Goal: Task Accomplishment & Management: Manage account settings

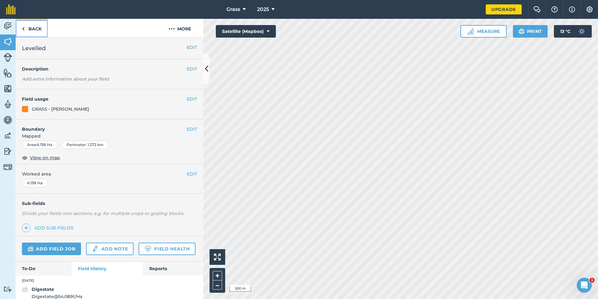
click at [30, 34] on link "Back" at bounding box center [32, 28] width 32 height 18
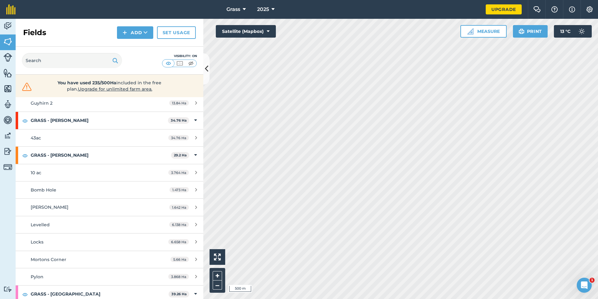
scroll to position [407, 0]
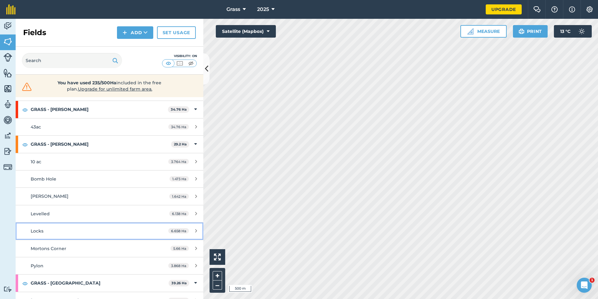
click at [50, 232] on div "Locks" at bounding box center [90, 230] width 118 height 7
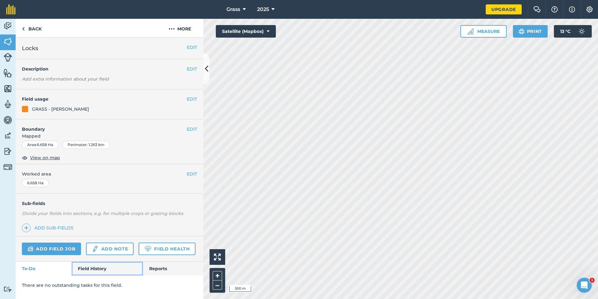
click at [91, 271] on link "Field History" at bounding box center [107, 268] width 71 height 14
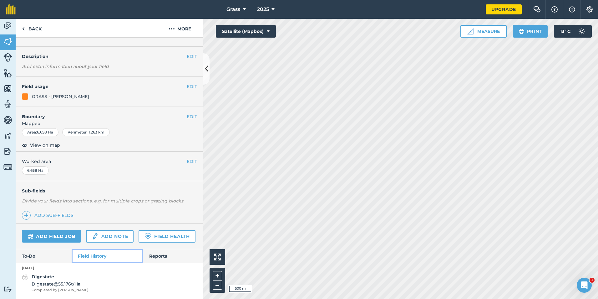
scroll to position [30, 0]
click at [60, 279] on div "Digestate Digestate @ 55.176 t / Ha Completed by [PERSON_NAME]" at bounding box center [60, 282] width 57 height 19
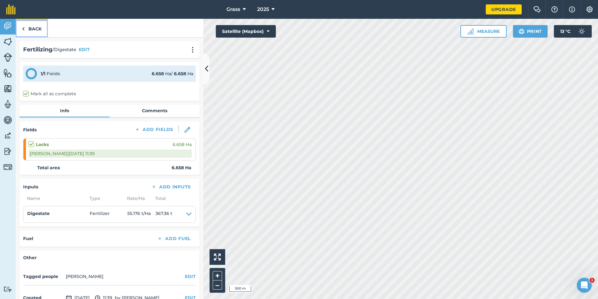
click at [33, 32] on link "Back" at bounding box center [32, 28] width 32 height 18
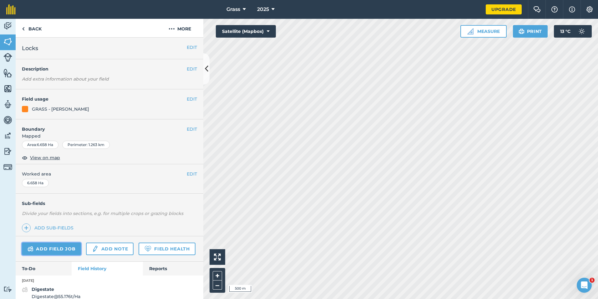
click at [55, 248] on link "Add field job" at bounding box center [51, 248] width 59 height 13
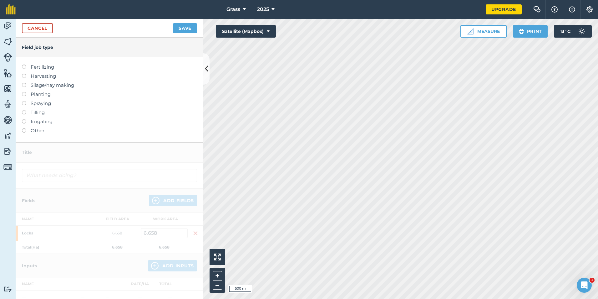
click at [39, 64] on label "Fertilizing" at bounding box center [109, 67] width 175 height 8
type input "Fertilizing"
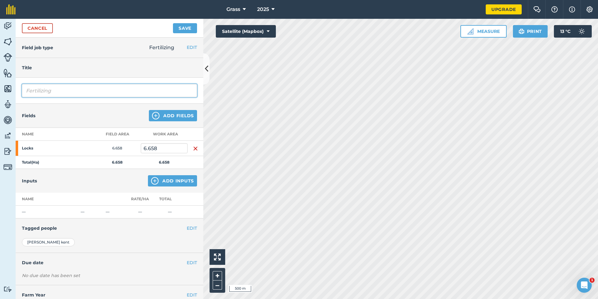
click at [50, 90] on input "Fertilizing" at bounding box center [109, 90] width 175 height 13
drag, startPoint x: 57, startPoint y: 95, endPoint x: 2, endPoint y: 109, distance: 56.1
click at [0, 103] on html "Grass 2025 Upgrade Farm Chat Help Info Settings Map printing is not available o…" at bounding box center [299, 149] width 598 height 299
type input "Digestate"
click at [160, 178] on button "Add Inputs" at bounding box center [172, 180] width 49 height 11
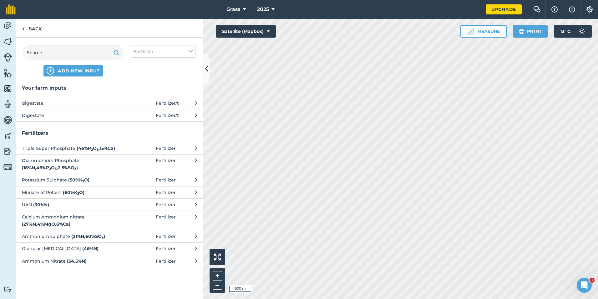
click at [95, 115] on span "Digestate" at bounding box center [73, 115] width 102 height 7
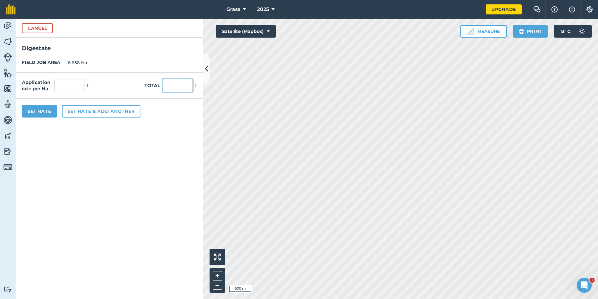
click at [169, 87] on input "text" at bounding box center [178, 85] width 30 height 13
type input "326"
type input "48.964"
drag, startPoint x: 138, startPoint y: 262, endPoint x: 136, endPoint y: 257, distance: 5.3
click at [137, 259] on form "Cancel Digestate FIELD JOB AREA 6.658 Ha Application rate per Ha 48.964 t Total…" at bounding box center [110, 159] width 188 height 280
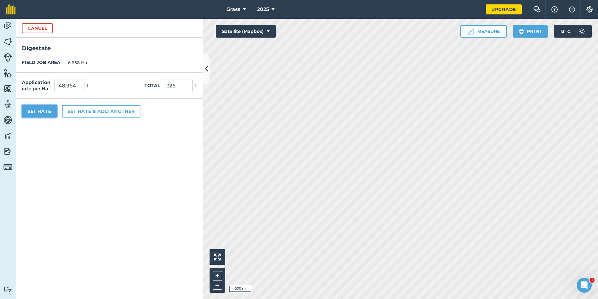
click at [44, 113] on button "Set Rate" at bounding box center [39, 111] width 35 height 13
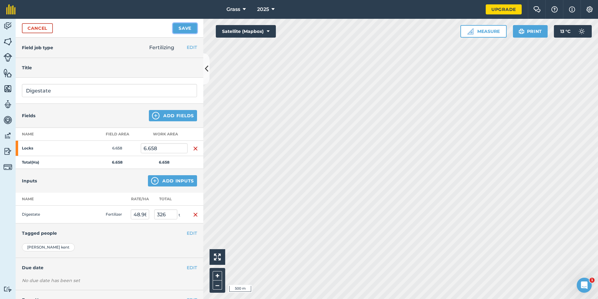
click at [191, 30] on button "Save" at bounding box center [185, 28] width 24 height 10
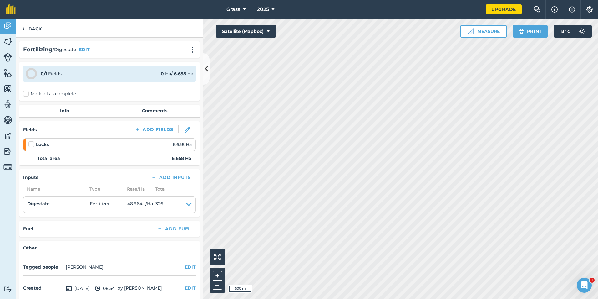
click at [74, 98] on div "0 / 1 Fields 0 Ha / 6.658 [PERSON_NAME] all as complete" at bounding box center [109, 81] width 180 height 39
click at [74, 97] on div "0 / 1 Fields 0 Ha / 6.658 [PERSON_NAME] all as complete" at bounding box center [109, 81] width 180 height 39
click at [30, 91] on label "Mark all as complete" at bounding box center [49, 93] width 53 height 7
click at [27, 91] on input "Mark all as complete" at bounding box center [25, 92] width 4 height 4
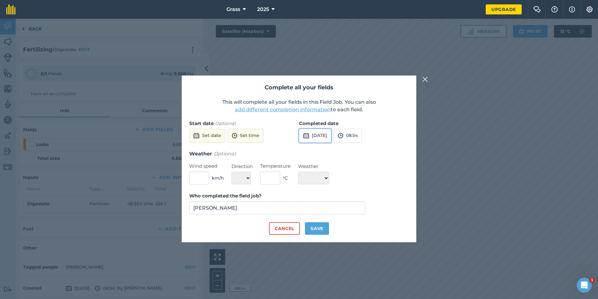
click at [320, 135] on button "[DATE]" at bounding box center [315, 136] width 32 height 14
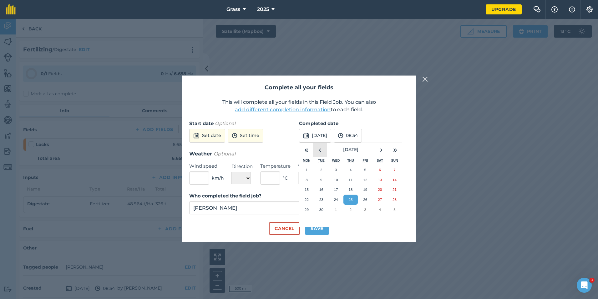
click at [322, 148] on button "‹" at bounding box center [320, 150] width 14 height 14
click at [322, 147] on button "‹" at bounding box center [320, 150] width 14 height 14
click at [302, 179] on button "2" at bounding box center [307, 180] width 15 height 10
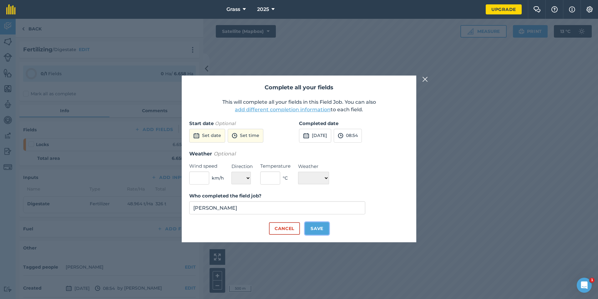
click at [316, 230] on button "Save" at bounding box center [317, 228] width 24 height 13
checkbox input "true"
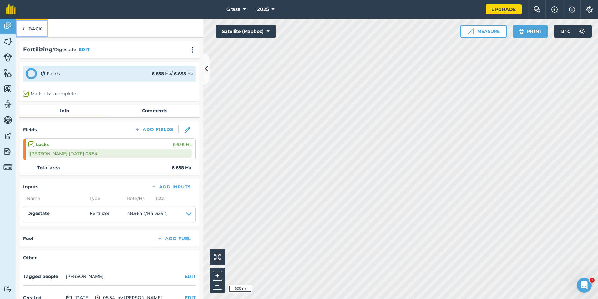
click at [34, 28] on link "Back" at bounding box center [32, 28] width 32 height 18
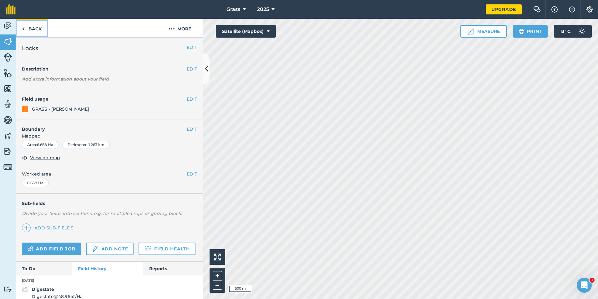
click at [30, 24] on link "Back" at bounding box center [32, 28] width 32 height 18
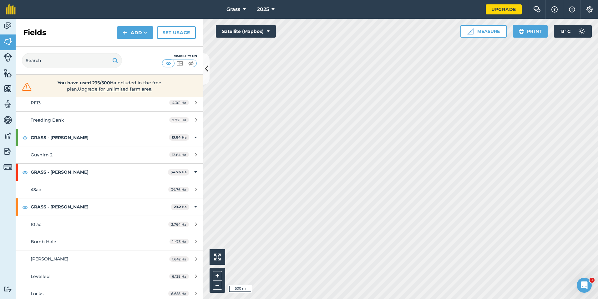
scroll to position [407, 0]
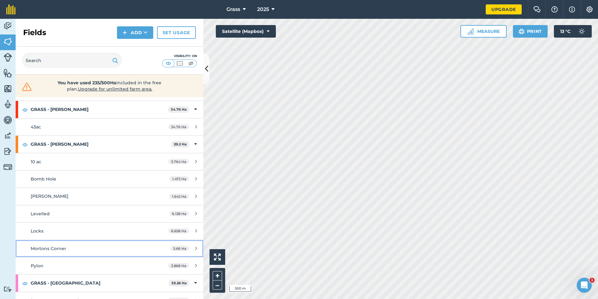
click at [74, 245] on div "Mortons Corner" at bounding box center [90, 248] width 118 height 7
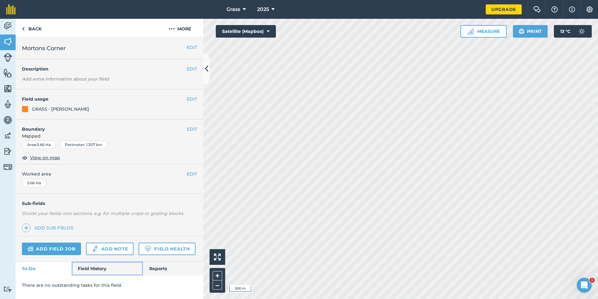
click at [92, 268] on link "Field History" at bounding box center [107, 268] width 71 height 14
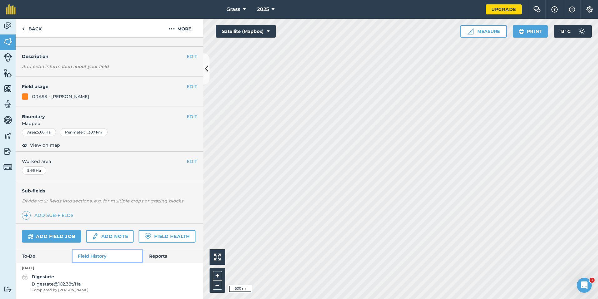
scroll to position [30, 0]
click at [73, 284] on span "Digestate @ 102.38 t / Ha" at bounding box center [60, 283] width 57 height 7
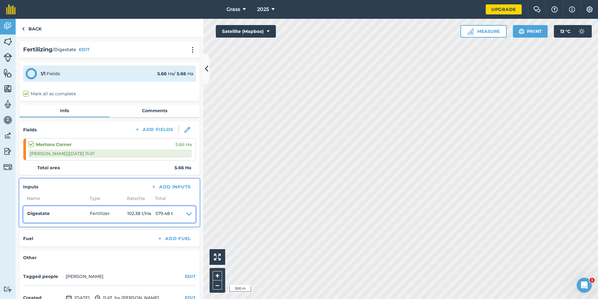
click at [181, 213] on summary "Digestate Fertilizer 102.38 t / Ha 579.48 t" at bounding box center [109, 214] width 165 height 9
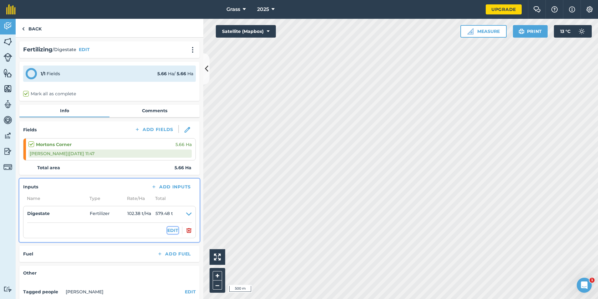
click at [167, 231] on button "EDIT" at bounding box center [172, 230] width 11 height 7
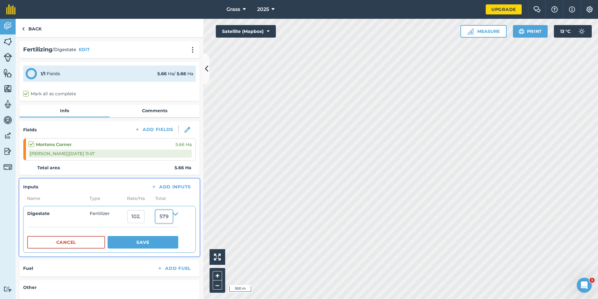
click at [173, 216] on input "579.4799692" at bounding box center [164, 216] width 17 height 13
type input "9"
type input "98.32"
type input "17.37102473498233"
click at [170, 244] on button "Save" at bounding box center [143, 242] width 71 height 13
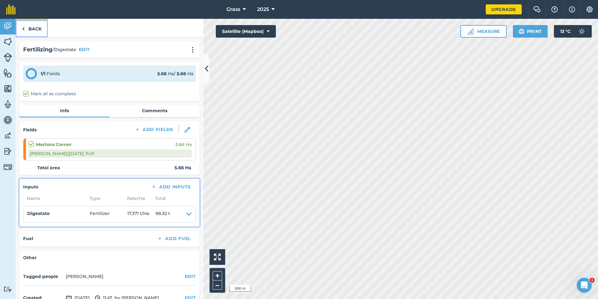
click at [41, 27] on link "Back" at bounding box center [32, 28] width 32 height 18
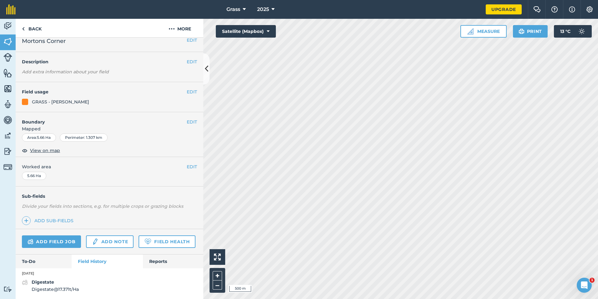
scroll to position [25, 0]
click at [58, 235] on link "Add field job" at bounding box center [51, 241] width 59 height 13
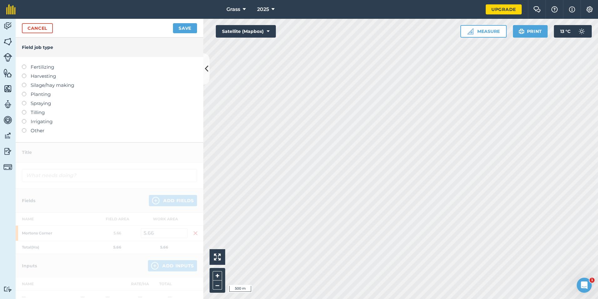
click at [48, 66] on label "Fertilizing" at bounding box center [109, 67] width 175 height 8
type input "Fertilizing"
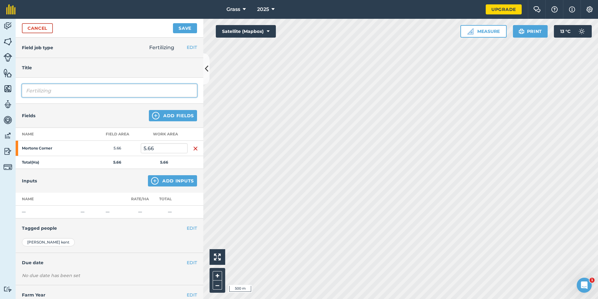
drag, startPoint x: 62, startPoint y: 90, endPoint x: -50, endPoint y: 122, distance: 116.7
click at [0, 122] on html "Grass 2025 Upgrade Farm Chat Help Info Settings Map printing is not available o…" at bounding box center [299, 149] width 598 height 299
type input "Digestate"
click at [163, 182] on button "Add Inputs" at bounding box center [172, 180] width 49 height 11
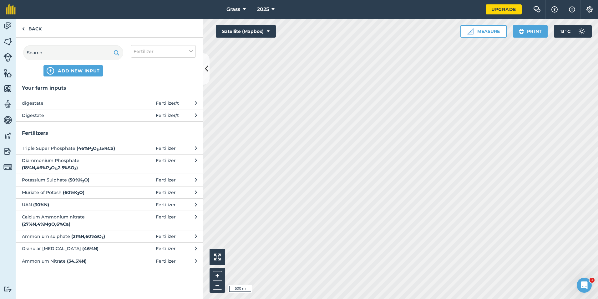
click at [95, 116] on span "Digestate" at bounding box center [73, 115] width 102 height 7
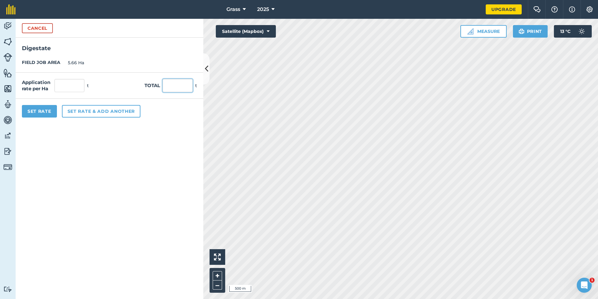
click at [172, 90] on input "text" at bounding box center [178, 85] width 30 height 13
type input "90"
type input "15.901"
click at [174, 149] on form "Cancel Digestate FIELD JOB AREA 5.66 Ha Application rate per Ha 15.901 t Total …" at bounding box center [110, 159] width 188 height 280
click at [38, 109] on button "Set Rate" at bounding box center [39, 111] width 35 height 13
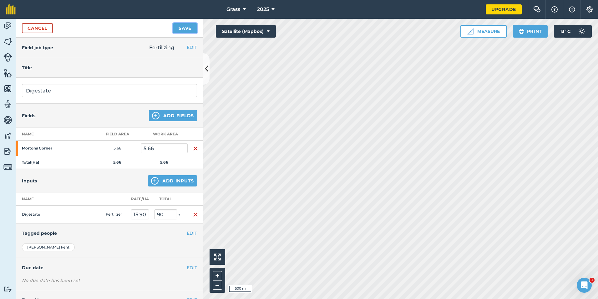
click at [189, 24] on button "Save" at bounding box center [185, 28] width 24 height 10
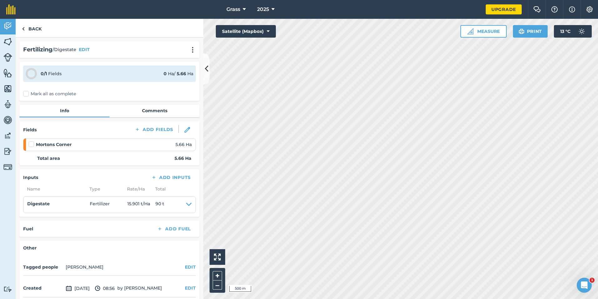
click at [45, 89] on div "0 / 1 Fields 0 Ha / 5.66 [PERSON_NAME] all as complete" at bounding box center [109, 81] width 180 height 39
click at [39, 94] on label "Mark all as complete" at bounding box center [49, 93] width 53 height 7
click at [27, 94] on input "Mark all as complete" at bounding box center [25, 92] width 4 height 4
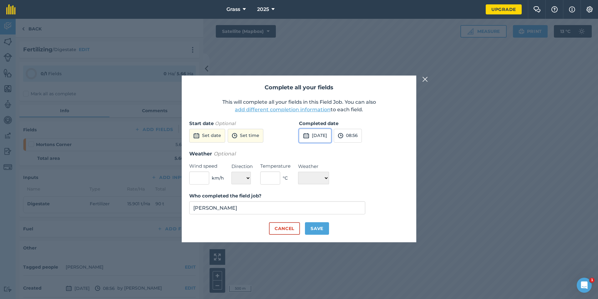
click at [328, 133] on button "[DATE]" at bounding box center [315, 136] width 32 height 14
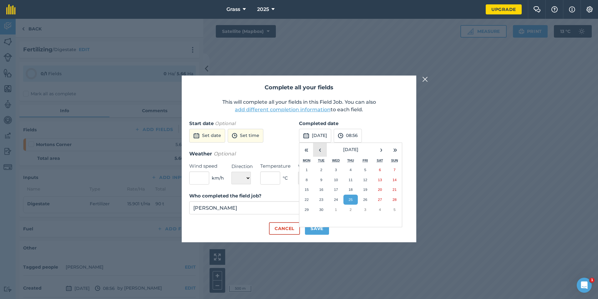
click at [319, 145] on button "‹" at bounding box center [320, 150] width 14 height 14
click at [366, 178] on abbr "6" at bounding box center [366, 179] width 2 height 4
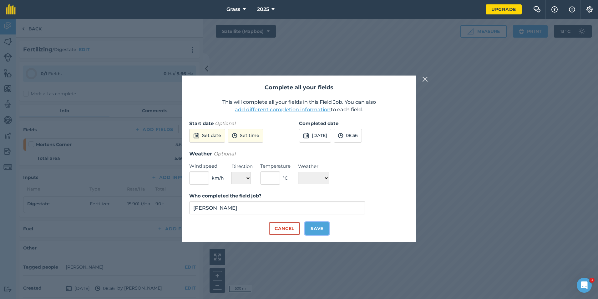
click at [327, 226] on button "Save" at bounding box center [317, 228] width 24 height 13
checkbox input "true"
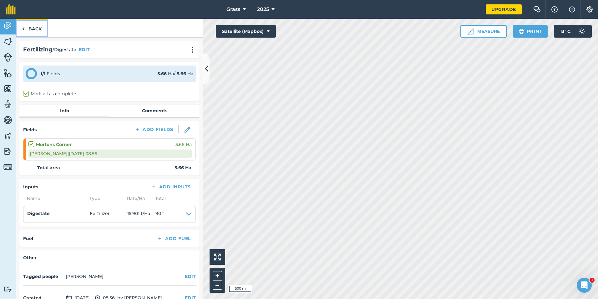
click at [26, 25] on link "Back" at bounding box center [32, 28] width 32 height 18
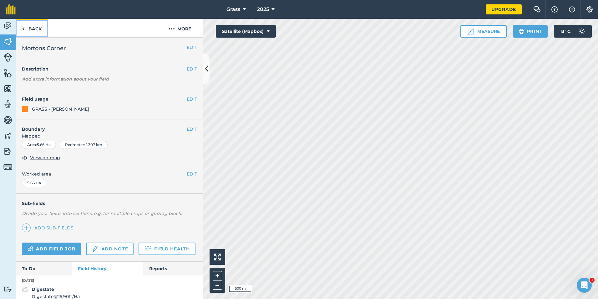
click at [25, 34] on link "Back" at bounding box center [32, 28] width 32 height 18
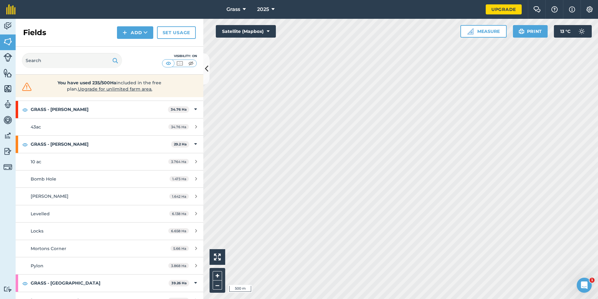
scroll to position [438, 0]
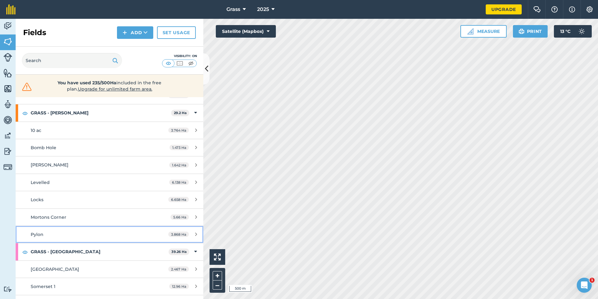
click at [84, 231] on div "Pylon" at bounding box center [90, 234] width 118 height 7
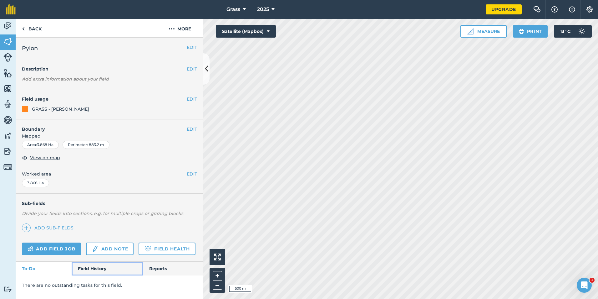
click at [81, 273] on link "Field History" at bounding box center [107, 268] width 71 height 14
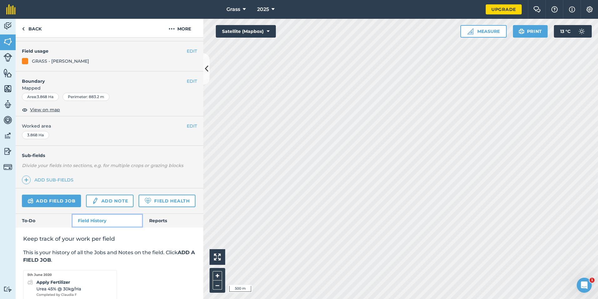
scroll to position [105, 0]
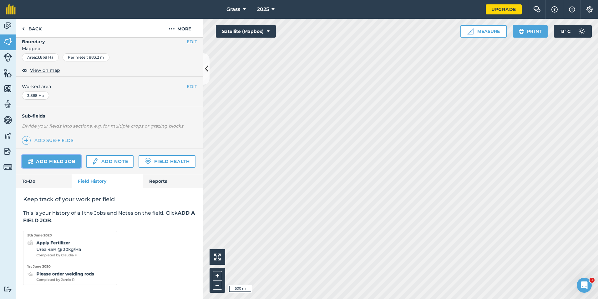
click at [59, 155] on link "Add field job" at bounding box center [51, 161] width 59 height 13
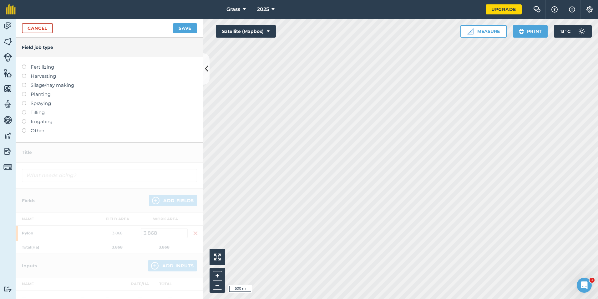
click at [39, 67] on label "Fertilizing" at bounding box center [109, 67] width 175 height 8
type input "Fertilizing"
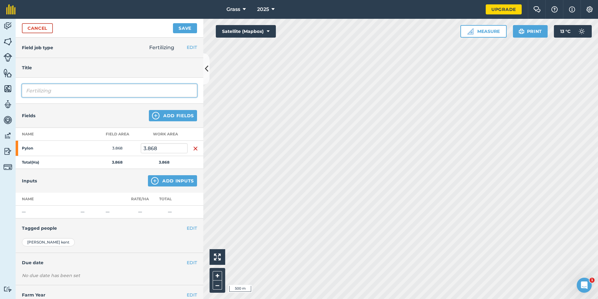
drag, startPoint x: 54, startPoint y: 91, endPoint x: -37, endPoint y: 106, distance: 92.7
click at [0, 106] on html "Grass 2025 Upgrade Farm Chat Help Info Settings Map printing is not available o…" at bounding box center [299, 149] width 598 height 299
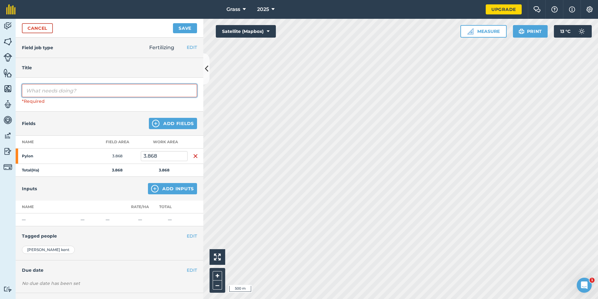
click at [36, 88] on input "text" at bounding box center [109, 90] width 175 height 13
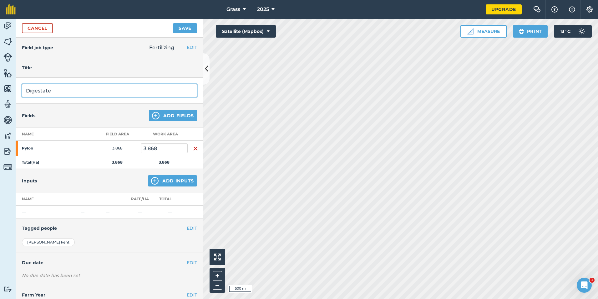
type input "Digestate"
click at [151, 183] on img at bounding box center [155, 181] width 8 height 8
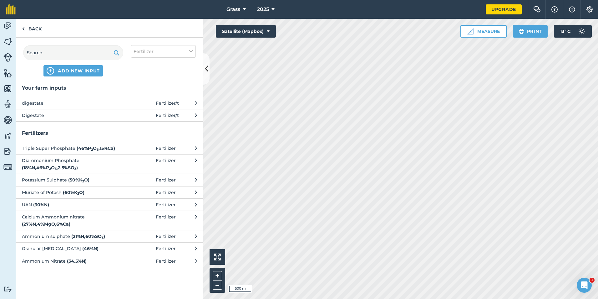
click at [75, 120] on button "Digestate Fertilizer / t" at bounding box center [110, 115] width 188 height 12
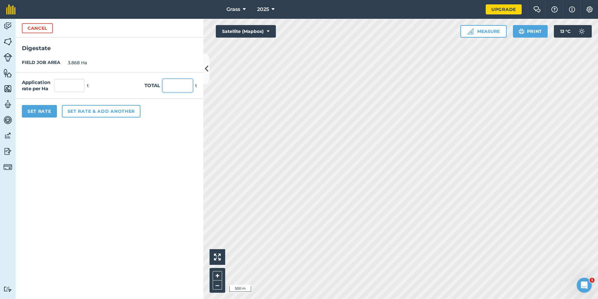
click at [176, 90] on input "text" at bounding box center [178, 85] width 30 height 13
type input "204.5"
type input "52.87"
click at [152, 123] on div "Set Rate Set rate & add another" at bounding box center [110, 111] width 188 height 25
click at [47, 109] on button "Set Rate" at bounding box center [39, 111] width 35 height 13
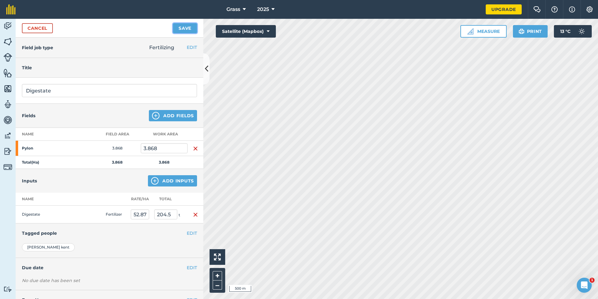
click at [189, 26] on button "Save" at bounding box center [185, 28] width 24 height 10
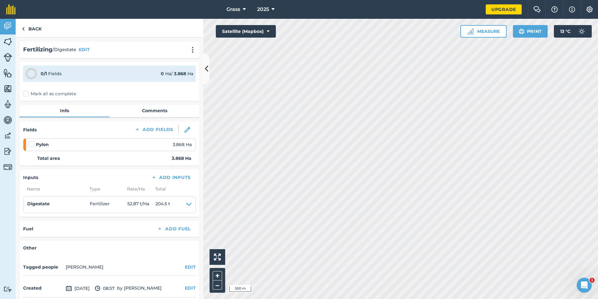
click at [34, 95] on label "Mark all as complete" at bounding box center [49, 93] width 53 height 7
click at [27, 95] on input "Mark all as complete" at bounding box center [25, 92] width 4 height 4
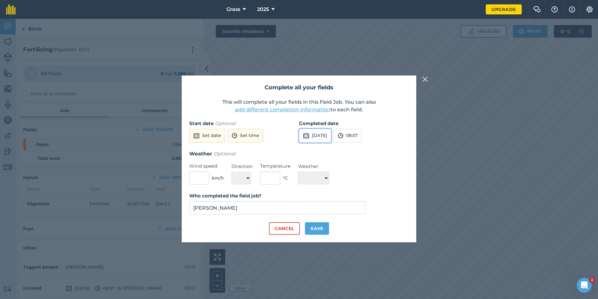
click at [307, 138] on img at bounding box center [306, 136] width 6 height 8
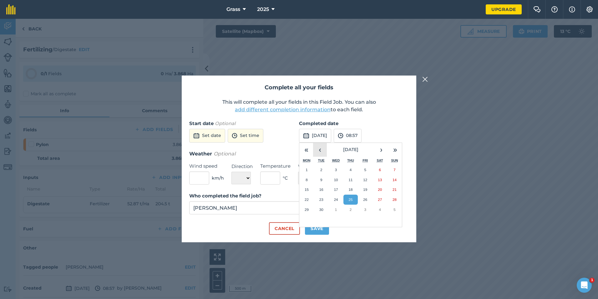
click at [316, 149] on button "‹" at bounding box center [320, 150] width 14 height 14
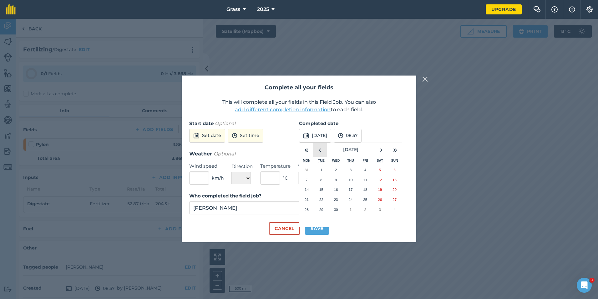
click at [316, 149] on button "‹" at bounding box center [320, 150] width 14 height 14
click at [363, 190] on abbr "14" at bounding box center [365, 189] width 4 height 4
click at [319, 229] on button "Save" at bounding box center [317, 228] width 24 height 13
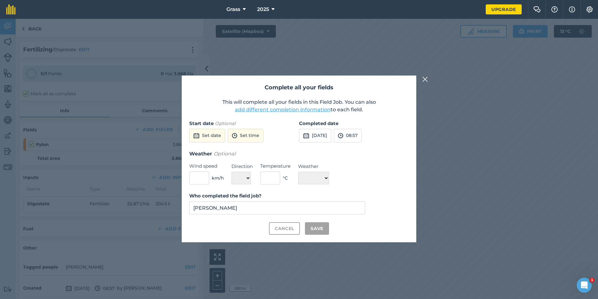
checkbox input "true"
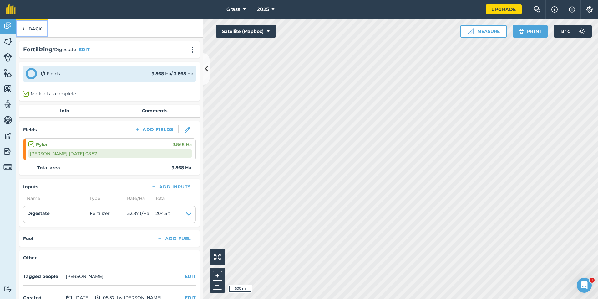
click at [33, 24] on link "Back" at bounding box center [32, 28] width 32 height 18
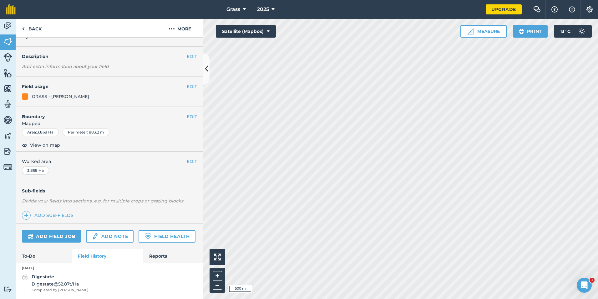
scroll to position [30, 0]
click at [54, 230] on link "Add field job" at bounding box center [51, 236] width 59 height 13
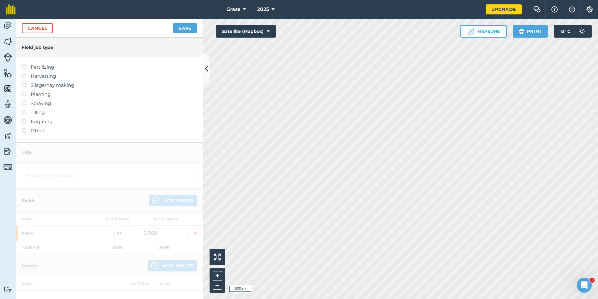
click at [41, 66] on label "Fertilizing" at bounding box center [109, 67] width 175 height 8
type input "Fertilizing"
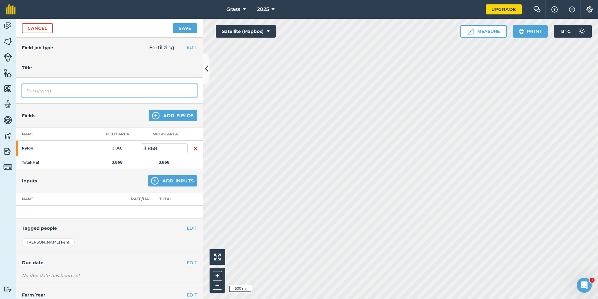
drag, startPoint x: 65, startPoint y: 92, endPoint x: -32, endPoint y: 106, distance: 97.9
click at [0, 106] on html "Grass 2025 Upgrade Farm Chat Help Info Settings Map printing is not available o…" at bounding box center [299, 149] width 598 height 299
type input "Digestate"
click at [168, 178] on button "Add Inputs" at bounding box center [172, 180] width 49 height 11
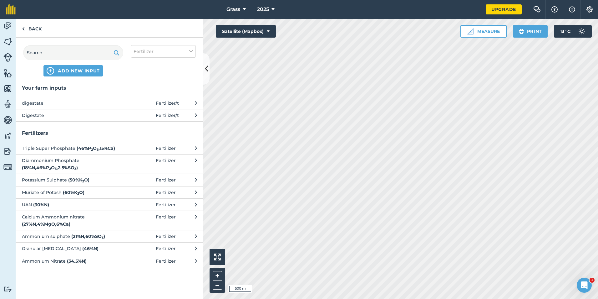
click at [94, 111] on button "Digestate Fertilizer / t" at bounding box center [110, 115] width 188 height 12
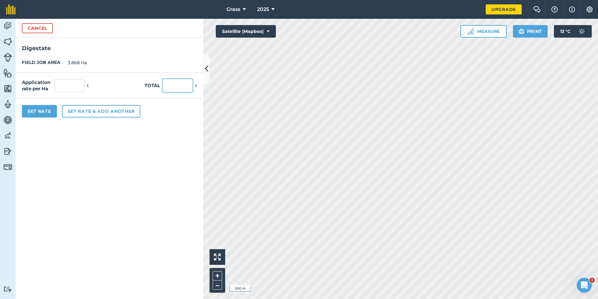
click at [173, 87] on input "text" at bounding box center [178, 85] width 30 height 13
type input "237"
type input "61.272"
click at [101, 161] on form "Cancel Digestate FIELD JOB AREA 3.868 Ha Application rate per Ha 61.272 t Total…" at bounding box center [110, 159] width 188 height 280
click at [42, 113] on button "Set Rate" at bounding box center [39, 111] width 35 height 13
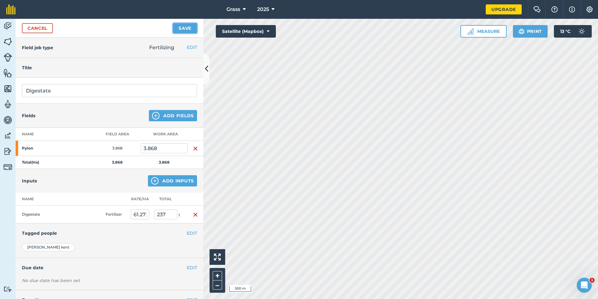
click at [182, 25] on button "Save" at bounding box center [185, 28] width 24 height 10
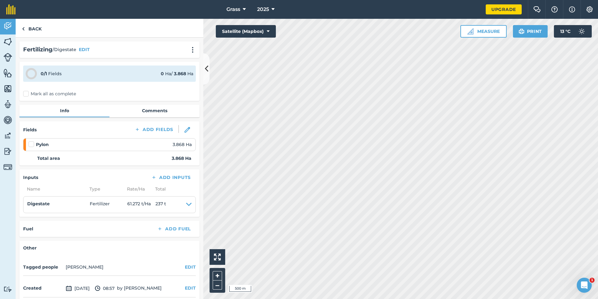
click at [33, 94] on label "Mark all as complete" at bounding box center [49, 93] width 53 height 7
click at [27, 94] on input "Mark all as complete" at bounding box center [25, 92] width 4 height 4
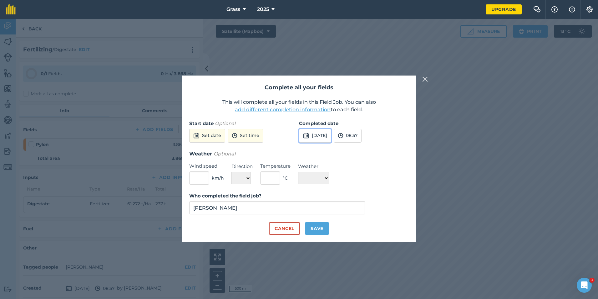
click at [329, 135] on button "[DATE]" at bounding box center [315, 136] width 32 height 14
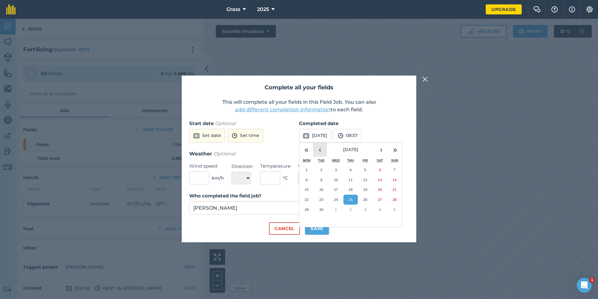
click at [321, 145] on button "‹" at bounding box center [320, 150] width 14 height 14
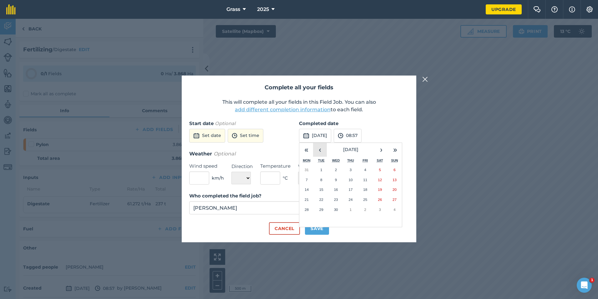
click at [321, 145] on button "‹" at bounding box center [320, 150] width 14 height 14
click at [380, 152] on button "›" at bounding box center [382, 150] width 14 height 14
click at [337, 208] on abbr "30" at bounding box center [336, 209] width 4 height 4
click at [321, 226] on button "Save" at bounding box center [317, 228] width 24 height 13
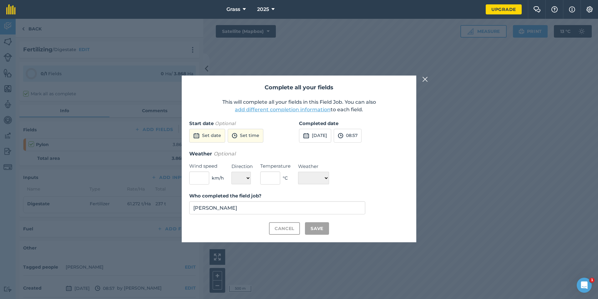
checkbox input "true"
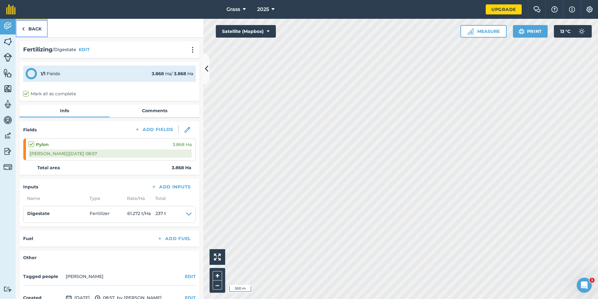
click at [38, 26] on link "Back" at bounding box center [32, 28] width 32 height 18
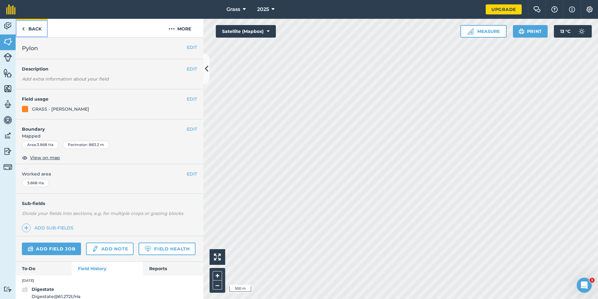
click at [35, 31] on link "Back" at bounding box center [32, 28] width 32 height 18
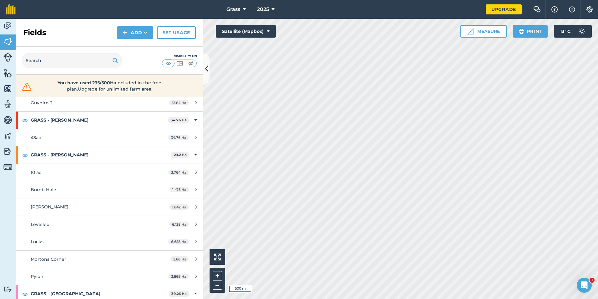
scroll to position [407, 0]
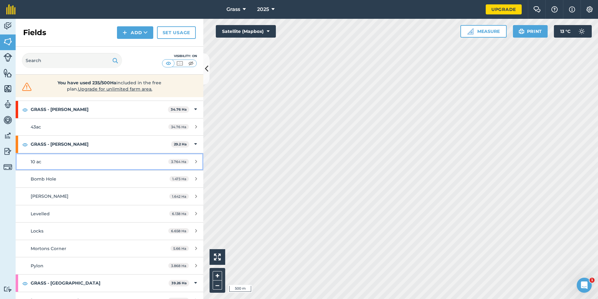
click at [93, 167] on link "10 ac 3.764 Ha" at bounding box center [110, 161] width 188 height 17
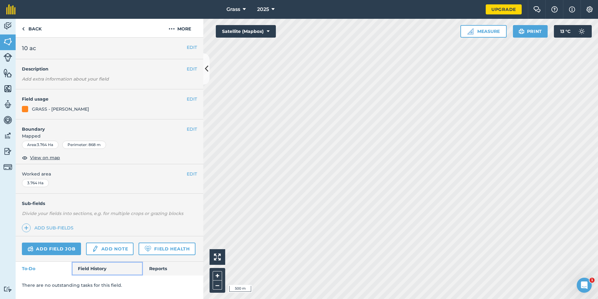
click at [93, 269] on link "Field History" at bounding box center [107, 268] width 71 height 14
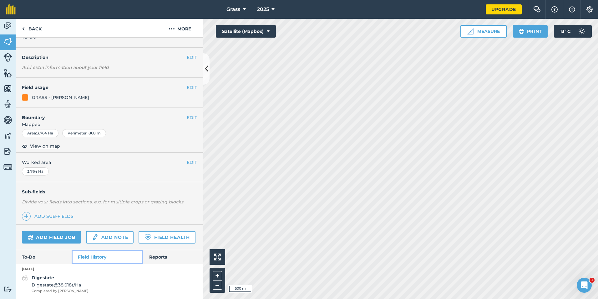
scroll to position [30, 0]
click at [89, 282] on div "Digestate Digestate @ 38.018 t / Ha Completed by [PERSON_NAME]" at bounding box center [110, 282] width 188 height 19
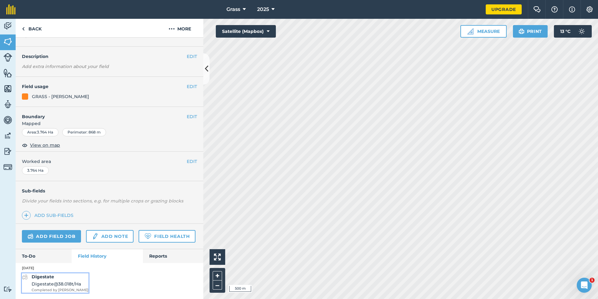
click at [63, 285] on span "Digestate @ 38.018 t / Ha" at bounding box center [60, 283] width 57 height 7
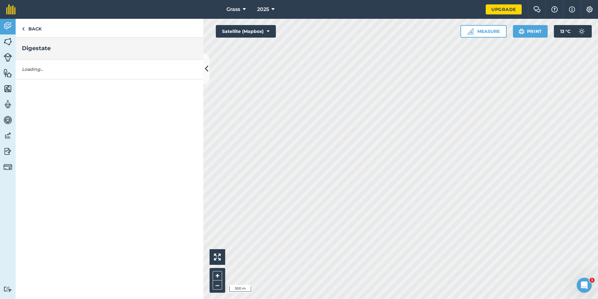
click at [63, 285] on div "Back Digestate Loading..." at bounding box center [110, 159] width 188 height 280
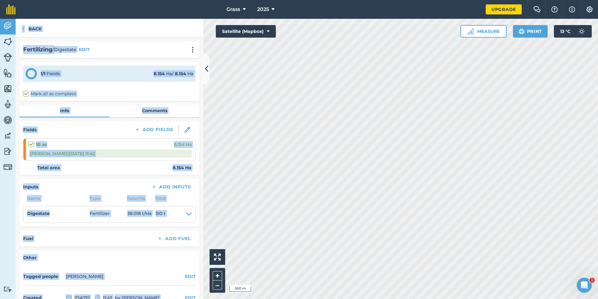
drag, startPoint x: 63, startPoint y: 285, endPoint x: 118, endPoint y: 268, distance: 57.9
click at [118, 268] on div "Tagged people [PERSON_NAME] EDIT" at bounding box center [109, 276] width 173 height 17
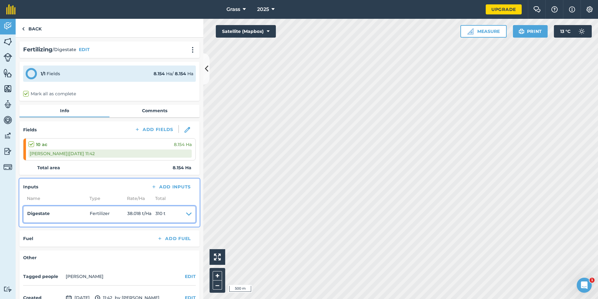
click at [186, 212] on icon at bounding box center [189, 214] width 6 height 9
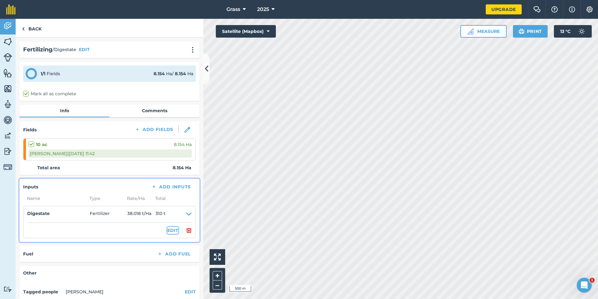
click at [170, 233] on button "EDIT" at bounding box center [172, 230] width 11 height 7
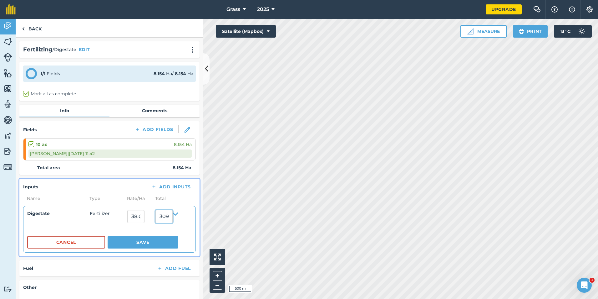
click at [173, 217] on input "309.9999951" at bounding box center [164, 216] width 17 height 13
type input "9"
type input "206.76"
type input "25.356880058866814"
click at [158, 244] on button "Save" at bounding box center [143, 242] width 71 height 13
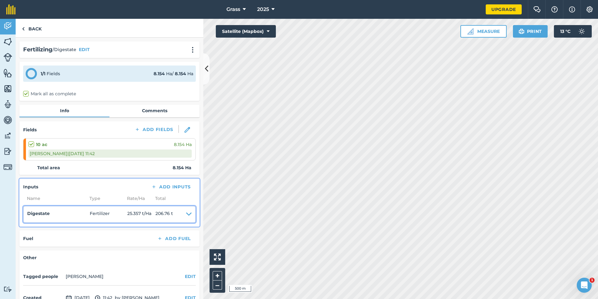
click at [168, 213] on span "206.76 t" at bounding box center [165, 214] width 18 height 9
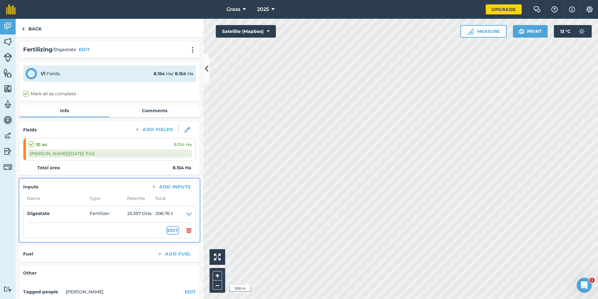
click at [168, 230] on button "EDIT" at bounding box center [172, 230] width 11 height 7
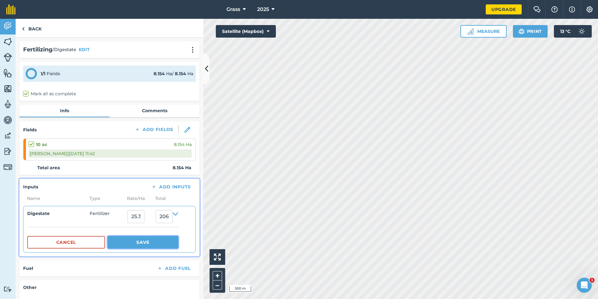
click at [175, 237] on button "Save" at bounding box center [143, 242] width 71 height 13
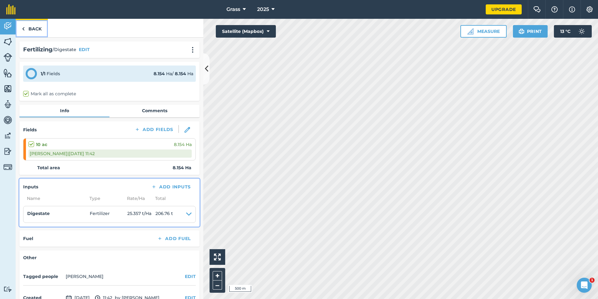
click at [35, 32] on link "Back" at bounding box center [32, 28] width 32 height 18
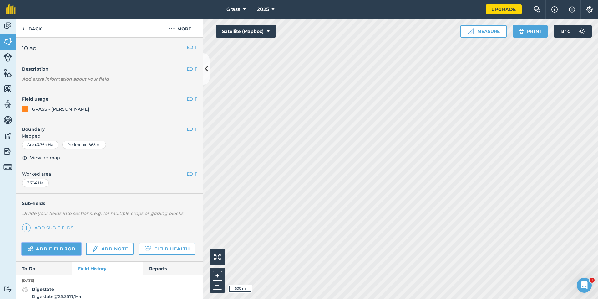
click at [59, 249] on link "Add field job" at bounding box center [51, 248] width 59 height 13
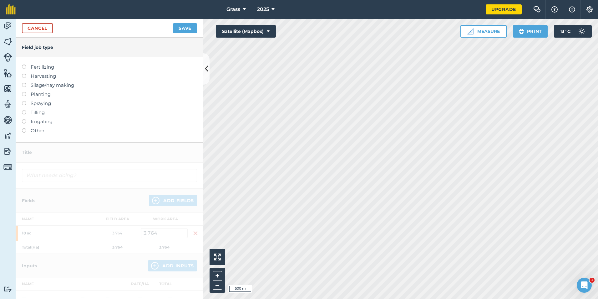
click at [44, 69] on label "Fertilizing" at bounding box center [109, 67] width 175 height 8
type input "Fertilizing"
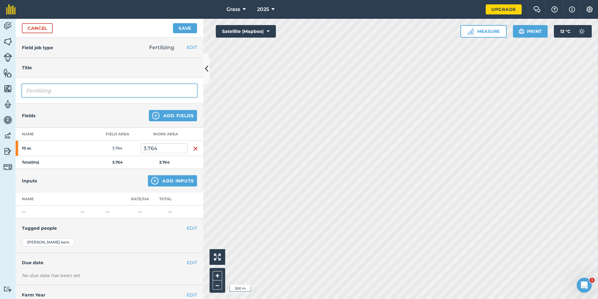
drag, startPoint x: 68, startPoint y: 94, endPoint x: 12, endPoint y: 101, distance: 56.1
click at [12, 101] on div "Activity Fields Livestock Features Maps Team Vehicles Data Reporting Billing Tu…" at bounding box center [299, 159] width 598 height 280
type input "Digestate"
click at [161, 184] on button "Add Inputs" at bounding box center [172, 180] width 49 height 11
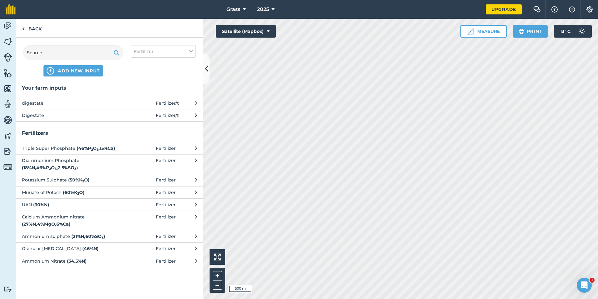
click at [49, 114] on span "Digestate" at bounding box center [73, 115] width 102 height 7
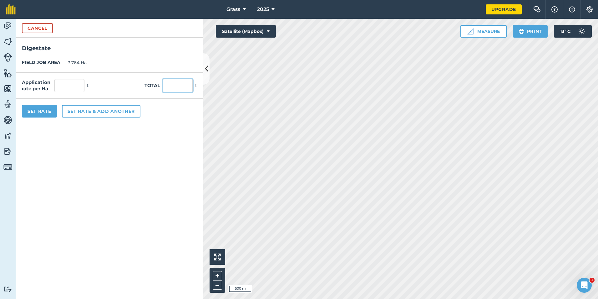
click at [170, 84] on input "text" at bounding box center [178, 85] width 30 height 13
type input "163"
type input "43.305"
click at [71, 231] on form "Cancel Digestate FIELD JOB AREA 3.764 Ha Application rate per Ha 43.305 t Total…" at bounding box center [110, 159] width 188 height 280
click at [40, 116] on button "Set Rate" at bounding box center [39, 111] width 35 height 13
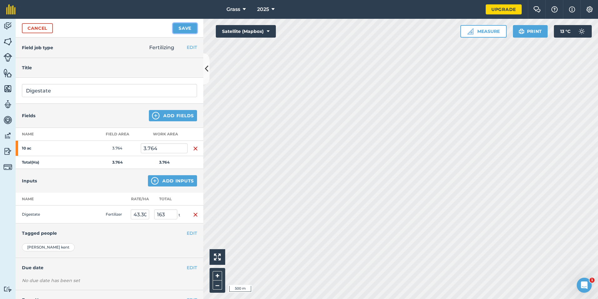
click at [187, 25] on button "Save" at bounding box center [185, 28] width 24 height 10
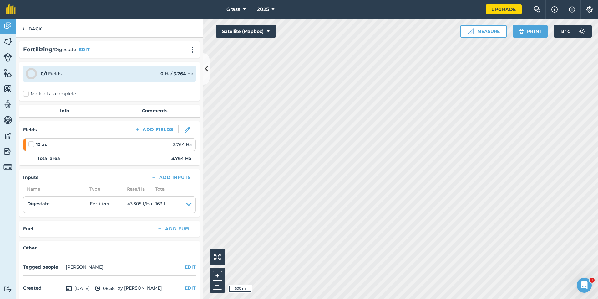
click at [30, 96] on label "Mark all as complete" at bounding box center [49, 93] width 53 height 7
click at [27, 95] on input "Mark all as complete" at bounding box center [25, 92] width 4 height 4
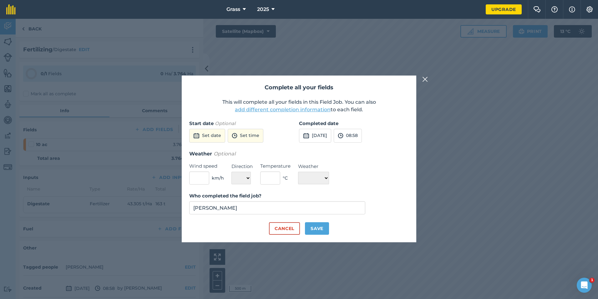
click at [336, 127] on div "Completed date [DATE] 08:58" at bounding box center [354, 135] width 110 height 30
click at [331, 133] on button "[DATE]" at bounding box center [315, 136] width 32 height 14
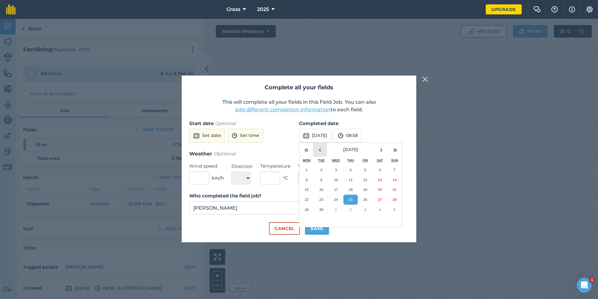
click at [325, 153] on button "‹" at bounding box center [320, 150] width 14 height 14
click at [351, 169] on abbr "1" at bounding box center [351, 169] width 2 height 4
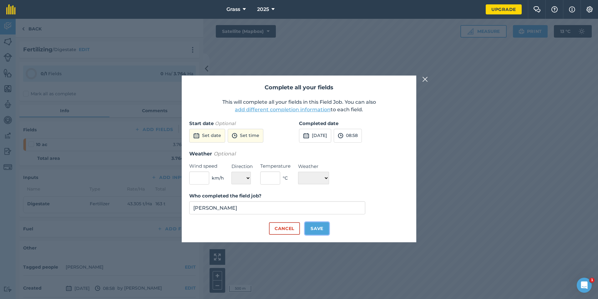
click at [321, 228] on button "Save" at bounding box center [317, 228] width 24 height 13
checkbox input "true"
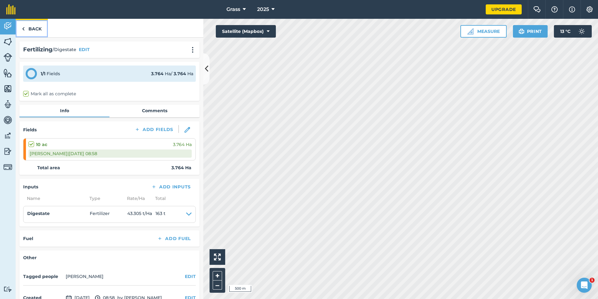
click at [34, 25] on link "Back" at bounding box center [32, 28] width 32 height 18
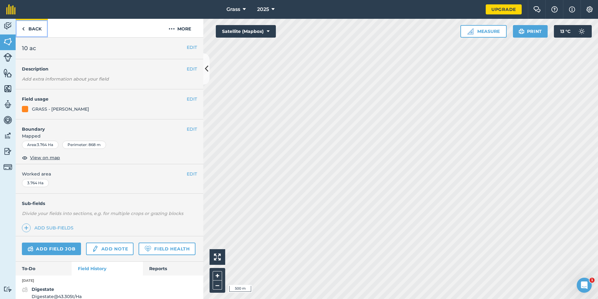
click at [34, 30] on link "Back" at bounding box center [32, 28] width 32 height 18
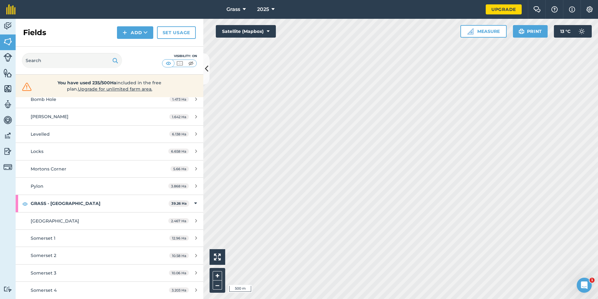
scroll to position [455, 0]
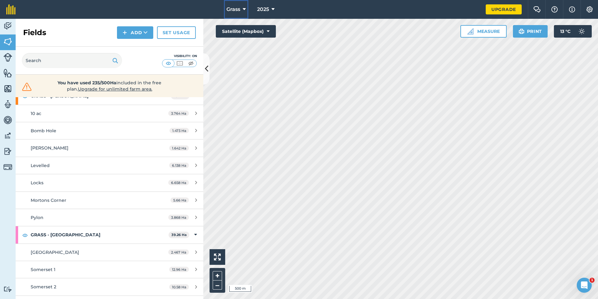
click at [245, 9] on icon at bounding box center [244, 10] width 3 height 8
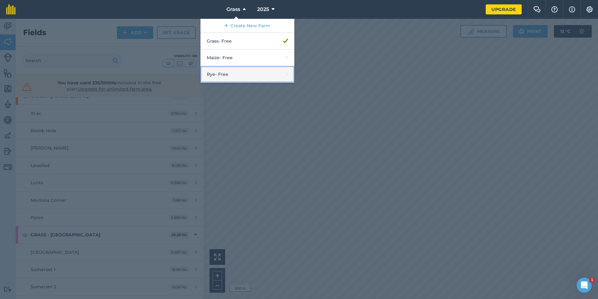
click at [247, 72] on link "Rye - Free" at bounding box center [248, 74] width 94 height 17
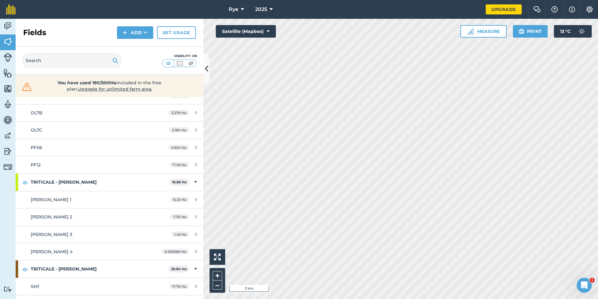
scroll to position [434, 0]
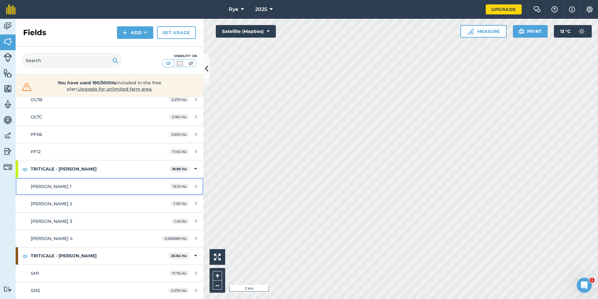
click at [110, 191] on link "[PERSON_NAME] 1 10.31 Ha" at bounding box center [110, 186] width 188 height 17
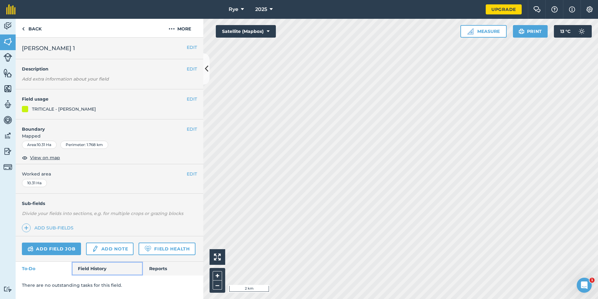
click at [82, 270] on link "Field History" at bounding box center [107, 268] width 71 height 14
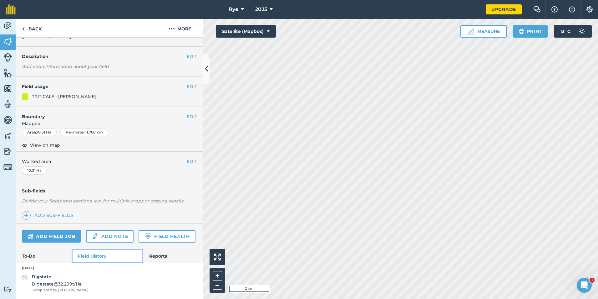
scroll to position [30, 0]
click at [56, 282] on span "Digestate @ 32.299 t / Ha" at bounding box center [60, 283] width 57 height 7
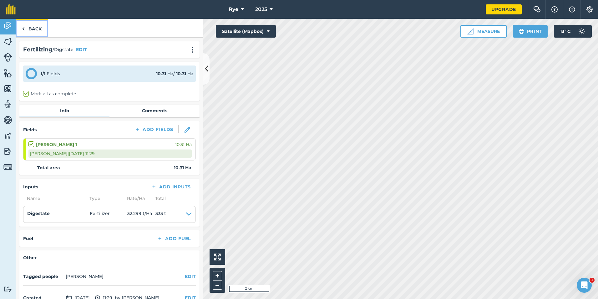
click at [39, 28] on link "Back" at bounding box center [32, 28] width 32 height 18
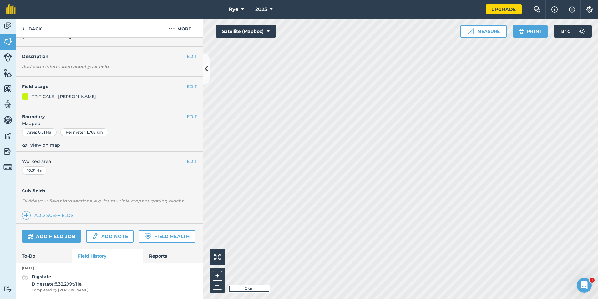
scroll to position [30, 0]
click at [39, 28] on link "Back" at bounding box center [32, 28] width 32 height 18
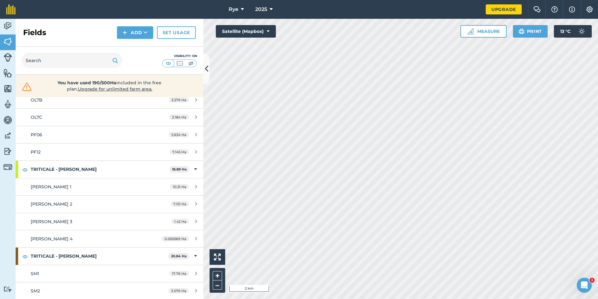
scroll to position [434, 0]
click at [59, 207] on link "[PERSON_NAME] 2 7.151 Ha" at bounding box center [110, 203] width 188 height 17
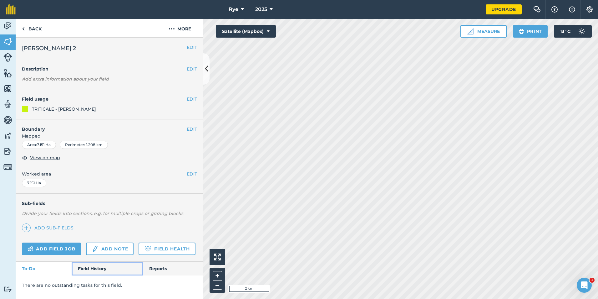
click at [94, 267] on link "Field History" at bounding box center [107, 268] width 71 height 14
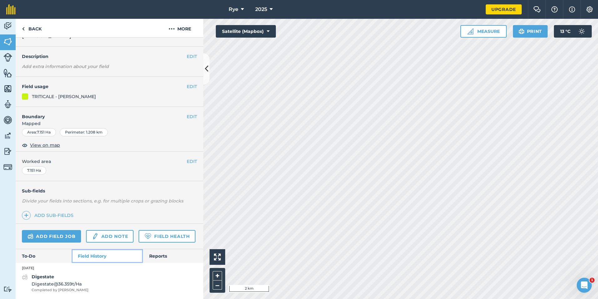
scroll to position [30, 0]
click at [79, 278] on div "Digestate Digestate @ 36.359 t / Ha Completed by [PERSON_NAME]" at bounding box center [60, 282] width 57 height 19
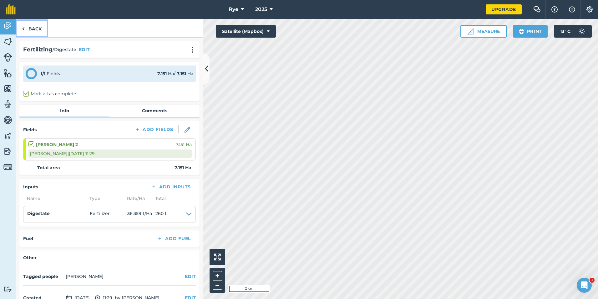
click at [38, 26] on link "Back" at bounding box center [32, 28] width 32 height 18
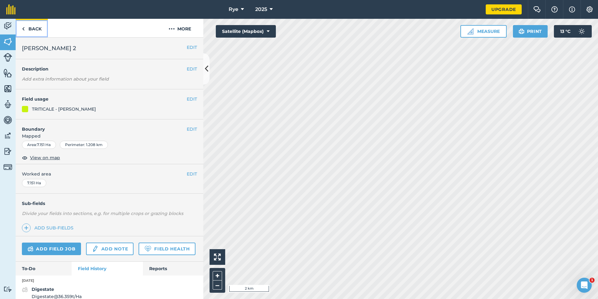
click at [33, 30] on link "Back" at bounding box center [32, 28] width 32 height 18
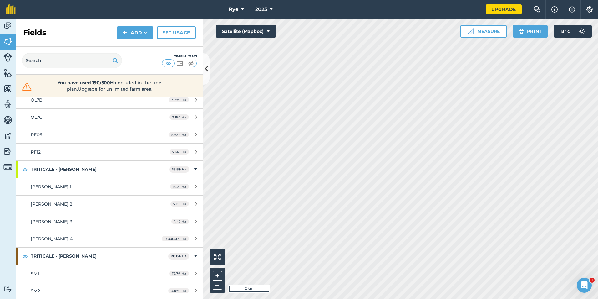
scroll to position [434, 0]
click at [59, 223] on div "[PERSON_NAME] 3" at bounding box center [90, 221] width 118 height 7
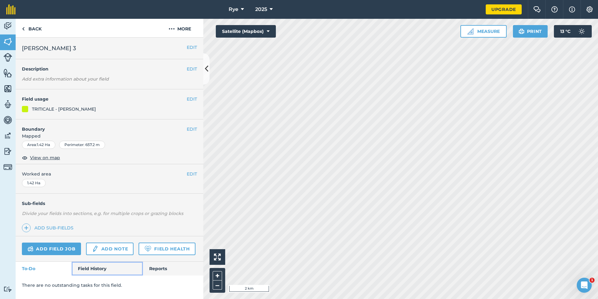
click at [88, 267] on link "Field History" at bounding box center [107, 268] width 71 height 14
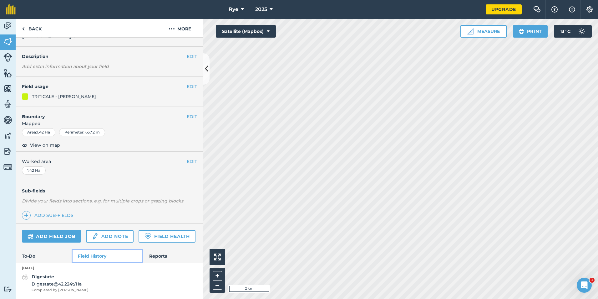
scroll to position [30, 0]
click at [62, 282] on span "Digestate @ 42.224 t / Ha" at bounding box center [60, 283] width 57 height 7
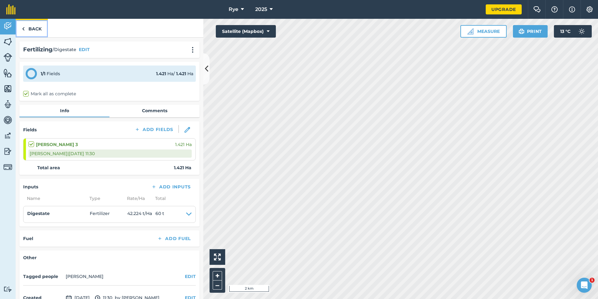
click at [31, 29] on link "Back" at bounding box center [32, 28] width 32 height 18
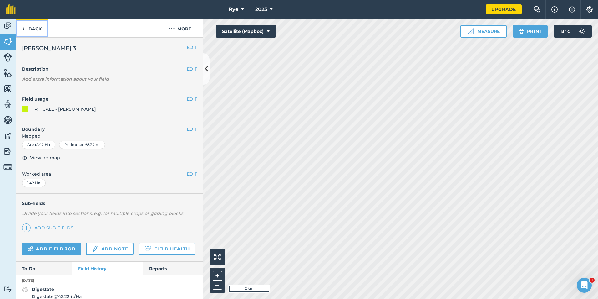
click at [32, 30] on link "Back" at bounding box center [32, 28] width 32 height 18
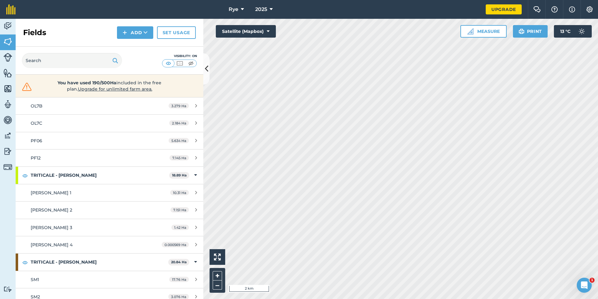
scroll to position [434, 0]
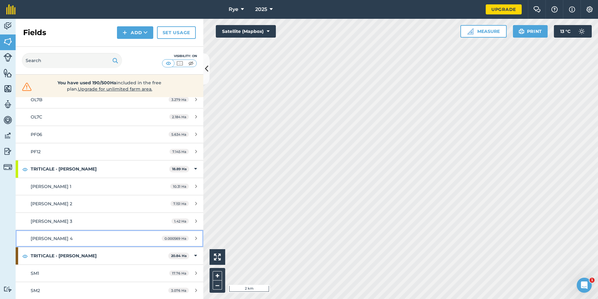
click at [55, 237] on div "[PERSON_NAME] 4" at bounding box center [90, 238] width 118 height 7
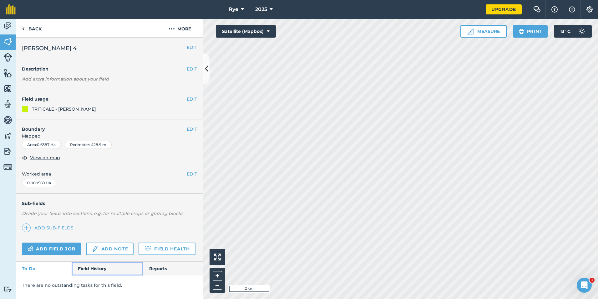
click at [97, 264] on link "Field History" at bounding box center [107, 268] width 71 height 14
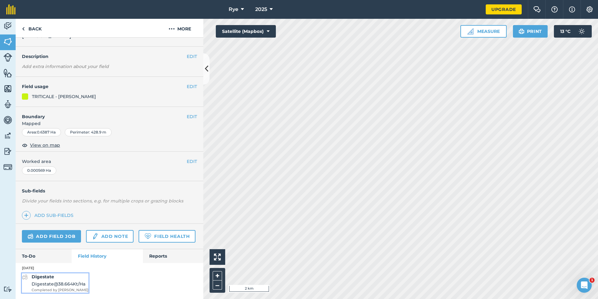
click at [85, 280] on span "Digestate @ 38.664K t / Ha" at bounding box center [60, 283] width 57 height 7
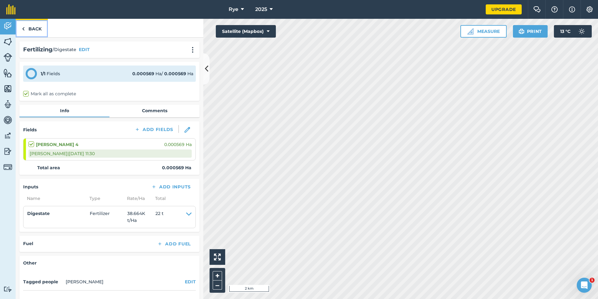
click at [23, 32] on img at bounding box center [23, 29] width 3 height 8
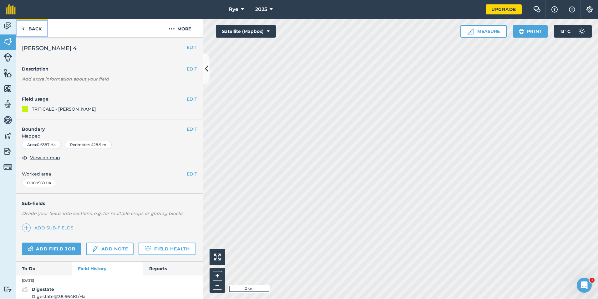
click at [35, 31] on link "Back" at bounding box center [32, 28] width 32 height 18
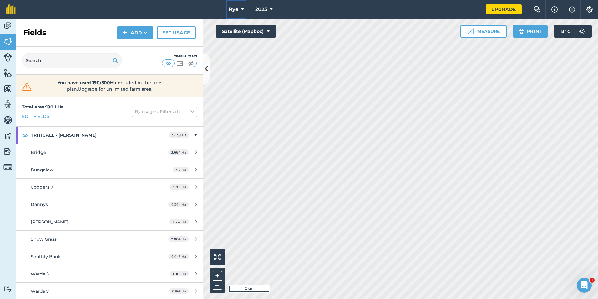
click at [242, 6] on icon at bounding box center [242, 10] width 3 height 8
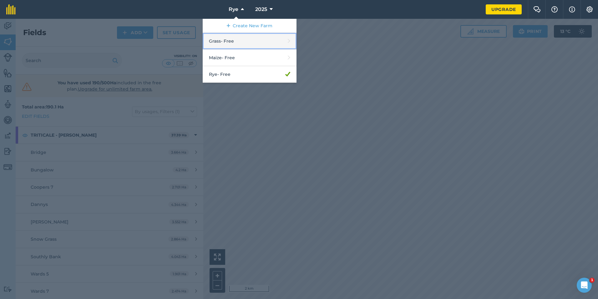
click at [240, 46] on link "Grass - Free" at bounding box center [250, 41] width 94 height 17
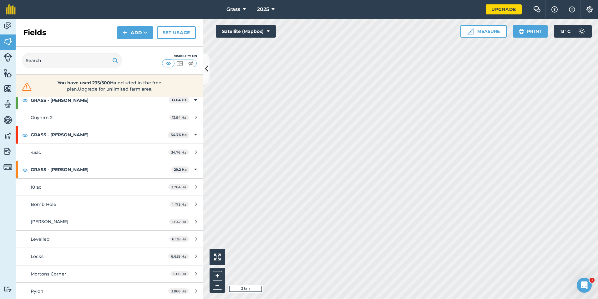
scroll to position [407, 0]
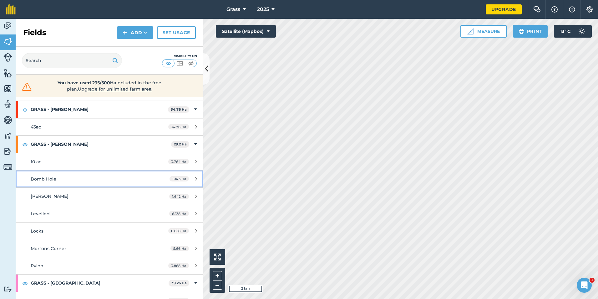
click at [98, 171] on link "Bomb Hole 1.473 Ha" at bounding box center [110, 178] width 188 height 17
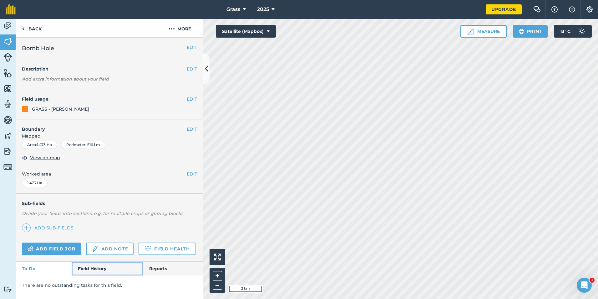
click at [87, 267] on link "Field History" at bounding box center [107, 268] width 71 height 14
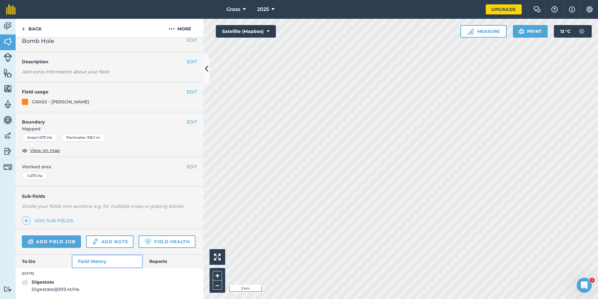
scroll to position [25, 0]
click at [71, 292] on span "Digestate @ 393.4 t / Ha" at bounding box center [56, 288] width 48 height 7
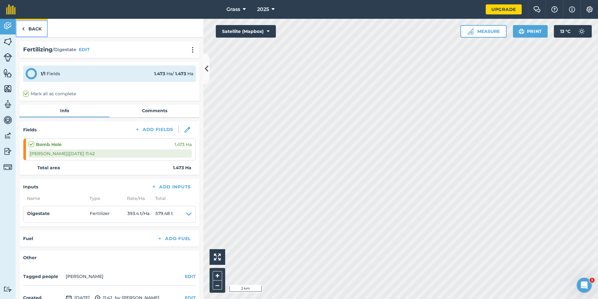
click at [30, 29] on link "Back" at bounding box center [32, 28] width 32 height 18
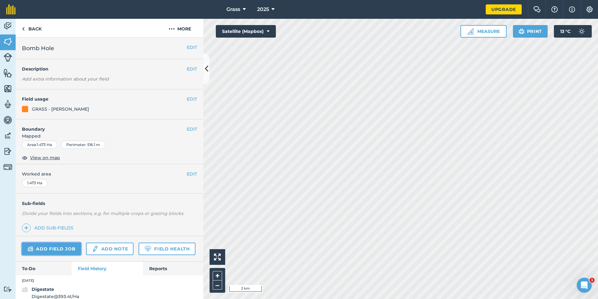
click at [56, 248] on link "Add field job" at bounding box center [51, 248] width 59 height 13
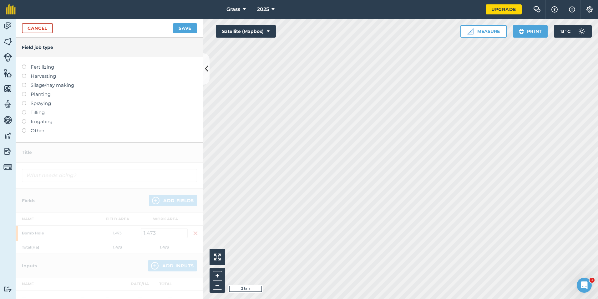
click at [32, 66] on label "Fertilizing" at bounding box center [109, 67] width 175 height 8
type input "Fertilizing"
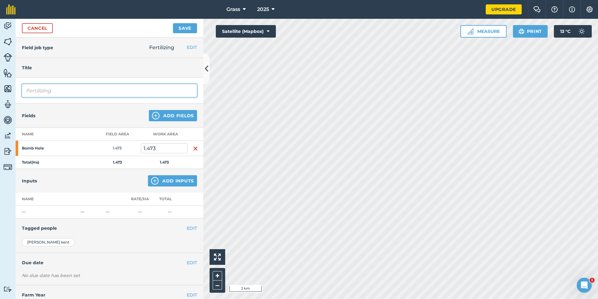
drag, startPoint x: 57, startPoint y: 89, endPoint x: -55, endPoint y: 126, distance: 118.3
click at [0, 126] on html "Grass 2025 Upgrade Farm Chat Help Info Settings Map printing is not available o…" at bounding box center [299, 149] width 598 height 299
type input "Digestate"
click at [156, 183] on button "Add Inputs" at bounding box center [172, 180] width 49 height 11
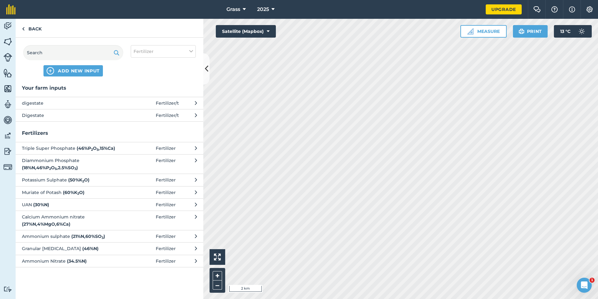
click at [49, 116] on span "Digestate" at bounding box center [73, 115] width 102 height 7
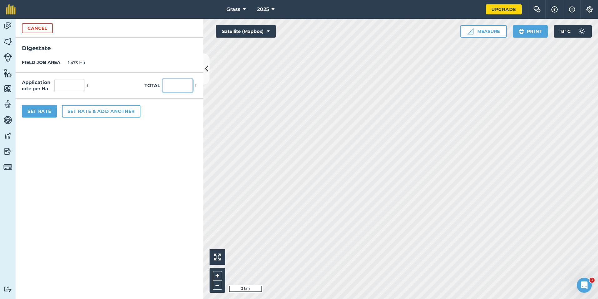
drag, startPoint x: 176, startPoint y: 84, endPoint x: 173, endPoint y: 82, distance: 3.4
click at [175, 83] on input "text" at bounding box center [178, 85] width 30 height 13
type input "283"
type input "192.125"
click at [101, 232] on form "Cancel Digestate FIELD JOB AREA 1.473 Ha Application rate per Ha 192.125 t Tota…" at bounding box center [110, 159] width 188 height 280
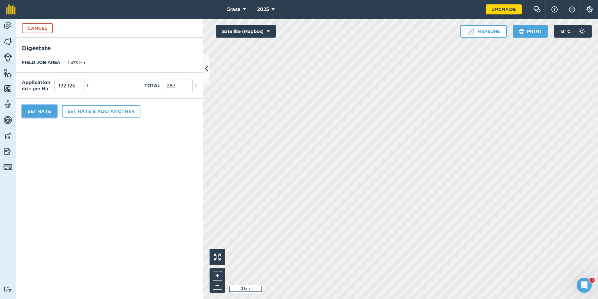
click at [48, 114] on button "Set Rate" at bounding box center [39, 111] width 35 height 13
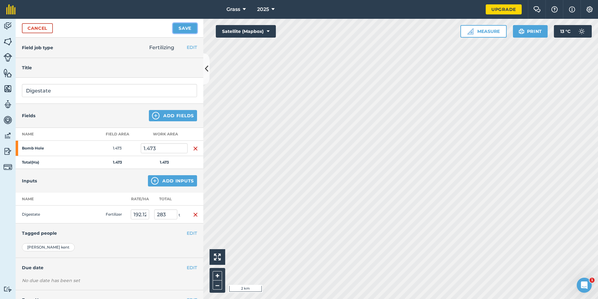
click at [182, 28] on button "Save" at bounding box center [185, 28] width 24 height 10
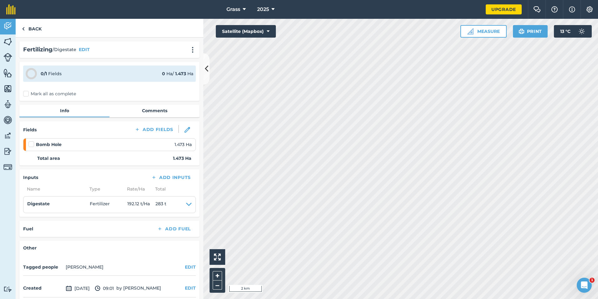
click at [50, 93] on label "Mark all as complete" at bounding box center [49, 93] width 53 height 7
click at [27, 93] on input "Mark all as complete" at bounding box center [25, 92] width 4 height 4
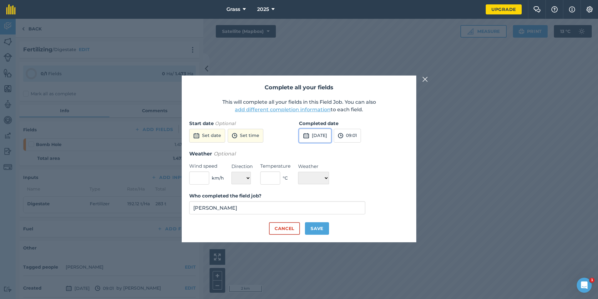
click at [324, 139] on button "[DATE]" at bounding box center [315, 136] width 32 height 14
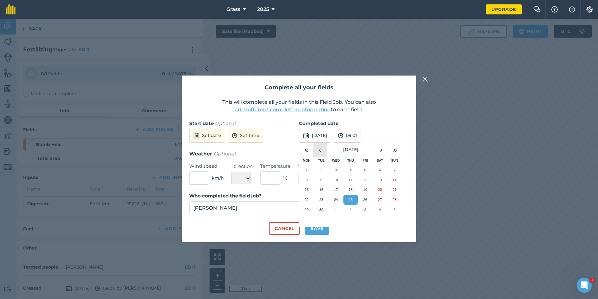
click at [323, 151] on button "‹" at bounding box center [320, 150] width 14 height 14
click at [323, 150] on button "‹" at bounding box center [320, 150] width 14 height 14
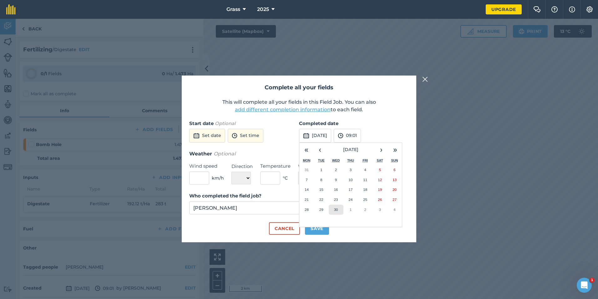
click at [335, 208] on abbr "30" at bounding box center [336, 209] width 4 height 4
click at [320, 228] on button "Save" at bounding box center [317, 228] width 24 height 13
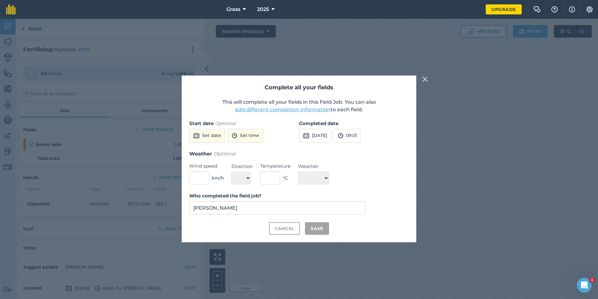
checkbox input "true"
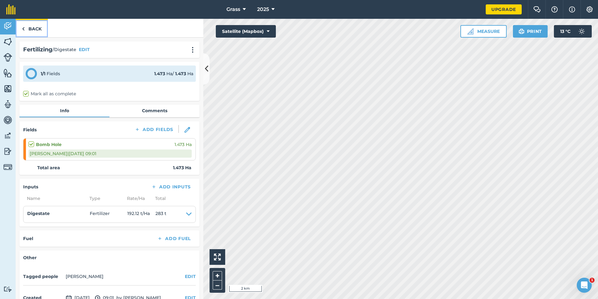
click at [36, 32] on link "Back" at bounding box center [32, 28] width 32 height 18
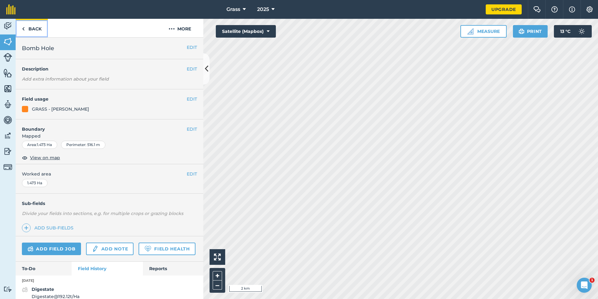
click at [31, 28] on link "Back" at bounding box center [32, 28] width 32 height 18
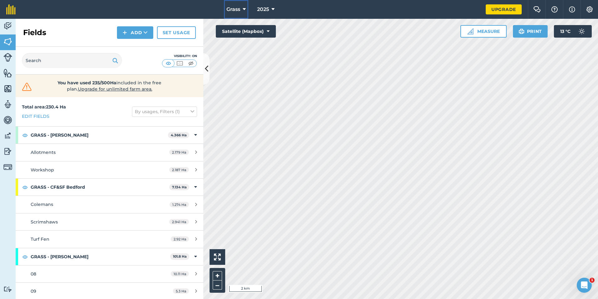
click at [243, 9] on button "Grass" at bounding box center [236, 9] width 24 height 19
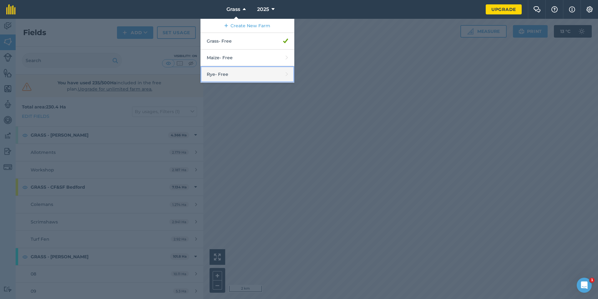
click at [223, 73] on link "Rye - Free" at bounding box center [248, 74] width 94 height 17
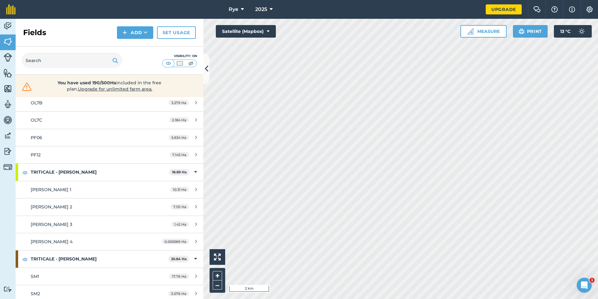
scroll to position [434, 0]
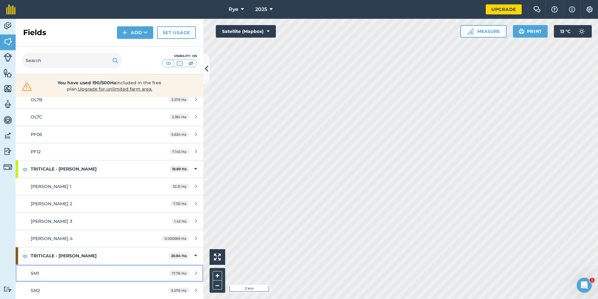
click at [90, 272] on div "SM1" at bounding box center [90, 272] width 118 height 7
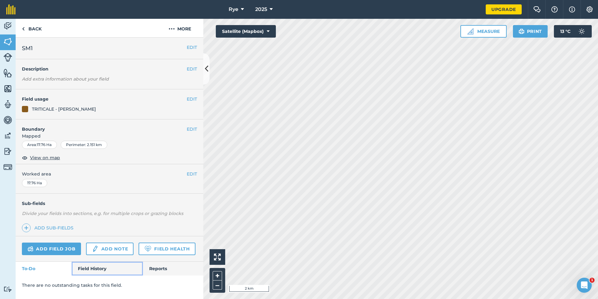
click at [105, 267] on link "Field History" at bounding box center [107, 268] width 71 height 14
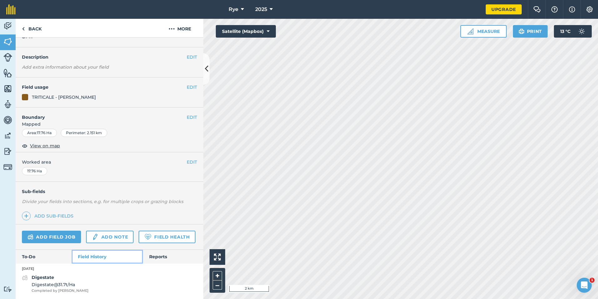
scroll to position [30, 0]
click at [81, 288] on div "Digestate Digestate @ 31.7 t / Ha Completed by [PERSON_NAME]" at bounding box center [110, 282] width 188 height 19
click at [67, 289] on span "Completed by [PERSON_NAME]" at bounding box center [60, 290] width 57 height 6
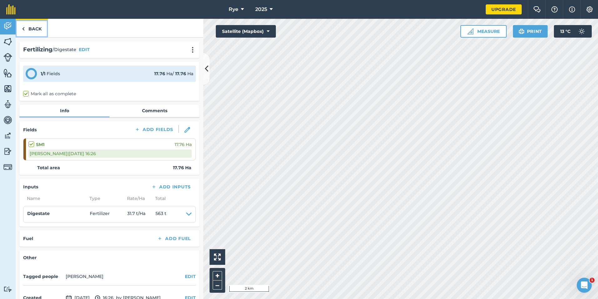
click at [31, 29] on link "Back" at bounding box center [32, 28] width 32 height 18
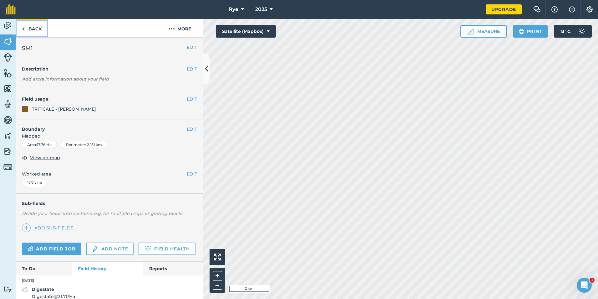
click at [29, 29] on link "Back" at bounding box center [32, 28] width 32 height 18
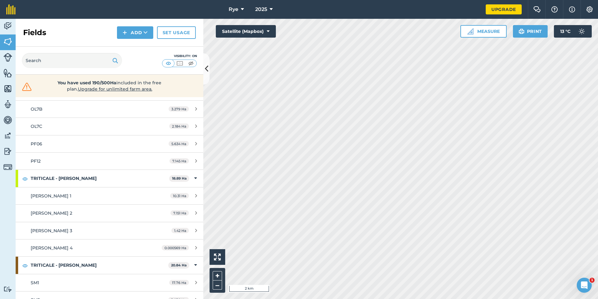
scroll to position [434, 0]
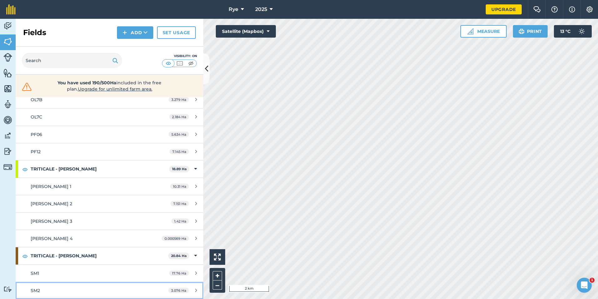
click at [47, 291] on div "SM2" at bounding box center [90, 290] width 118 height 7
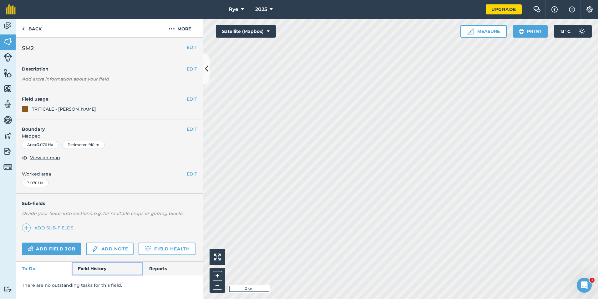
click at [84, 264] on link "Field History" at bounding box center [107, 268] width 71 height 14
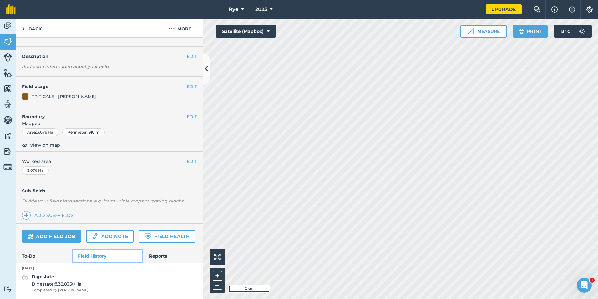
scroll to position [30, 0]
click at [29, 30] on link "Back" at bounding box center [32, 28] width 32 height 18
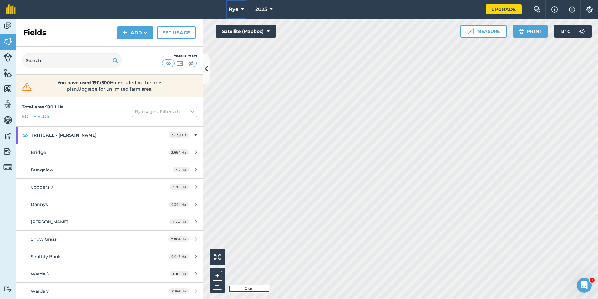
click at [244, 10] on icon at bounding box center [242, 10] width 3 height 8
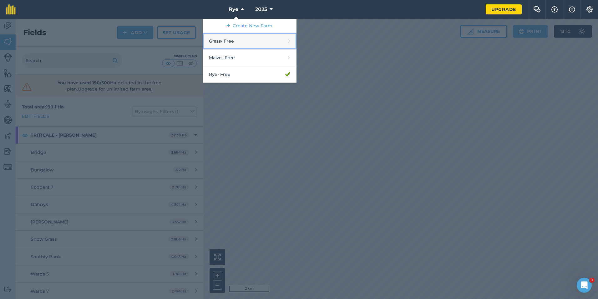
click at [236, 42] on link "Grass - Free" at bounding box center [250, 41] width 94 height 17
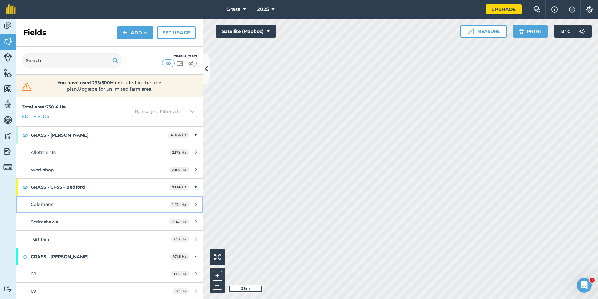
click at [89, 206] on div "Colemans" at bounding box center [90, 204] width 118 height 7
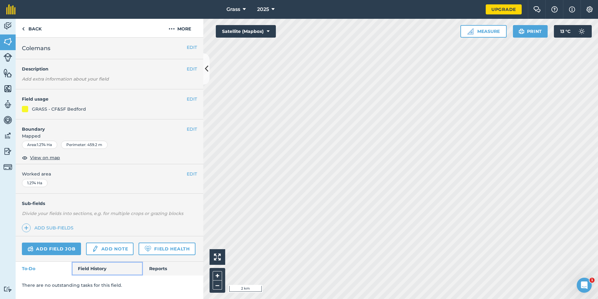
click at [91, 264] on link "Field History" at bounding box center [107, 268] width 71 height 14
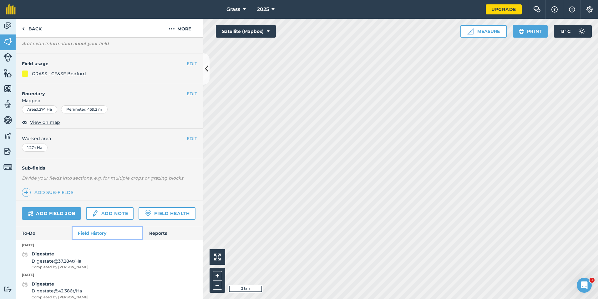
scroll to position [90, 0]
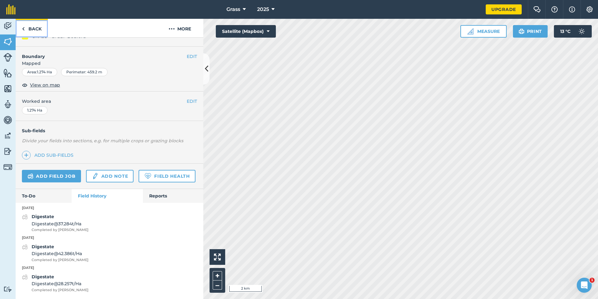
click at [34, 28] on link "Back" at bounding box center [32, 28] width 32 height 18
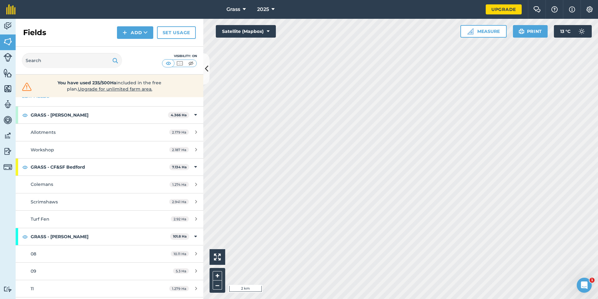
scroll to position [31, 0]
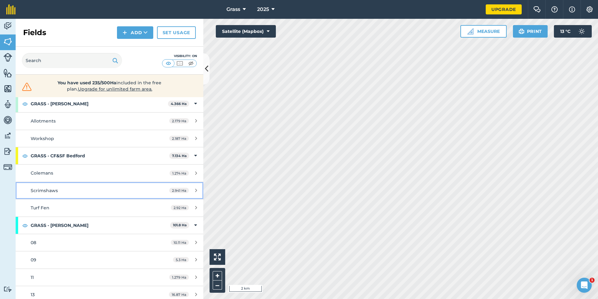
click at [88, 187] on div "Scrimshaws" at bounding box center [90, 190] width 118 height 7
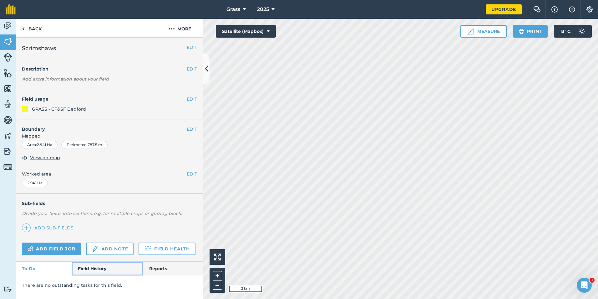
click at [91, 272] on link "Field History" at bounding box center [107, 268] width 71 height 14
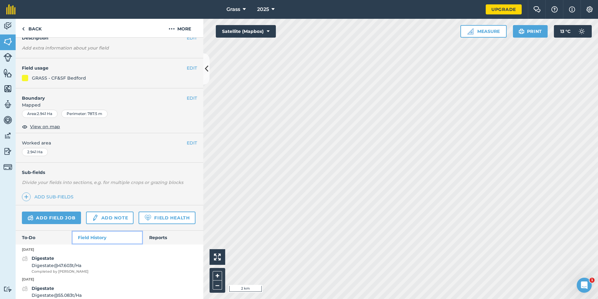
scroll to position [60, 0]
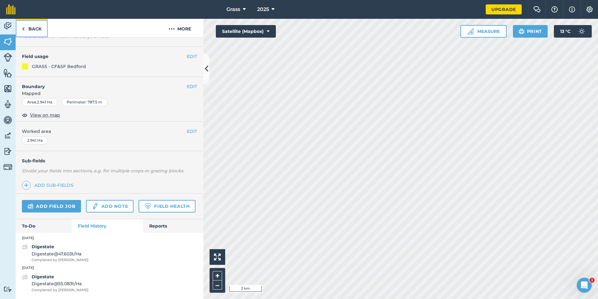
click at [37, 32] on link "Back" at bounding box center [32, 28] width 32 height 18
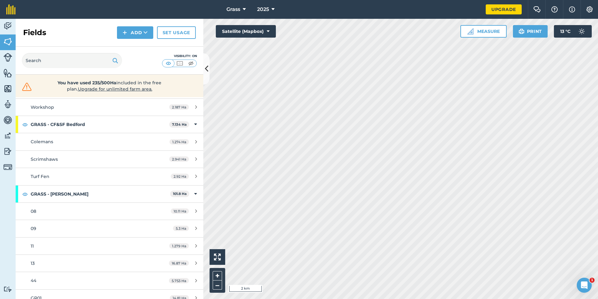
scroll to position [31, 0]
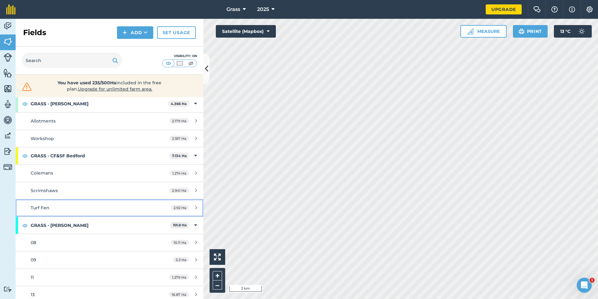
click at [54, 210] on div "Turf Fen" at bounding box center [90, 207] width 118 height 7
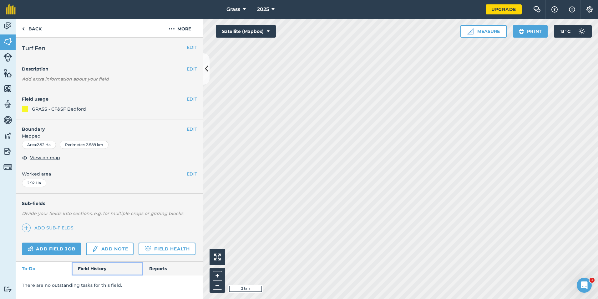
click at [95, 262] on link "Field History" at bounding box center [107, 268] width 71 height 14
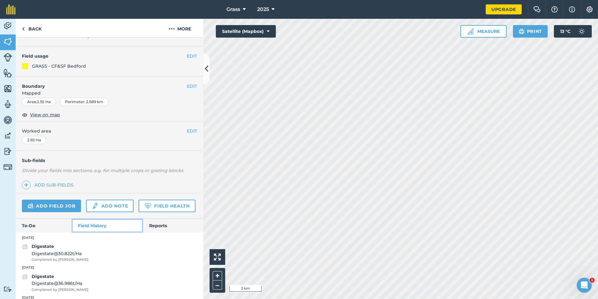
scroll to position [90, 0]
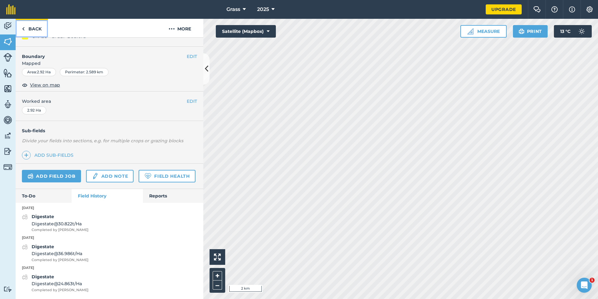
click at [30, 29] on link "Back" at bounding box center [32, 28] width 32 height 18
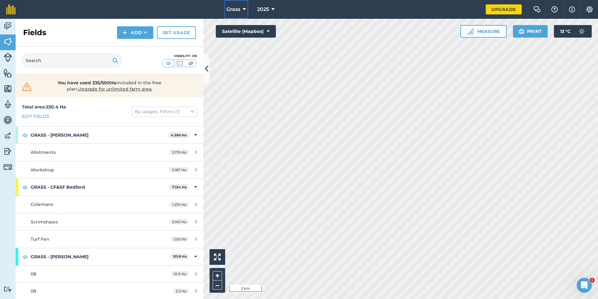
click at [242, 10] on button "Grass" at bounding box center [236, 9] width 24 height 19
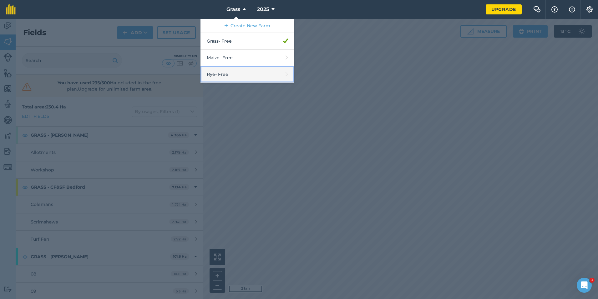
click at [224, 74] on link "Rye - Free" at bounding box center [248, 74] width 94 height 17
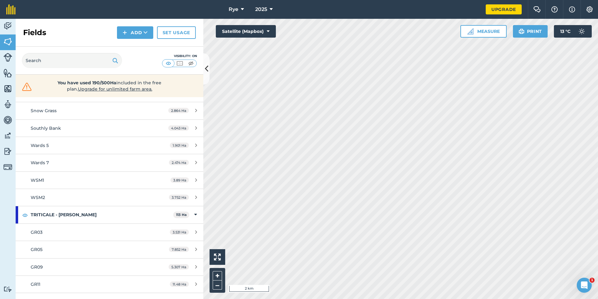
scroll to position [125, 0]
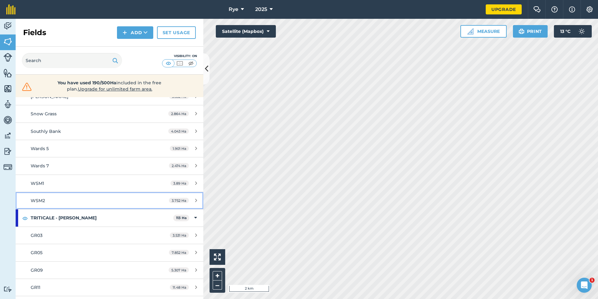
click at [75, 207] on link "WSM2 3.752 Ha" at bounding box center [110, 200] width 188 height 17
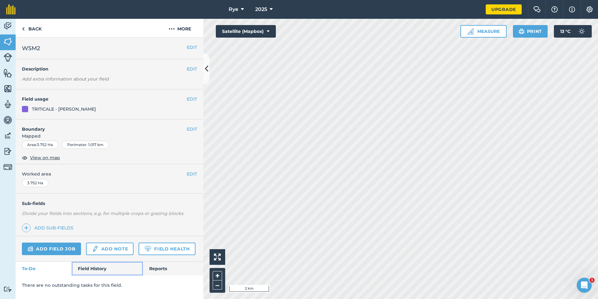
click at [93, 267] on link "Field History" at bounding box center [107, 268] width 71 height 14
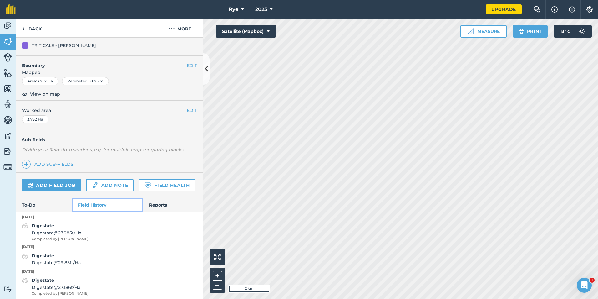
scroll to position [54, 0]
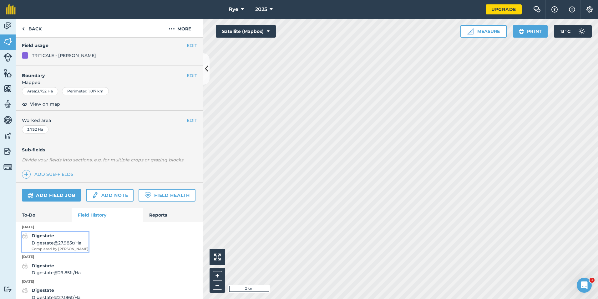
click at [65, 246] on span "Digestate @ 27.985 t / Ha" at bounding box center [60, 242] width 57 height 7
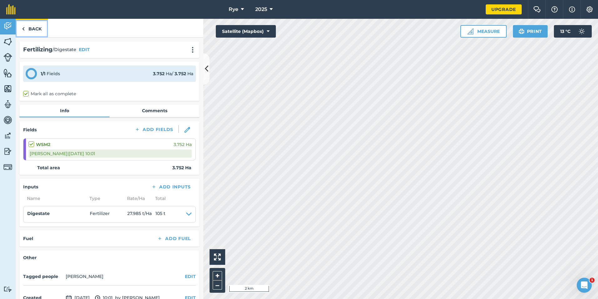
click at [39, 32] on link "Back" at bounding box center [32, 28] width 32 height 18
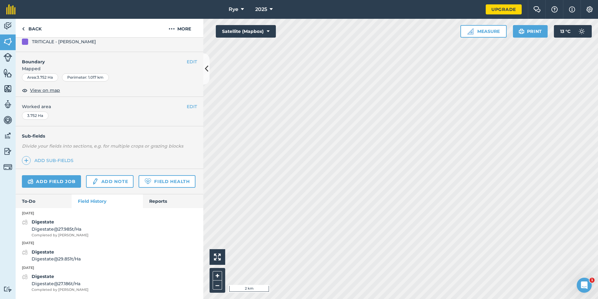
scroll to position [85, 0]
click at [72, 254] on div "Digestate Digestate @ 29.851 t / Ha" at bounding box center [56, 255] width 49 height 14
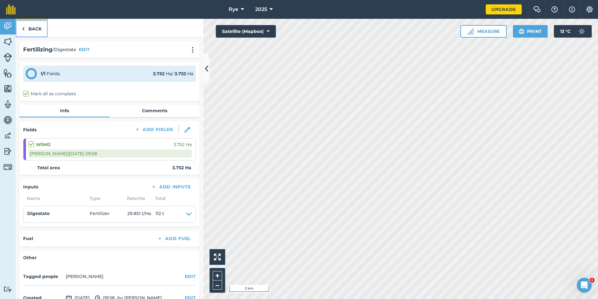
click at [40, 29] on link "Back" at bounding box center [32, 28] width 32 height 18
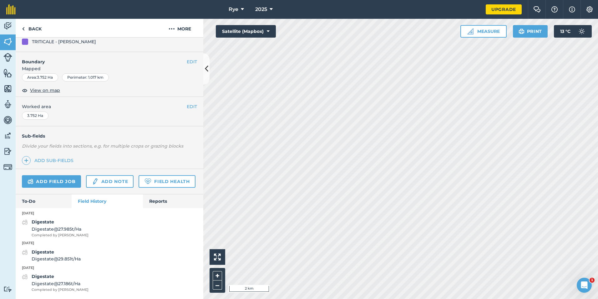
scroll to position [85, 0]
click at [74, 283] on span "Digestate @ 27.186 t / Ha" at bounding box center [60, 283] width 57 height 7
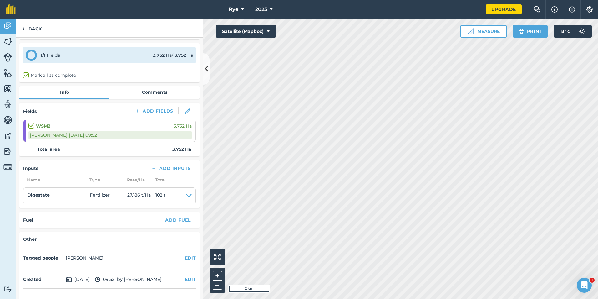
scroll to position [36, 0]
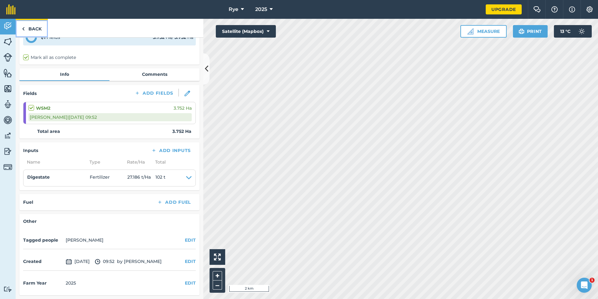
click at [33, 28] on link "Back" at bounding box center [32, 28] width 32 height 18
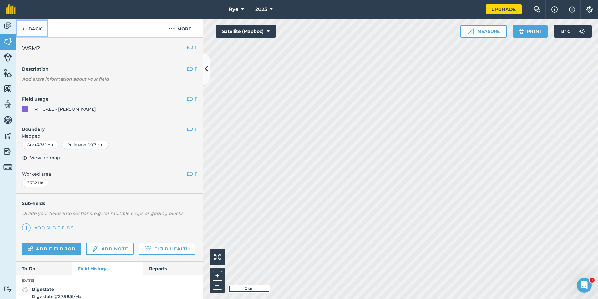
click at [41, 30] on link "Back" at bounding box center [32, 28] width 32 height 18
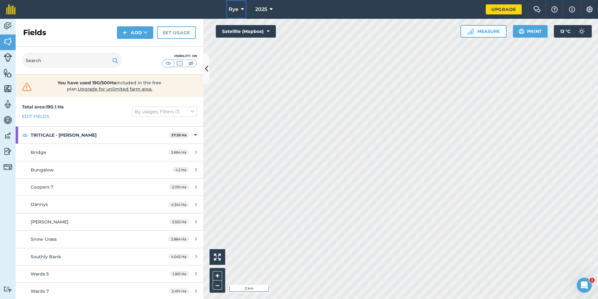
click at [238, 13] on button "Rye" at bounding box center [236, 9] width 20 height 19
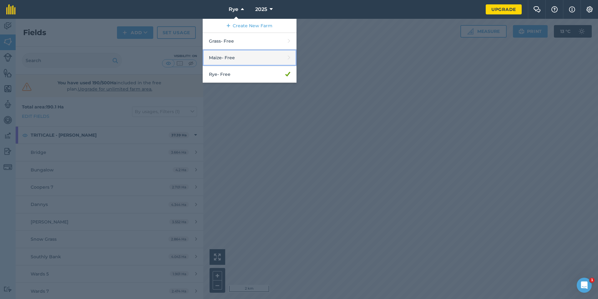
click at [233, 57] on link "Maize - Free" at bounding box center [250, 57] width 94 height 17
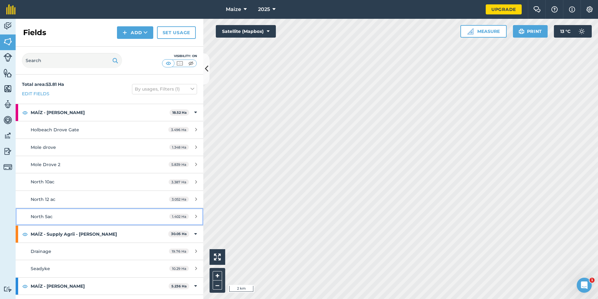
click at [65, 215] on div "North 5ac" at bounding box center [90, 216] width 118 height 7
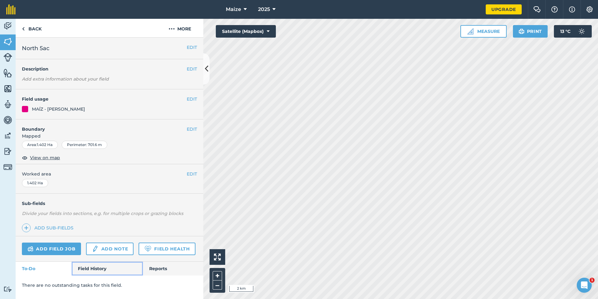
click at [90, 262] on link "Field History" at bounding box center [107, 268] width 71 height 14
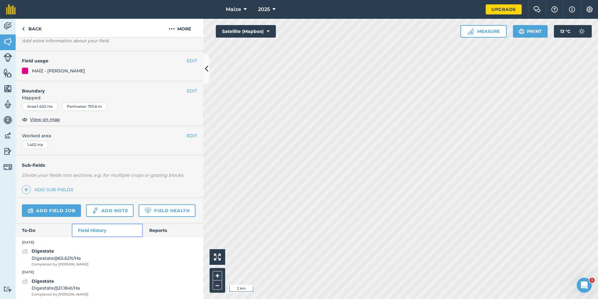
scroll to position [60, 0]
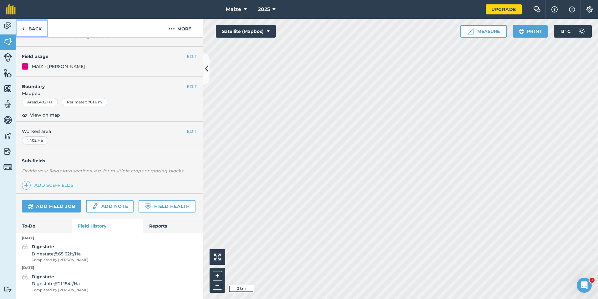
click at [32, 26] on link "Back" at bounding box center [32, 28] width 32 height 18
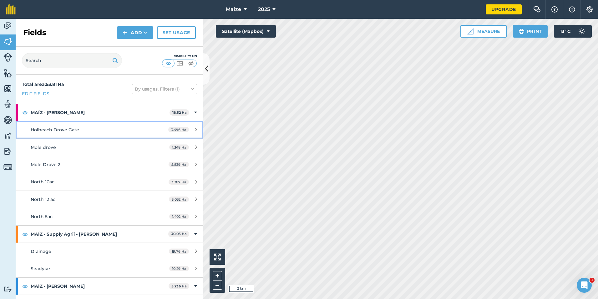
click at [82, 129] on div "Holbeach Drove Gate" at bounding box center [90, 129] width 118 height 7
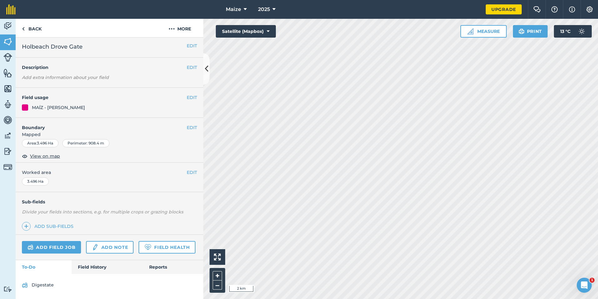
scroll to position [19, 0]
click at [71, 241] on link "Add field job" at bounding box center [51, 247] width 59 height 13
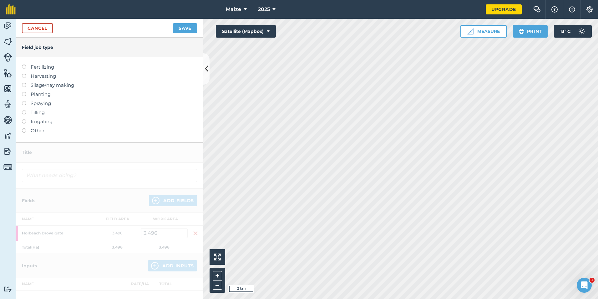
click at [38, 104] on label "Spraying" at bounding box center [109, 104] width 175 height 8
type input "Spraying"
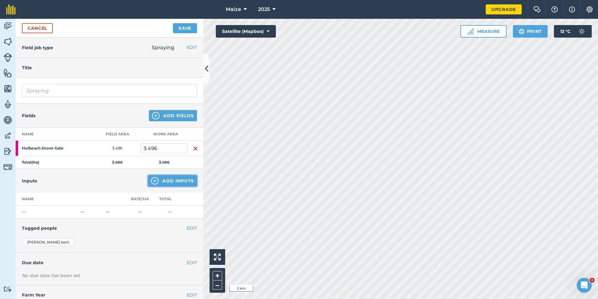
click at [167, 178] on button "Add Inputs" at bounding box center [172, 180] width 49 height 11
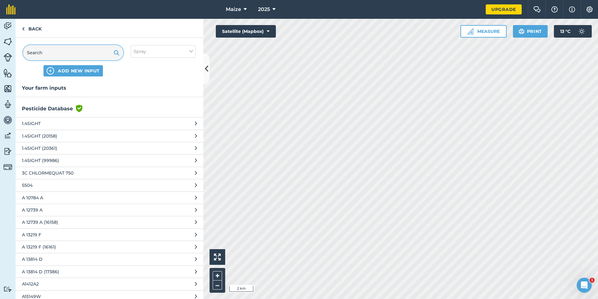
click at [55, 51] on input "text" at bounding box center [73, 52] width 100 height 15
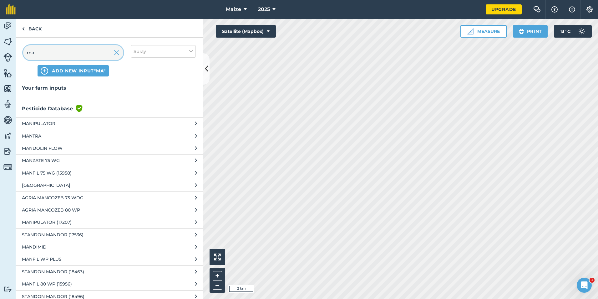
type input "m"
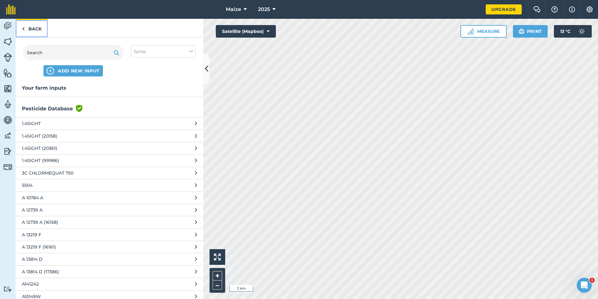
click at [43, 35] on link "Back" at bounding box center [32, 28] width 32 height 18
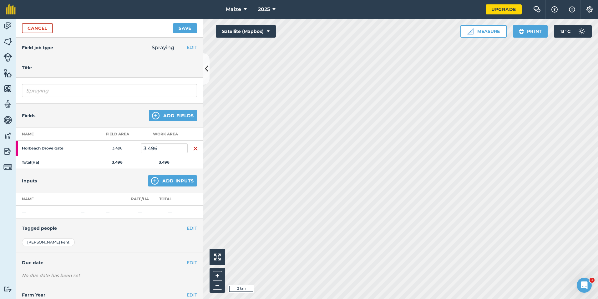
click at [44, 33] on div "Cancel Save" at bounding box center [110, 28] width 188 height 19
click at [43, 29] on link "Cancel" at bounding box center [37, 28] width 31 height 10
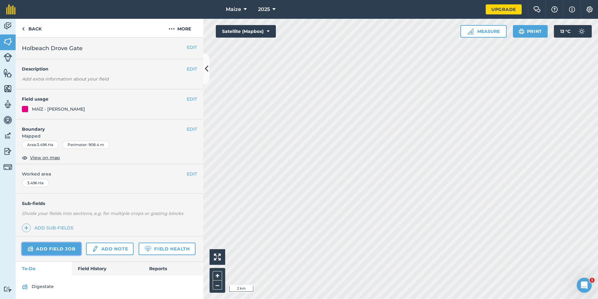
click at [65, 254] on link "Add field job" at bounding box center [51, 248] width 59 height 13
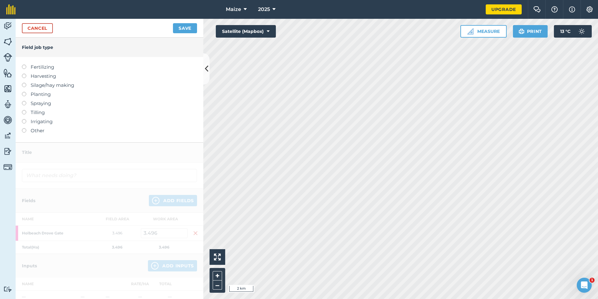
click at [39, 65] on label "Fertilizing" at bounding box center [109, 67] width 175 height 8
type input "Fertilizing"
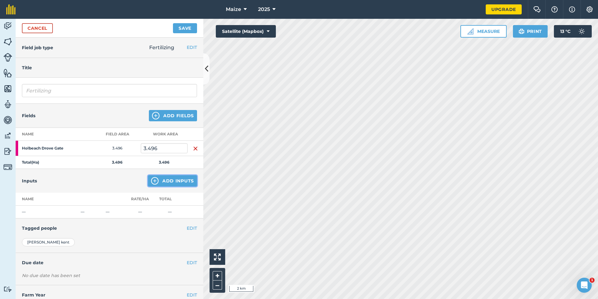
click at [163, 183] on button "Add Inputs" at bounding box center [172, 180] width 49 height 11
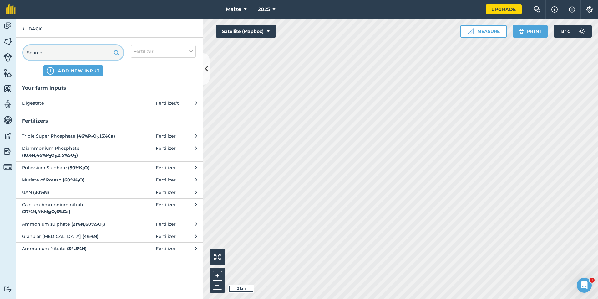
click at [62, 48] on input "text" at bounding box center [73, 52] width 100 height 15
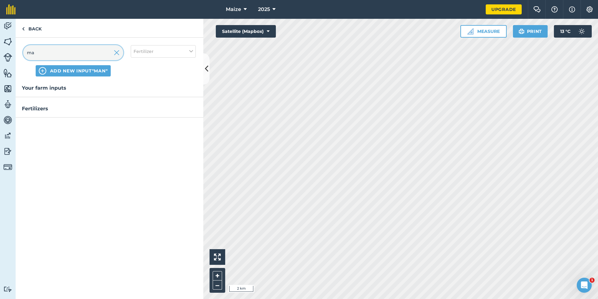
type input "m"
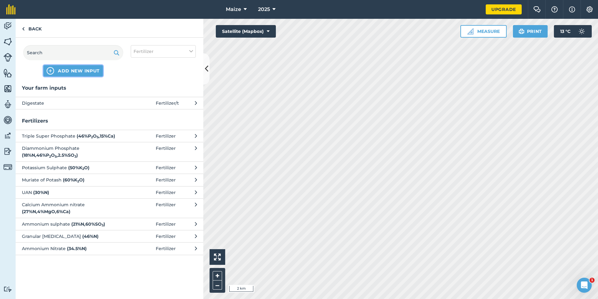
click at [73, 72] on span "ADD NEW INPUT" at bounding box center [79, 71] width 42 height 6
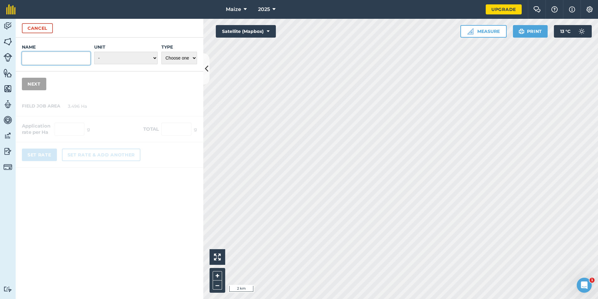
click at [60, 59] on input "Name" at bounding box center [56, 58] width 69 height 13
type input "Manganese"
click at [151, 57] on select "- Grams/g Kilograms/kg Metric tonnes/t Millilitres/ml Litres/L Ounces/oz Pounds…" at bounding box center [126, 58] width 64 height 13
click at [181, 55] on select "Choose one Fertilizer Seed Spray Fuel Other" at bounding box center [179, 58] width 36 height 13
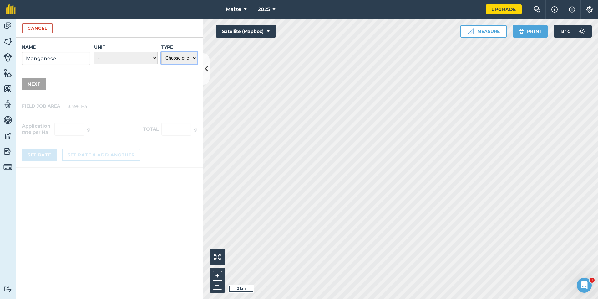
select select "FERTILIZER"
click at [161, 52] on select "Choose one Fertilizer Seed Spray Fuel Other" at bounding box center [179, 58] width 36 height 13
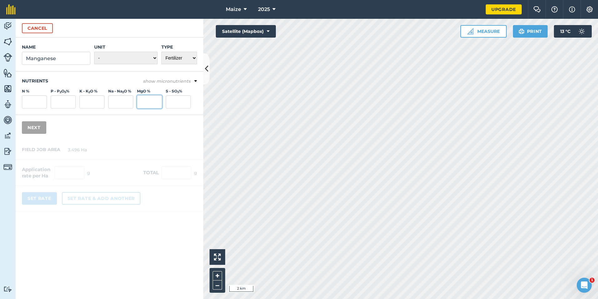
click at [147, 98] on input "MgO %" at bounding box center [149, 101] width 25 height 13
click at [155, 59] on select "- Grams/g Kilograms/kg Metric tonnes/t Millilitres/ml Litres/L Ounces/oz Pounds…" at bounding box center [126, 58] width 64 height 13
select select "LITRES"
click at [94, 52] on select "- Grams/g Kilograms/kg Metric tonnes/t Millilitres/ml Litres/L Ounces/oz Pounds…" at bounding box center [126, 58] width 64 height 13
click at [141, 101] on input "MgO %" at bounding box center [149, 101] width 25 height 13
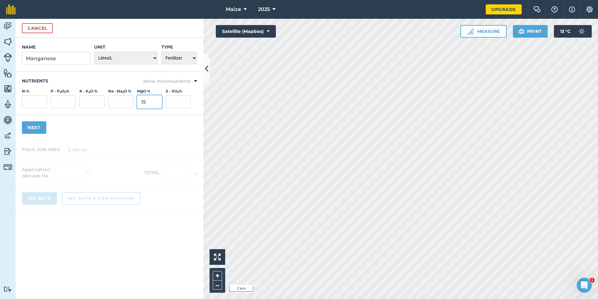
type input "15"
click at [130, 135] on div "Name Manganese Unit - Grams/g Kilograms/kg Metric tonnes/t Millilitres/ml Litre…" at bounding box center [110, 89] width 188 height 102
click at [33, 130] on button "Next" at bounding box center [34, 127] width 24 height 13
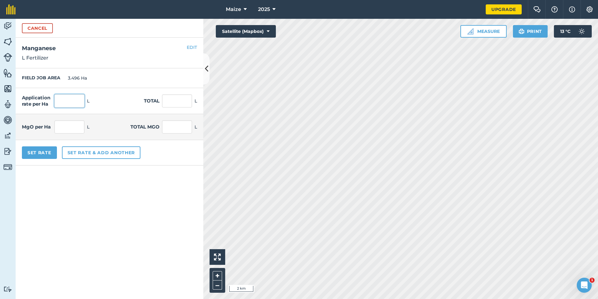
click at [72, 100] on input "text" at bounding box center [69, 100] width 30 height 13
type input "2.303"
type input "8.051"
type input "0.345"
type input "1.208"
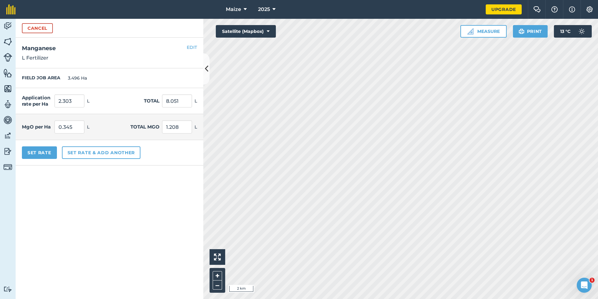
click at [150, 230] on form "Cancel Name Manganese Unit - Grams/g Kilograms/kg Metric tonnes/t Millilitres/m…" at bounding box center [110, 159] width 188 height 280
click at [41, 30] on button "Cancel" at bounding box center [37, 28] width 31 height 10
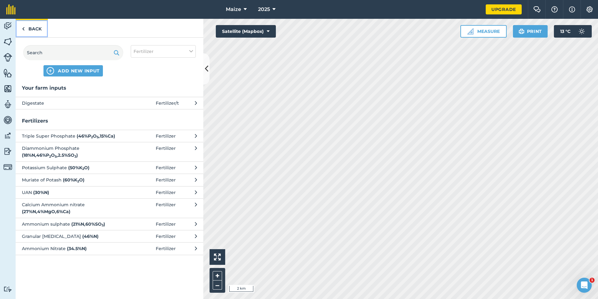
click at [34, 32] on link "Back" at bounding box center [32, 28] width 32 height 18
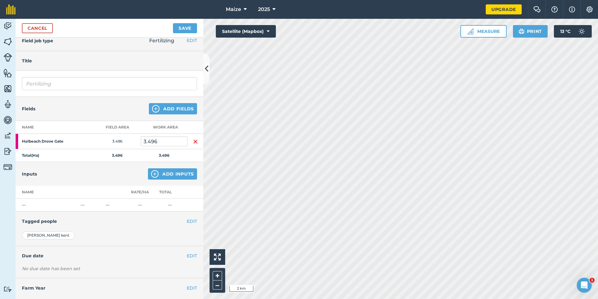
scroll to position [19, 0]
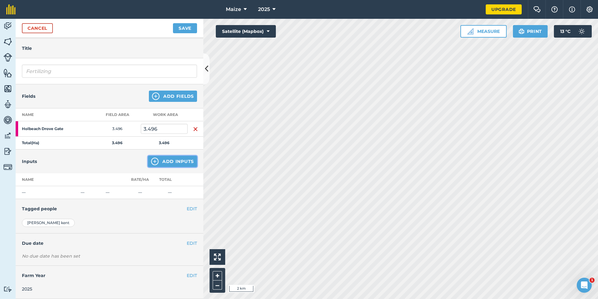
click at [152, 162] on img at bounding box center [155, 161] width 8 height 8
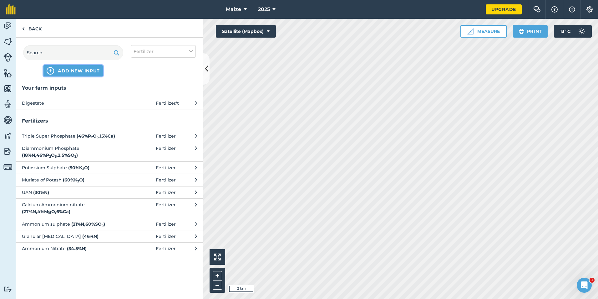
click at [66, 65] on div "ADD NEW INPUT" at bounding box center [73, 60] width 100 height 31
click at [62, 76] on div "ADD NEW INPUT Fertilizer" at bounding box center [110, 61] width 188 height 46
click at [65, 74] on button "ADD NEW INPUT" at bounding box center [73, 70] width 59 height 11
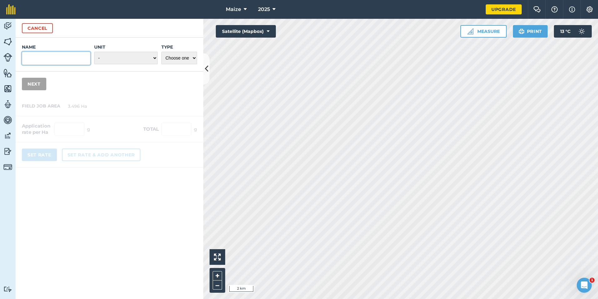
click at [69, 58] on input "Name" at bounding box center [56, 58] width 69 height 13
type input "Manganese 15%"
click at [144, 54] on select "- Grams/g Kilograms/kg Metric tonnes/t Millilitres/ml Litres/L Ounces/oz Pounds…" at bounding box center [126, 58] width 64 height 13
select select "LITRES"
click at [94, 52] on select "- Grams/g Kilograms/kg Metric tonnes/t Millilitres/ml Litres/L Ounces/oz Pounds…" at bounding box center [126, 58] width 64 height 13
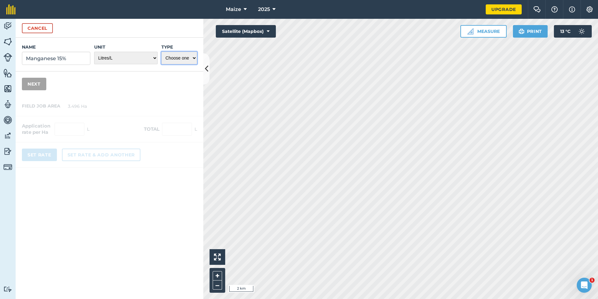
click at [182, 61] on select "Choose one Fertilizer Seed Spray Fuel Other" at bounding box center [179, 58] width 36 height 13
select select "FERTILIZER"
click at [161, 52] on select "Choose one Fertilizer Seed Spray Fuel Other" at bounding box center [179, 58] width 36 height 13
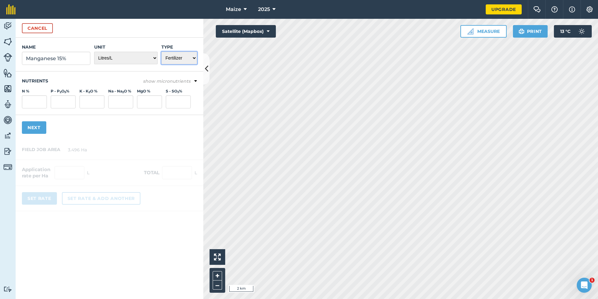
click at [185, 61] on select "Choose one Fertilizer Seed Spray Fuel Other" at bounding box center [179, 58] width 36 height 13
click at [191, 63] on select "Choose one Fertilizer Seed Spray Fuel Other" at bounding box center [179, 58] width 36 height 13
click at [194, 81] on button "show micronutrients" at bounding box center [170, 81] width 54 height 7
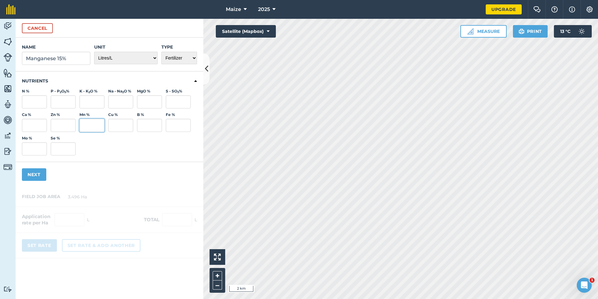
click at [95, 129] on input "Mn %" at bounding box center [91, 125] width 25 height 13
type input "15"
click at [106, 155] on div "Nutrients N % P - P 2 O 5 % K - K 2 O % Na - Na 2 O % MgO % S - SO 3 % Ca % Zn …" at bounding box center [110, 116] width 188 height 90
click at [33, 173] on button "Next" at bounding box center [34, 174] width 24 height 13
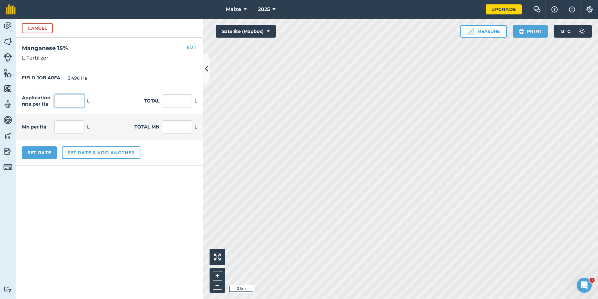
click at [67, 105] on input "text" at bounding box center [69, 100] width 30 height 13
type input "2.303"
type input "8.051"
type input "0.345"
type input "1.208"
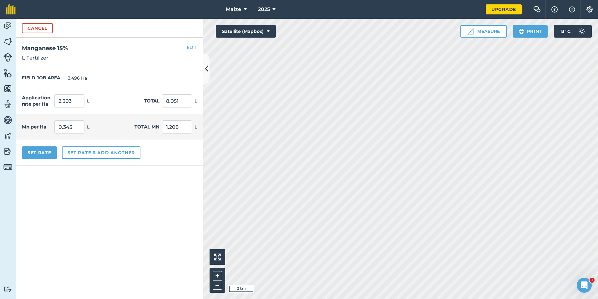
click at [105, 241] on form "Cancel Name Manganese 15% Unit - Grams/g Kilograms/kg Metric tonnes/t Millilitr…" at bounding box center [110, 159] width 188 height 280
click at [49, 150] on button "Set Rate" at bounding box center [39, 152] width 35 height 13
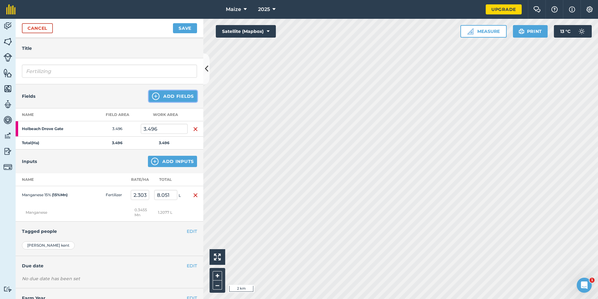
click at [152, 97] on img at bounding box center [156, 96] width 8 height 8
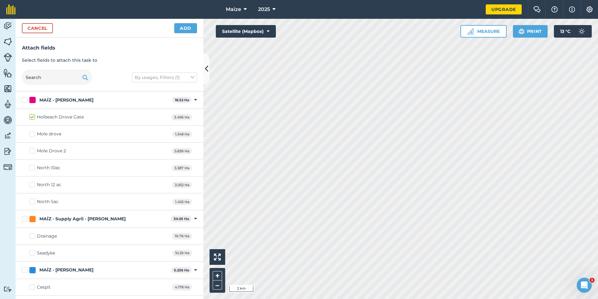
click at [61, 133] on div "Mole drove" at bounding box center [49, 134] width 24 height 7
click at [33, 133] on input "Mole drove" at bounding box center [31, 133] width 4 height 4
checkbox input "true"
click at [47, 152] on div "Mole Drove 2" at bounding box center [51, 150] width 29 height 7
click at [33, 151] on input "Mole Drove 2" at bounding box center [31, 149] width 4 height 4
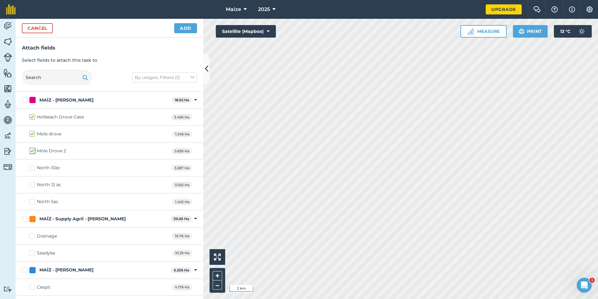
checkbox input "true"
click at [47, 164] on div "North 10ac 3.387 Ha" at bounding box center [110, 167] width 188 height 17
click at [47, 171] on div "North 10ac" at bounding box center [48, 167] width 23 height 7
click at [33, 168] on input "North 10ac" at bounding box center [31, 166] width 4 height 4
checkbox input "true"
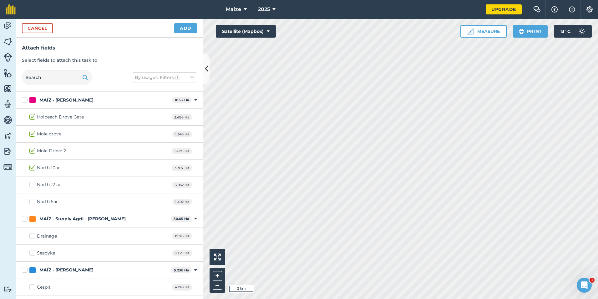
click at [47, 187] on div "North 12 ac" at bounding box center [49, 184] width 24 height 7
click at [33, 185] on input "North 12 ac" at bounding box center [31, 183] width 4 height 4
checkbox input "true"
click at [45, 199] on div "North 5ac" at bounding box center [48, 201] width 22 height 7
click at [33, 199] on input "North 5ac" at bounding box center [31, 200] width 4 height 4
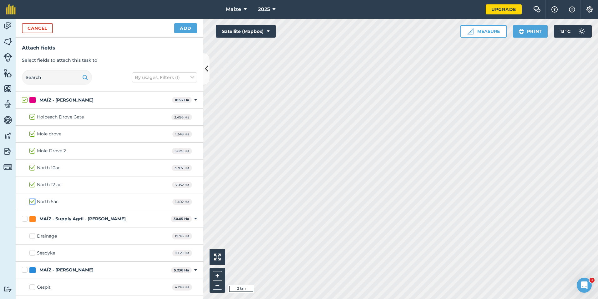
checkbox input "true"
click at [192, 27] on button "Add" at bounding box center [185, 28] width 23 height 10
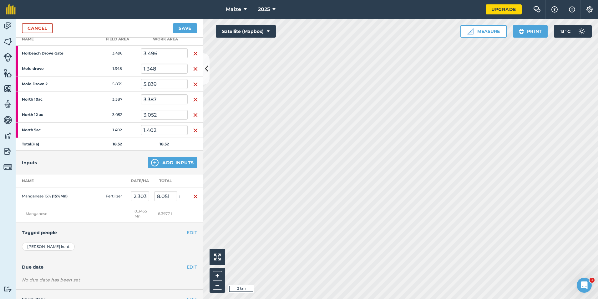
scroll to position [82, 0]
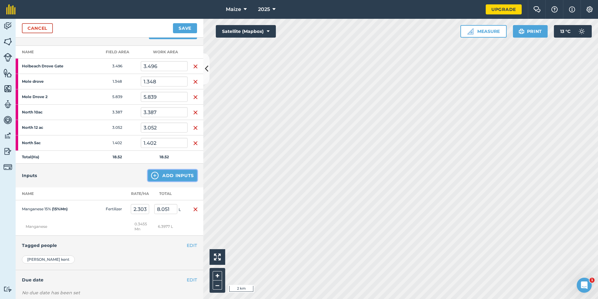
click at [166, 175] on button "Add Inputs" at bounding box center [172, 175] width 49 height 11
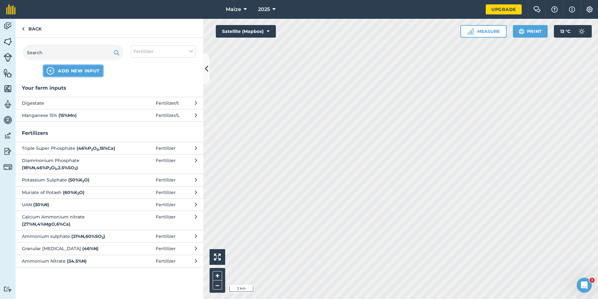
click at [57, 69] on button "ADD NEW INPUT" at bounding box center [73, 70] width 59 height 11
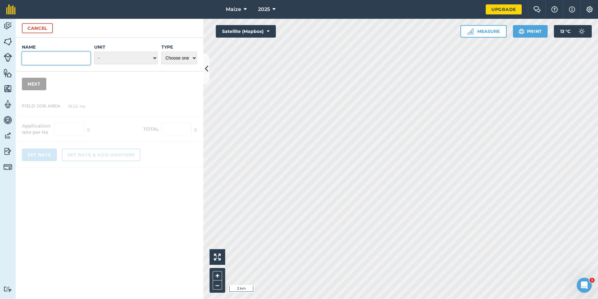
click at [56, 63] on input "Name" at bounding box center [56, 58] width 69 height 13
type input "Zinc 15%"
click at [124, 62] on select "- Grams/g Kilograms/kg Metric tonnes/t Millilitres/ml Litres/L Ounces/oz Pounds…" at bounding box center [126, 58] width 64 height 13
select select "LITRES"
click at [94, 52] on select "- Grams/g Kilograms/kg Metric tonnes/t Millilitres/ml Litres/L Ounces/oz Pounds…" at bounding box center [126, 58] width 64 height 13
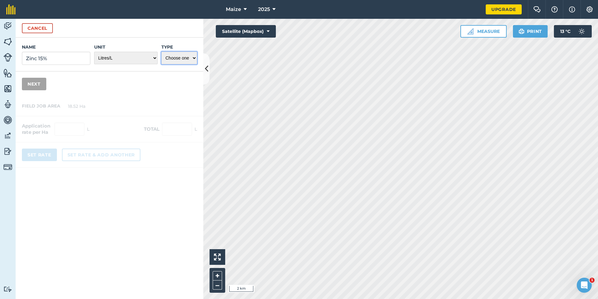
click at [180, 60] on select "Choose one Fertilizer Seed Spray Fuel Other" at bounding box center [179, 58] width 36 height 13
select select "FERTILIZER"
click at [161, 52] on select "Choose one Fertilizer Seed Spray Fuel Other" at bounding box center [179, 58] width 36 height 13
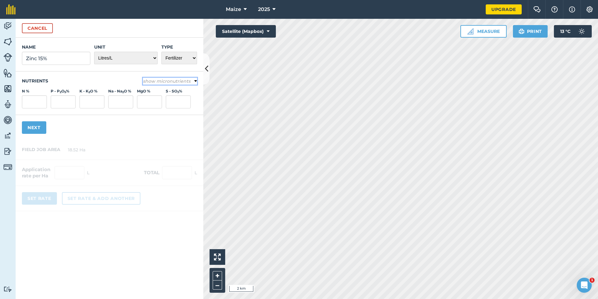
click at [192, 81] on button "show micronutrients" at bounding box center [170, 81] width 54 height 7
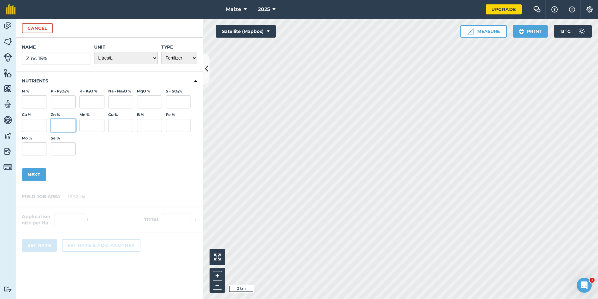
click at [53, 130] on input "Zn %" at bounding box center [63, 125] width 25 height 13
type input "15"
click at [28, 174] on button "Next" at bounding box center [34, 174] width 24 height 13
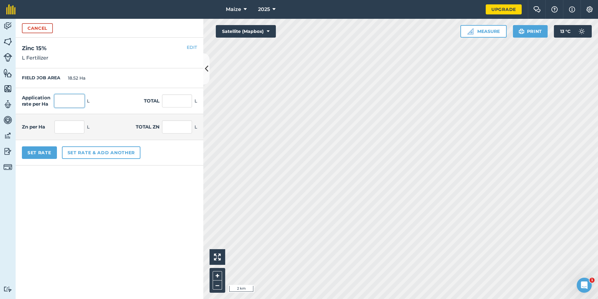
click at [63, 106] on input "text" at bounding box center [69, 100] width 30 height 13
type input "0.691"
type input "12.797"
type input "0.104"
type input "1.92"
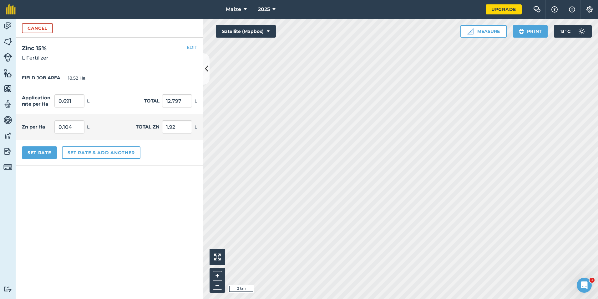
click at [69, 224] on form "Cancel Name Zinc 15% Unit - Grams/g Kilograms/kg Metric tonnes/t Millilitres/ml…" at bounding box center [110, 159] width 188 height 280
click at [32, 151] on button "Set Rate" at bounding box center [39, 152] width 35 height 13
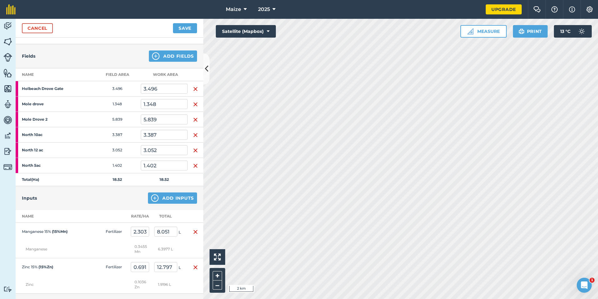
scroll to position [94, 0]
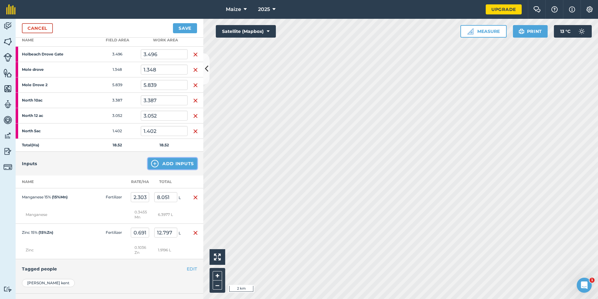
click at [154, 165] on button "Add Inputs" at bounding box center [172, 163] width 49 height 11
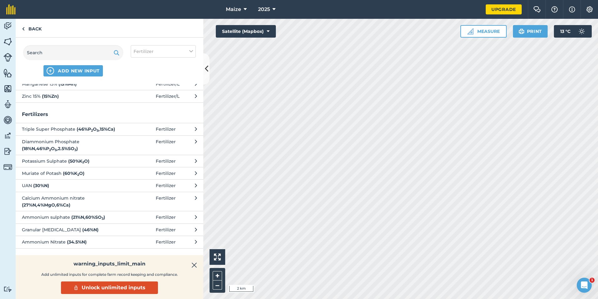
scroll to position [32, 0]
click at [195, 268] on img at bounding box center [195, 265] width 6 height 8
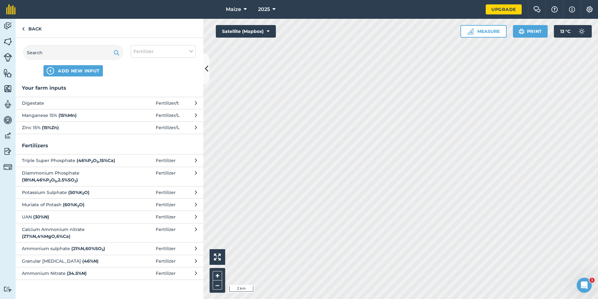
click at [79, 64] on div "ADD NEW INPUT" at bounding box center [73, 60] width 100 height 31
click at [78, 68] on span "ADD NEW INPUT" at bounding box center [79, 71] width 42 height 6
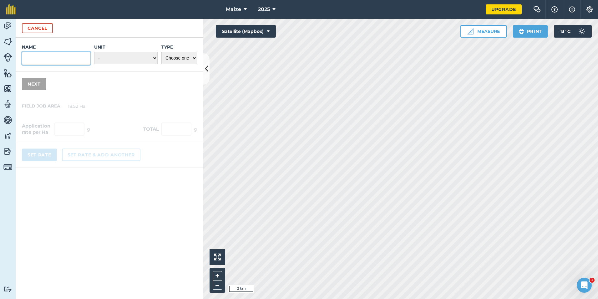
click at [51, 60] on input "Name" at bounding box center [56, 58] width 69 height 13
type input "Maxi-Phi-Hi-Mag"
click at [126, 64] on div "Unit - Grams/g Kilograms/kg Metric tonnes/t Millilitres/ml Litres/L Ounces/oz P…" at bounding box center [126, 54] width 64 height 21
click at [128, 60] on select "- Grams/g Kilograms/kg Metric tonnes/t Millilitres/ml Litres/L Ounces/oz Pounds…" at bounding box center [126, 58] width 64 height 13
select select "LITRES"
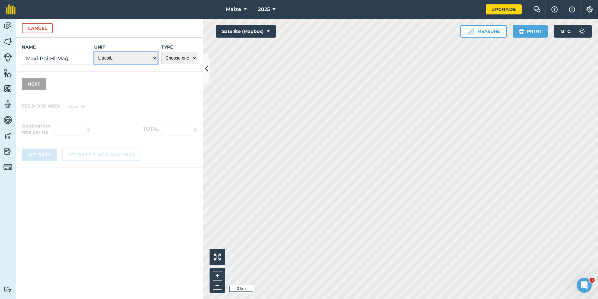
click at [94, 52] on select "- Grams/g Kilograms/kg Metric tonnes/t Millilitres/ml Litres/L Ounces/oz Pounds…" at bounding box center [126, 58] width 64 height 13
click at [183, 59] on select "Choose one Fertilizer Seed Spray Fuel Other" at bounding box center [179, 58] width 36 height 13
select select "FERTILIZER"
click at [161, 52] on select "Choose one Fertilizer Seed Spray Fuel Other" at bounding box center [179, 58] width 36 height 13
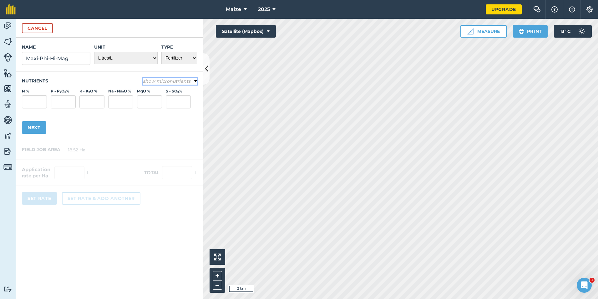
click at [191, 81] on button "show micronutrients" at bounding box center [170, 81] width 54 height 7
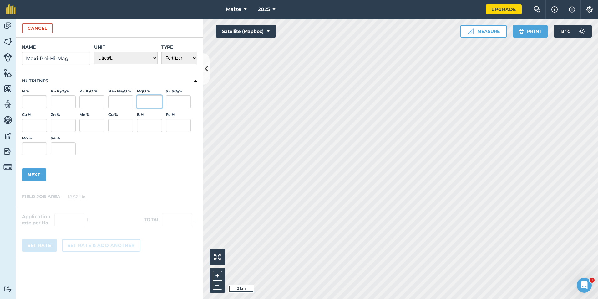
click at [148, 100] on input "MgO %" at bounding box center [149, 101] width 25 height 13
type input "6.7"
click at [177, 100] on input "S - SO 3 %" at bounding box center [178, 101] width 25 height 13
type input "13.2"
click at [39, 174] on button "Next" at bounding box center [34, 174] width 24 height 13
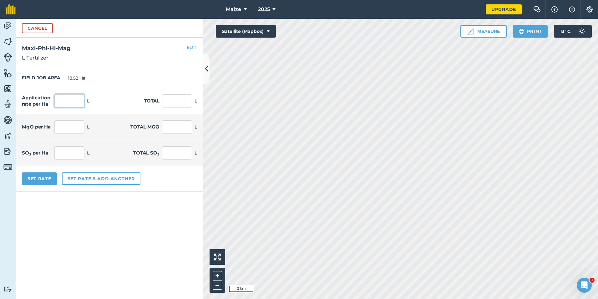
click at [68, 103] on input "text" at bounding box center [69, 100] width 30 height 13
type input "7.37"
type input "136.492"
type input "0.494"
type input "9.145"
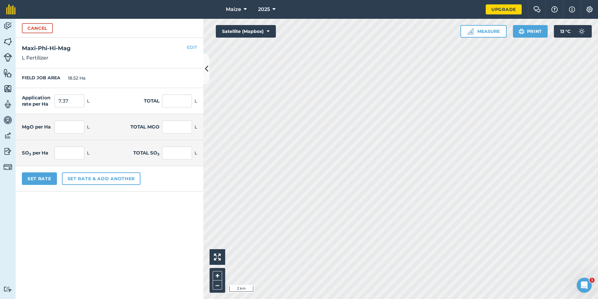
type input "0.973"
type input "18.017"
click at [103, 223] on form "Cancel Name Maxi-Phi-Hi-Mag Unit - Grams/g Kilograms/kg Metric tonnes/t Millili…" at bounding box center [110, 159] width 188 height 280
click at [43, 177] on button "Set Rate" at bounding box center [39, 178] width 35 height 13
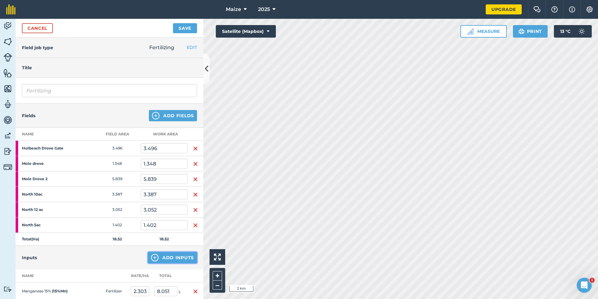
click at [164, 255] on button "Add Inputs" at bounding box center [172, 257] width 49 height 11
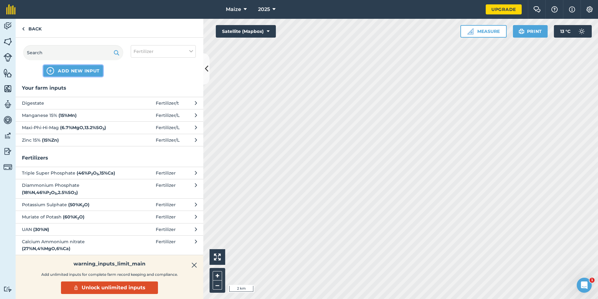
click at [78, 72] on span "ADD NEW INPUT" at bounding box center [79, 71] width 42 height 6
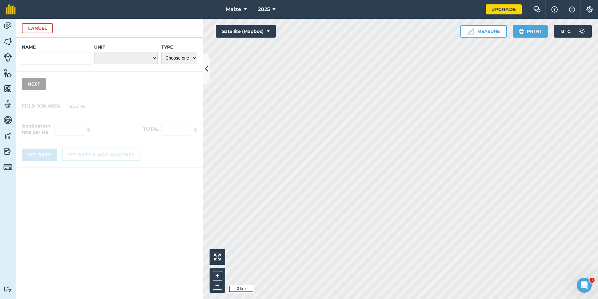
click at [49, 48] on label "Name" at bounding box center [56, 47] width 69 height 6
click at [49, 52] on input "Name" at bounding box center [56, 58] width 69 height 13
type input "Maxi-Phi Fast Root"
click at [121, 58] on select "- Grams/g Kilograms/kg Metric tonnes/t Millilitres/ml Litres/L Ounces/oz Pounds…" at bounding box center [126, 58] width 64 height 13
select select "LITRES"
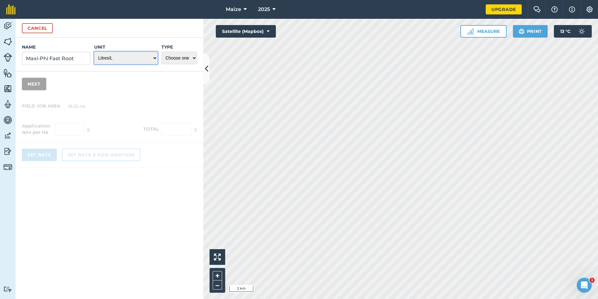
click at [94, 52] on select "- Grams/g Kilograms/kg Metric tonnes/t Millilitres/ml Litres/L Ounces/oz Pounds…" at bounding box center [126, 58] width 64 height 13
click at [196, 57] on select "Choose one Fertilizer Seed Spray Fuel Other" at bounding box center [179, 58] width 36 height 13
select select "FERTILIZER"
click at [161, 52] on select "Choose one Fertilizer Seed Spray Fuel Other" at bounding box center [179, 58] width 36 height 13
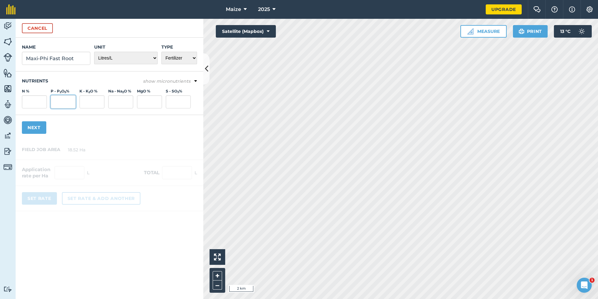
click at [66, 100] on input "P - P 2 O 5 %" at bounding box center [63, 101] width 25 height 13
type input "35.1"
click at [91, 101] on input "K - K 2 O %" at bounding box center [91, 101] width 25 height 13
type input "11.8"
click at [38, 123] on button "Next" at bounding box center [34, 127] width 24 height 13
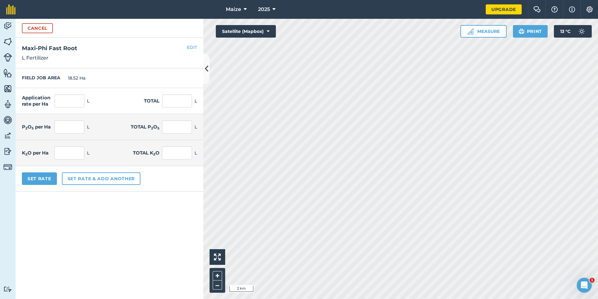
click at [196, 43] on div "EDIT Maxi-Phi Fast Root L Fertilizer" at bounding box center [110, 53] width 188 height 31
click at [191, 47] on button "EDIT" at bounding box center [192, 47] width 10 height 7
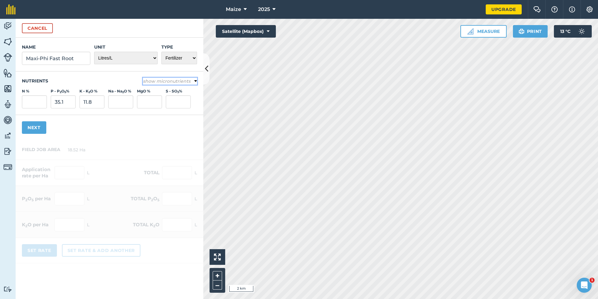
click at [175, 79] on em "show micronutrients" at bounding box center [167, 81] width 48 height 6
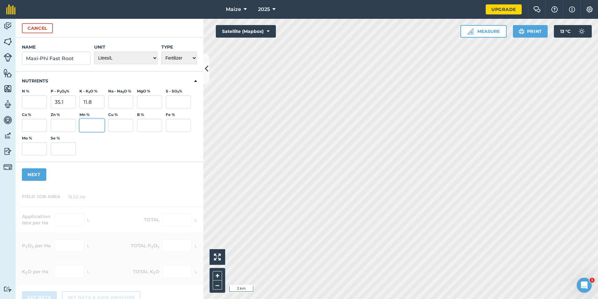
click at [84, 124] on input "Mn %" at bounding box center [91, 125] width 25 height 13
type input "1.1"
click at [63, 121] on input "Zn %" at bounding box center [63, 125] width 25 height 13
type input "1.9"
click at [38, 99] on input "N %" at bounding box center [34, 101] width 25 height 13
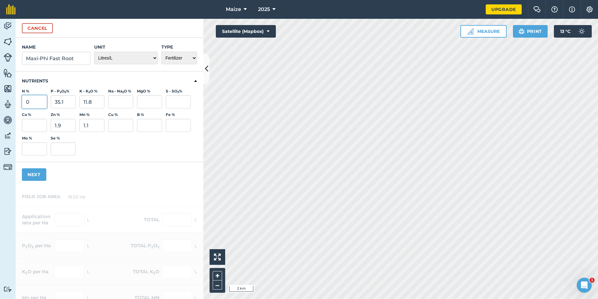
type input "0"
drag, startPoint x: 110, startPoint y: 166, endPoint x: 87, endPoint y: 177, distance: 25.2
click at [109, 166] on div "Name Maxi-Phi Fast Root Unit - Grams/g Kilograms/kg Metric tonnes/t Millilitres…" at bounding box center [110, 112] width 188 height 149
click at [33, 177] on button "Next" at bounding box center [34, 174] width 24 height 13
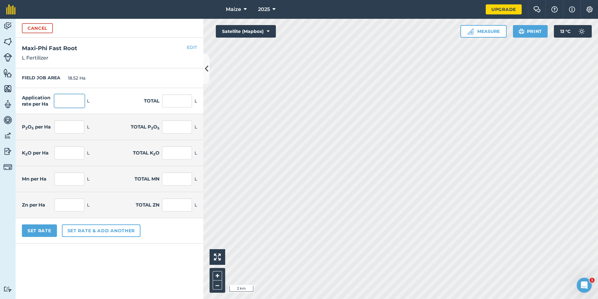
click at [76, 105] on input "text" at bounding box center [69, 100] width 30 height 13
type input "1.842"
type input "34.114"
type input "0.647"
type input "11.974"
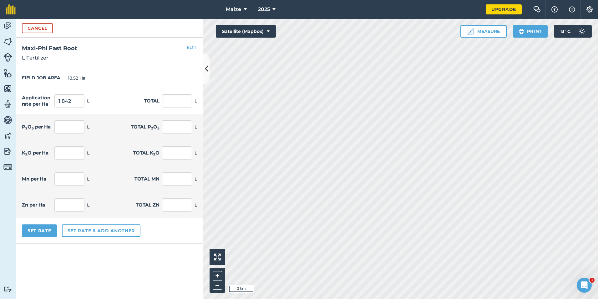
type input "0.217"
type input "4.025"
type input "0.02"
type input "0.375"
type input "0.035"
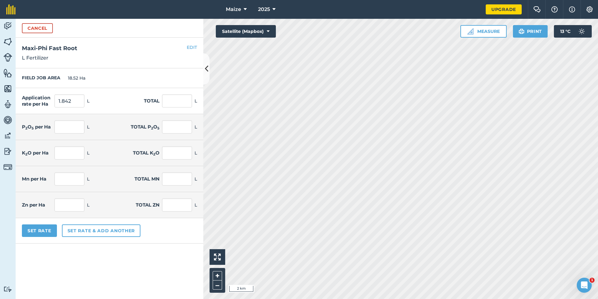
type input "0.648"
click at [153, 259] on form "Cancel Name Maxi-Phi Fast Root Unit - Grams/g Kilograms/kg Metric tonnes/t Mill…" at bounding box center [110, 159] width 188 height 280
click at [46, 230] on button "Set Rate" at bounding box center [39, 230] width 35 height 13
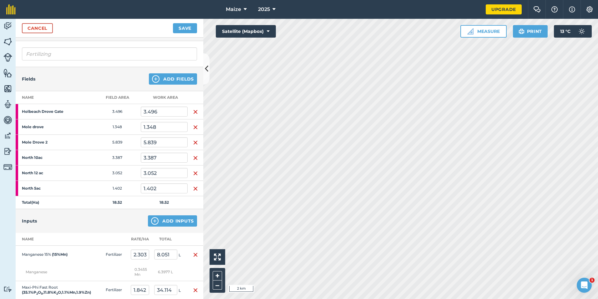
scroll to position [31, 0]
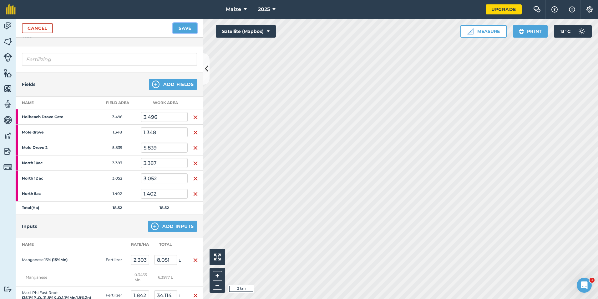
click at [184, 29] on button "Save" at bounding box center [185, 28] width 24 height 10
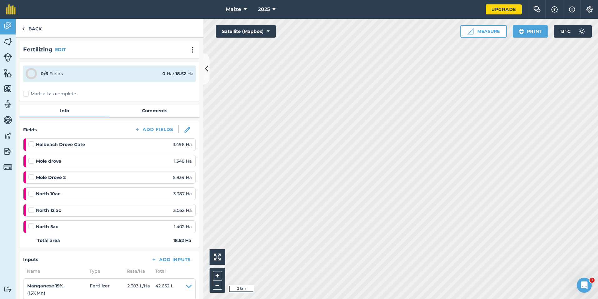
click at [53, 96] on label "Mark all as complete" at bounding box center [49, 93] width 53 height 7
click at [27, 95] on input "Mark all as complete" at bounding box center [25, 92] width 4 height 4
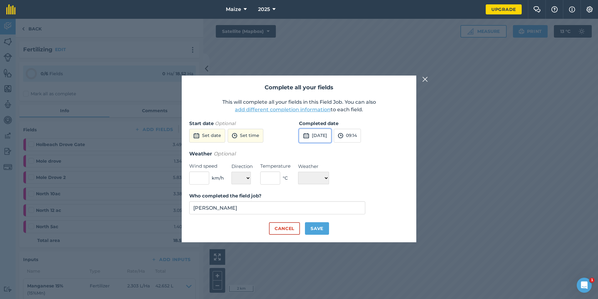
click at [330, 129] on button "[DATE]" at bounding box center [315, 136] width 32 height 14
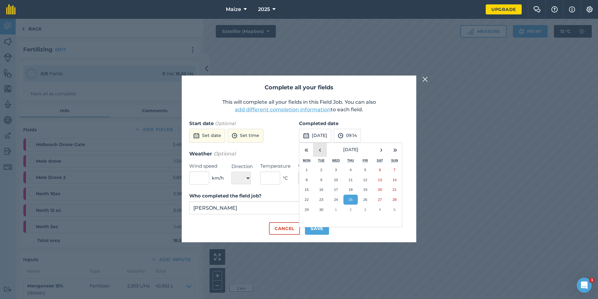
click at [326, 149] on button "‹" at bounding box center [320, 150] width 14 height 14
click at [351, 188] on abbr "17" at bounding box center [351, 189] width 4 height 4
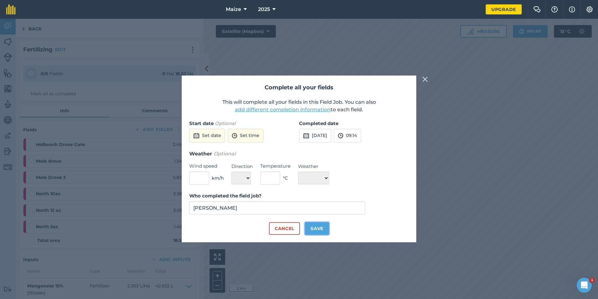
click at [315, 229] on button "Save" at bounding box center [317, 228] width 24 height 13
checkbox input "true"
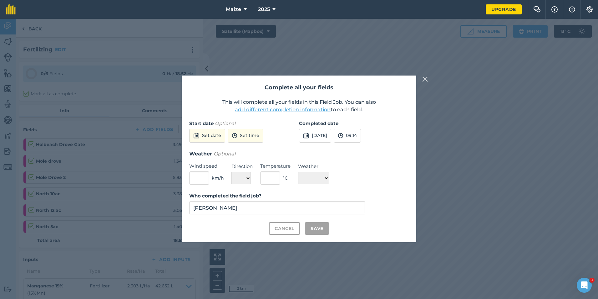
checkbox input "true"
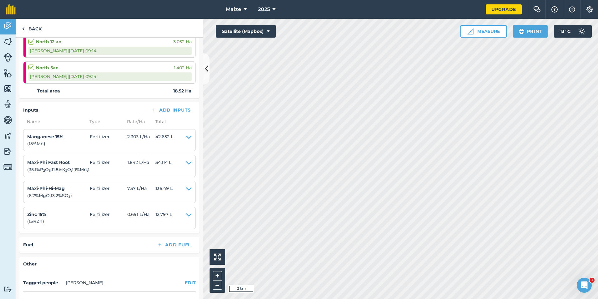
scroll to position [92, 0]
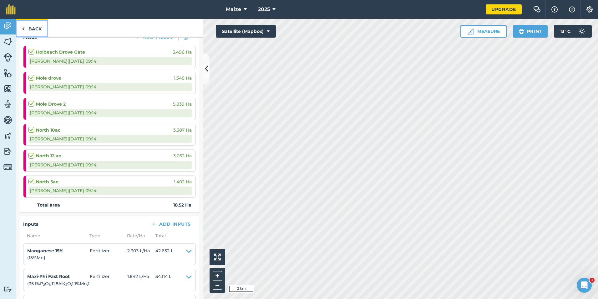
click at [35, 28] on link "Back" at bounding box center [32, 28] width 32 height 18
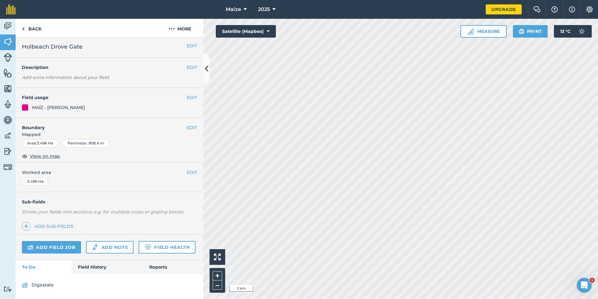
scroll to position [19, 0]
click at [101, 260] on link "Field History" at bounding box center [107, 267] width 71 height 14
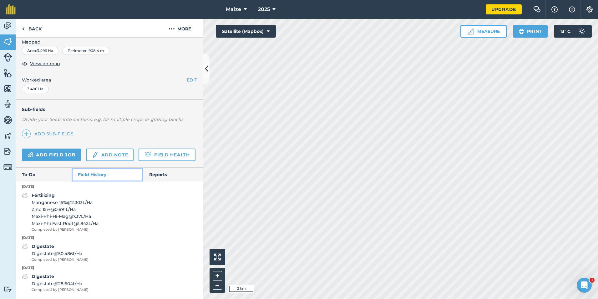
scroll to position [111, 0]
click at [79, 148] on link "Add field job" at bounding box center [51, 154] width 59 height 13
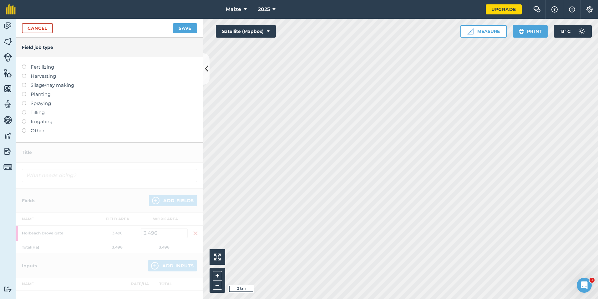
click at [44, 95] on label "Planting" at bounding box center [109, 94] width 175 height 8
type input "Planting"
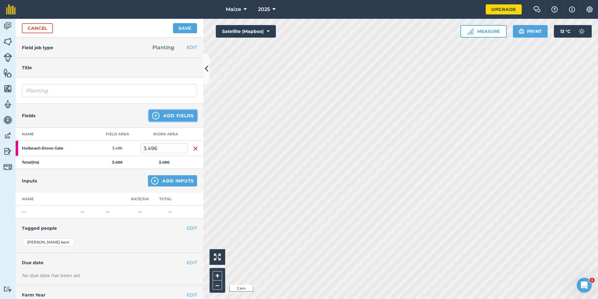
click at [173, 116] on button "Add Fields" at bounding box center [173, 115] width 48 height 11
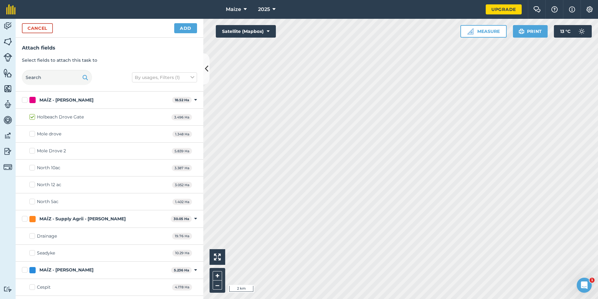
click at [33, 135] on label "Mole drove" at bounding box center [45, 134] width 32 height 7
click at [33, 135] on input "Mole drove" at bounding box center [31, 133] width 4 height 4
checkbox input "true"
click at [33, 144] on div "Mole Drove 2 5.839 Ha" at bounding box center [110, 150] width 188 height 17
click at [32, 150] on label "Mole Drove 2" at bounding box center [47, 150] width 37 height 7
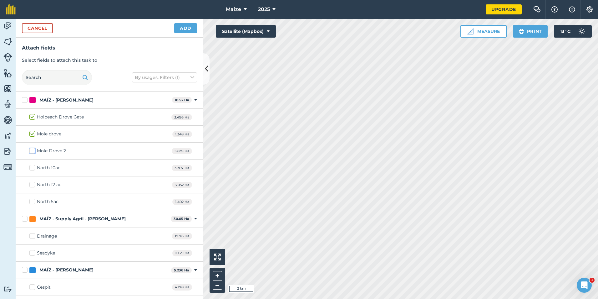
click at [32, 150] on input "Mole Drove 2" at bounding box center [31, 149] width 4 height 4
checkbox input "true"
click at [30, 168] on div "North 10ac 3.387 Ha" at bounding box center [110, 167] width 188 height 17
drag, startPoint x: 30, startPoint y: 168, endPoint x: 34, endPoint y: 166, distance: 4.6
click at [34, 166] on label "North 10ac" at bounding box center [44, 167] width 31 height 7
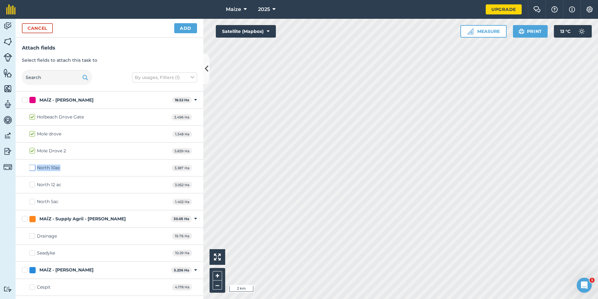
click at [33, 166] on input "North 10ac" at bounding box center [31, 166] width 4 height 4
checkbox input "true"
click at [33, 182] on label "North 12 ac" at bounding box center [45, 184] width 32 height 7
click at [33, 182] on input "North 12 ac" at bounding box center [31, 183] width 4 height 4
checkbox input "true"
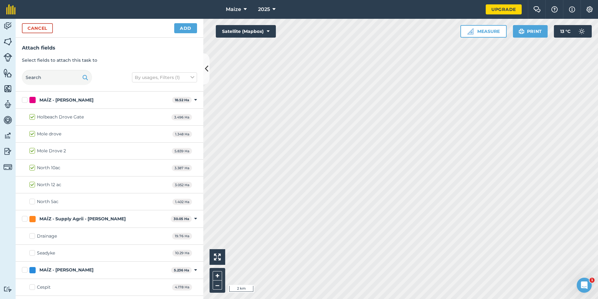
click at [32, 203] on label "North 5ac" at bounding box center [43, 201] width 29 height 7
click at [32, 202] on input "North 5ac" at bounding box center [31, 200] width 4 height 4
checkbox input "true"
click at [188, 28] on button "Add" at bounding box center [185, 28] width 23 height 10
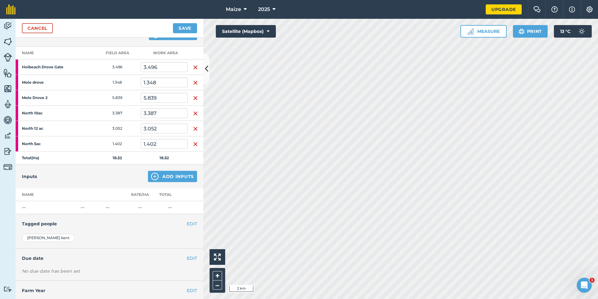
scroll to position [94, 0]
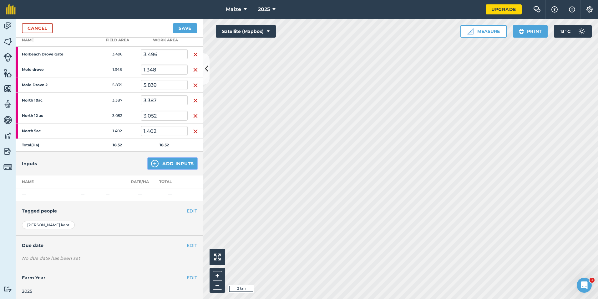
click at [165, 167] on button "Add Inputs" at bounding box center [172, 163] width 49 height 11
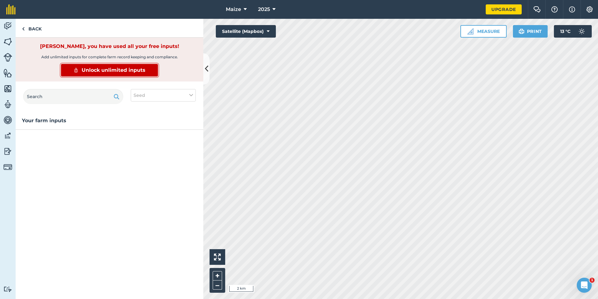
click at [100, 71] on span "Unlock unlimited inputs" at bounding box center [114, 70] width 64 height 8
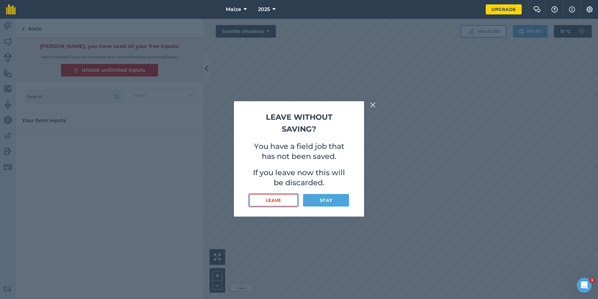
click at [278, 203] on button "Leave" at bounding box center [273, 200] width 49 height 13
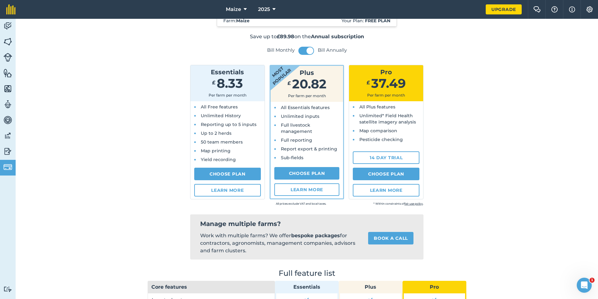
scroll to position [31, 0]
click at [248, 13] on button "Maize" at bounding box center [236, 9] width 26 height 19
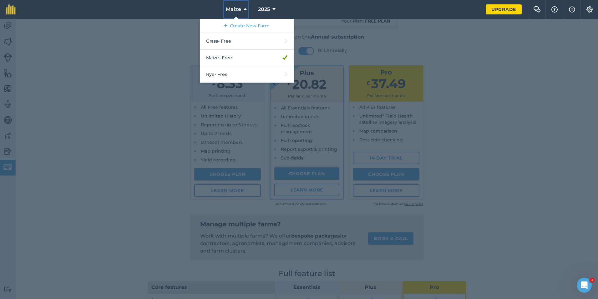
click at [248, 13] on button "Maize" at bounding box center [236, 9] width 26 height 19
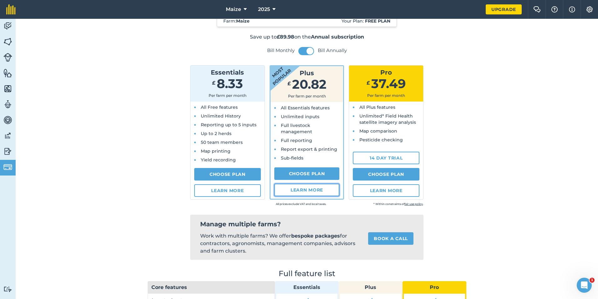
click at [308, 188] on link "Learn more" at bounding box center [306, 189] width 65 height 13
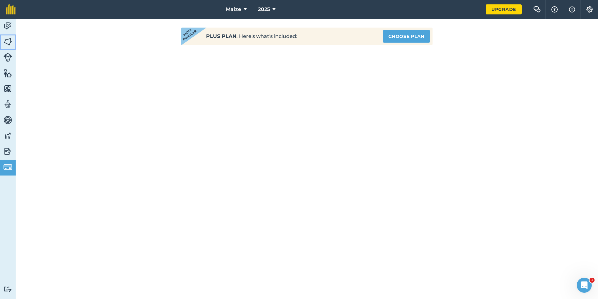
click at [8, 44] on img at bounding box center [7, 41] width 9 height 9
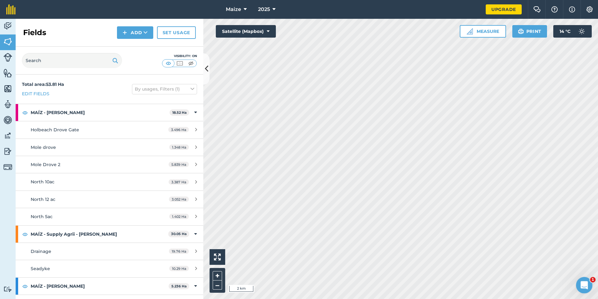
click at [584, 280] on icon "Open Intercom Messenger" at bounding box center [584, 284] width 10 height 10
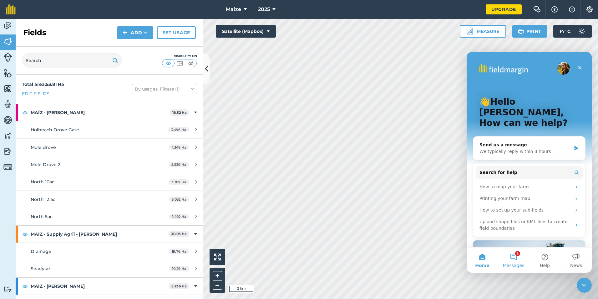
click at [516, 259] on button "1 Messages" at bounding box center [513, 259] width 31 height 25
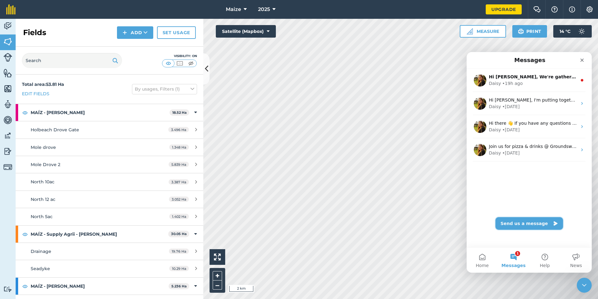
click at [514, 219] on button "Send us a message" at bounding box center [530, 223] width 68 height 13
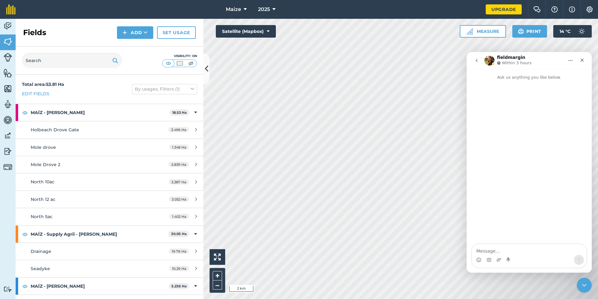
click at [517, 248] on textarea "Message…" at bounding box center [529, 249] width 115 height 11
type textarea "h"
type textarea "Hi, I am looking to upgrade can you tell me how much this would cost me"
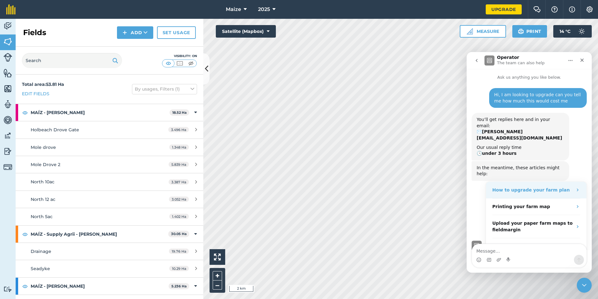
click at [553, 182] on div "How to upgrade your farm plan" at bounding box center [536, 190] width 100 height 17
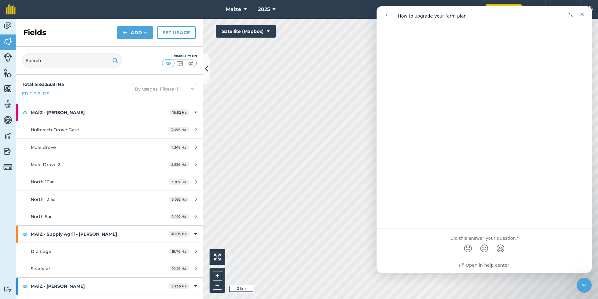
scroll to position [362, 0]
click at [582, 17] on icon "Close" at bounding box center [582, 14] width 5 height 5
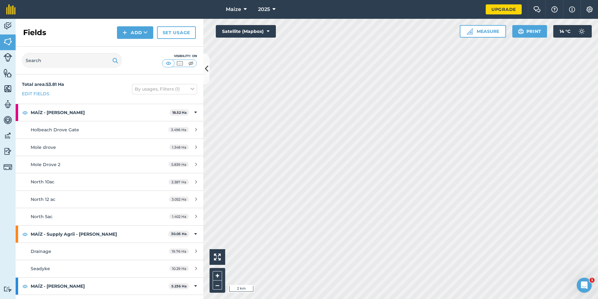
scroll to position [0, 0]
click at [509, 8] on link "Upgrade" at bounding box center [504, 9] width 36 height 10
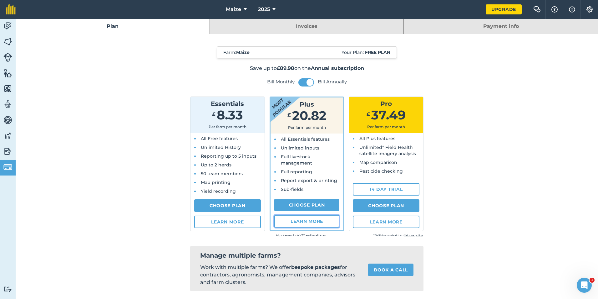
click at [303, 221] on link "Learn more" at bounding box center [306, 221] width 65 height 13
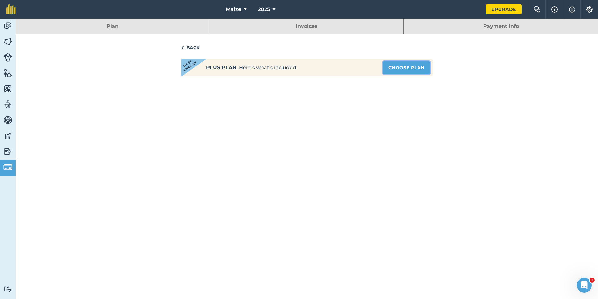
click at [394, 69] on link "Choose Plan" at bounding box center [406, 67] width 47 height 13
select select "9220acf7-288c-4cbd-b74c-53c24f79aa56"
select select "GB"
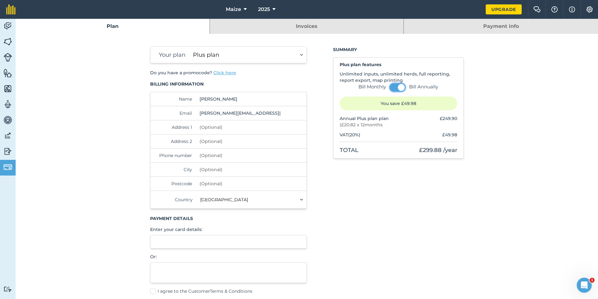
click at [398, 86] on span at bounding box center [401, 87] width 7 height 7
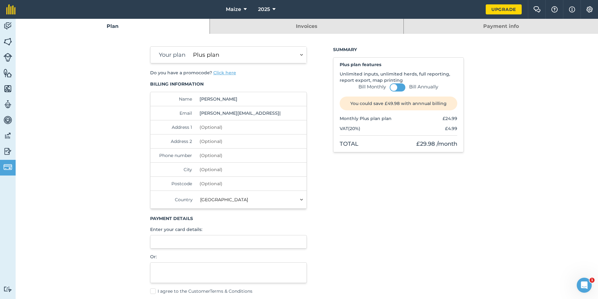
click at [296, 29] on link "Invoices" at bounding box center [307, 26] width 194 height 15
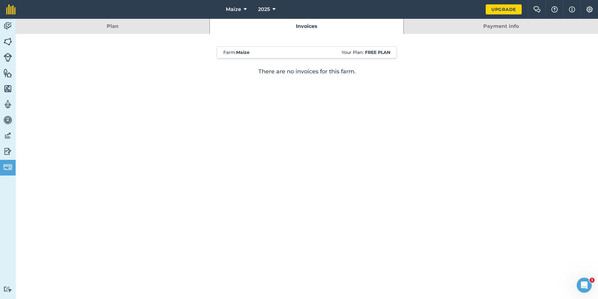
click at [461, 28] on link "Payment info" at bounding box center [501, 26] width 194 height 15
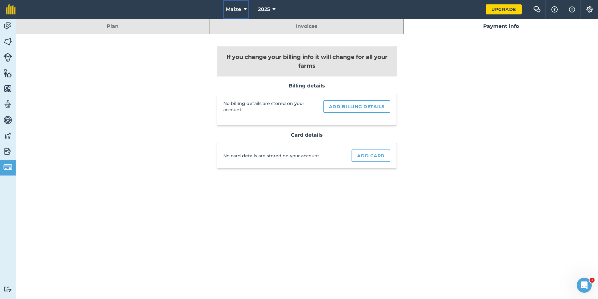
click at [244, 8] on icon at bounding box center [245, 10] width 3 height 8
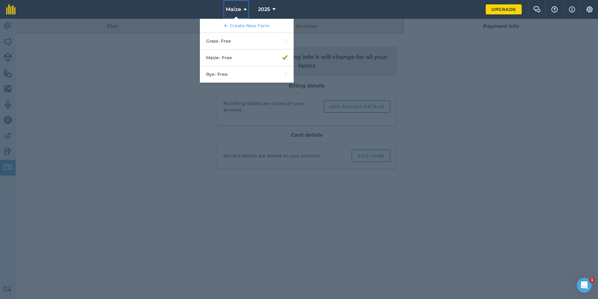
click at [244, 8] on icon at bounding box center [245, 10] width 3 height 8
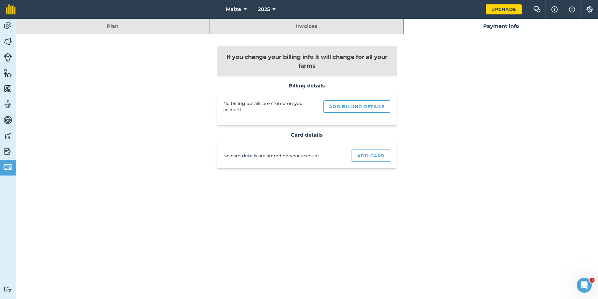
click at [172, 26] on link "Plan" at bounding box center [113, 26] width 194 height 15
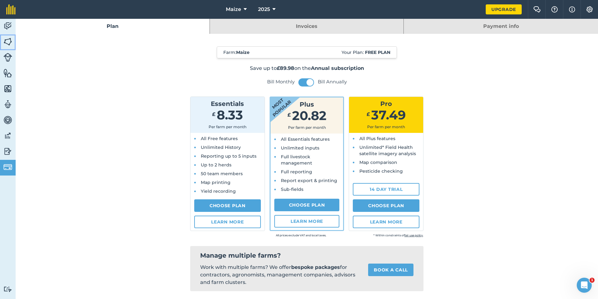
click at [8, 43] on img at bounding box center [7, 41] width 9 height 9
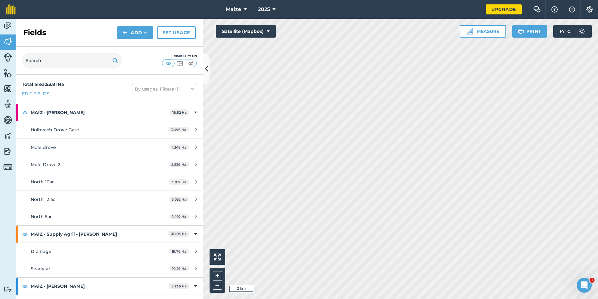
scroll to position [30, 0]
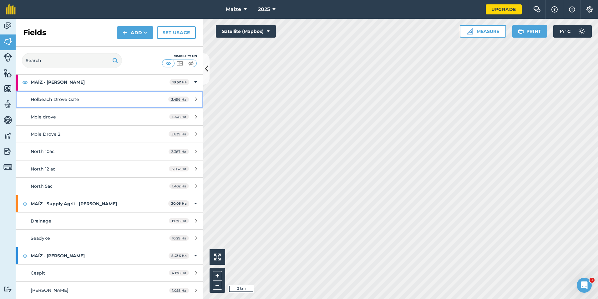
click at [121, 100] on div "Holbeach Drove Gate" at bounding box center [90, 99] width 118 height 7
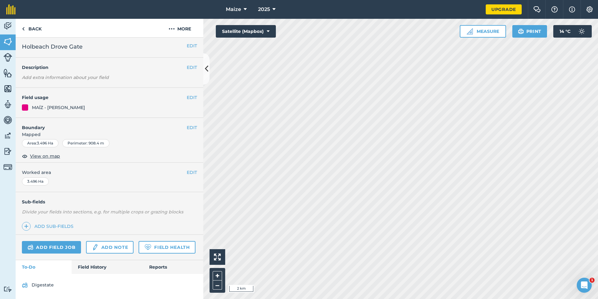
scroll to position [19, 0]
click at [90, 269] on link "Field History" at bounding box center [107, 267] width 71 height 14
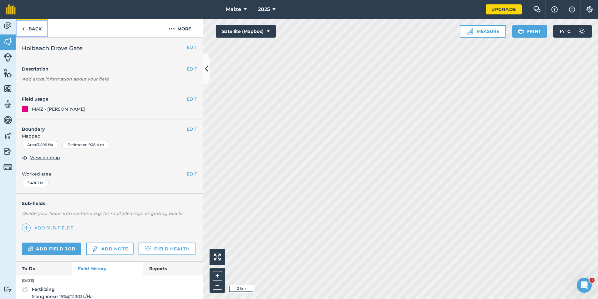
click at [42, 25] on link "Back" at bounding box center [32, 28] width 32 height 18
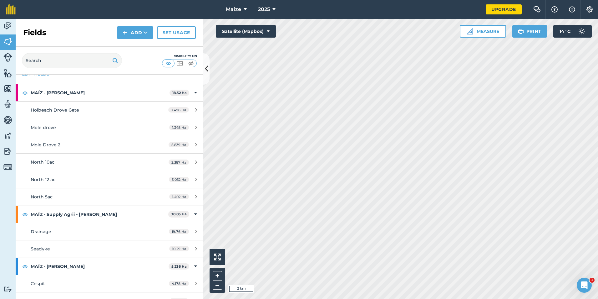
scroll to position [30, 0]
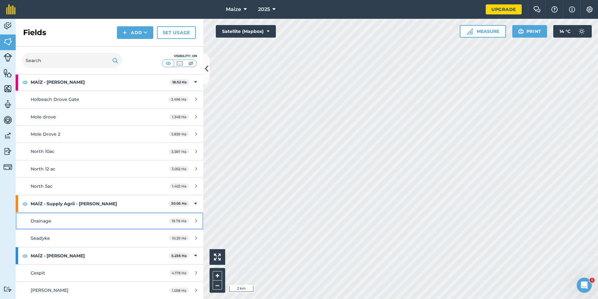
click at [112, 214] on link "Drainage 19.76 Ha" at bounding box center [110, 220] width 188 height 17
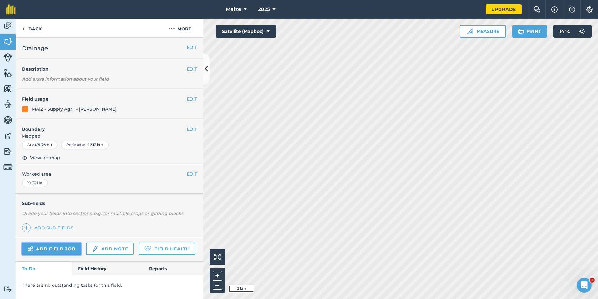
click at [77, 245] on link "Add field job" at bounding box center [51, 248] width 59 height 13
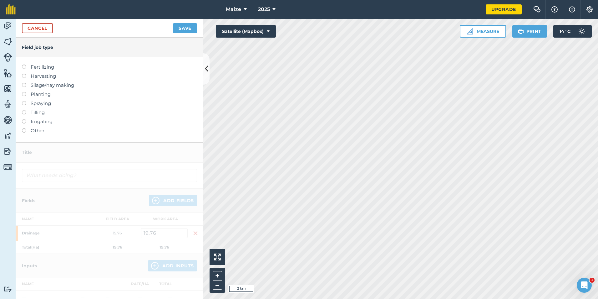
click at [26, 65] on label "Fertilizing" at bounding box center [109, 67] width 175 height 8
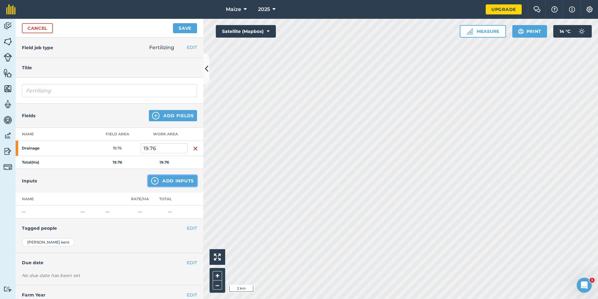
click at [154, 185] on button "Add Inputs" at bounding box center [172, 180] width 49 height 11
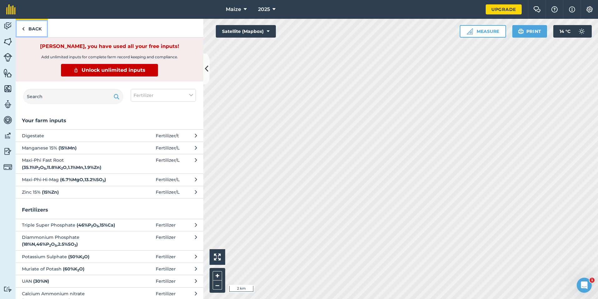
click at [34, 31] on link "Back" at bounding box center [32, 28] width 32 height 18
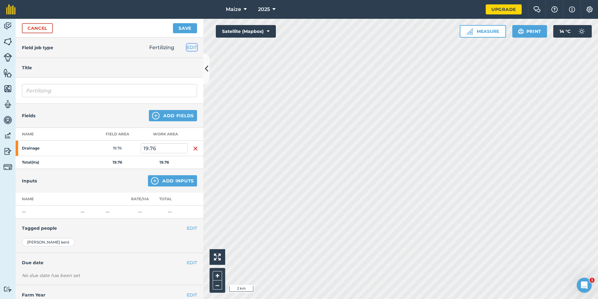
click at [190, 47] on button "EDIT" at bounding box center [192, 47] width 10 height 7
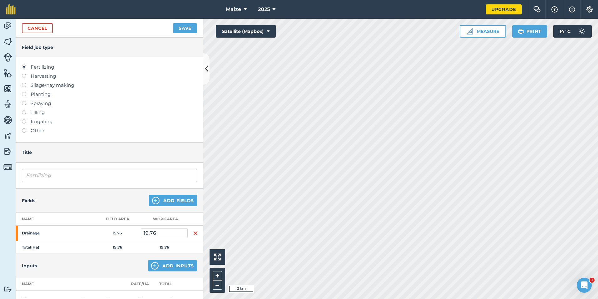
click at [39, 73] on label "Harvesting" at bounding box center [109, 76] width 175 height 8
type input "Harvesting"
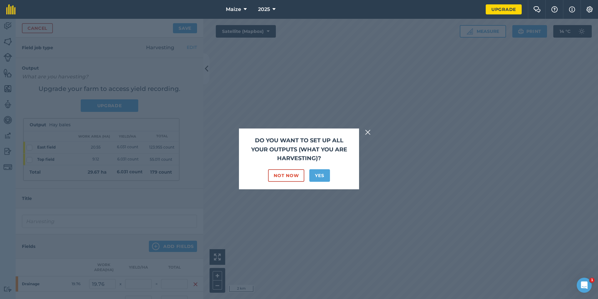
click at [369, 129] on img at bounding box center [368, 132] width 6 height 8
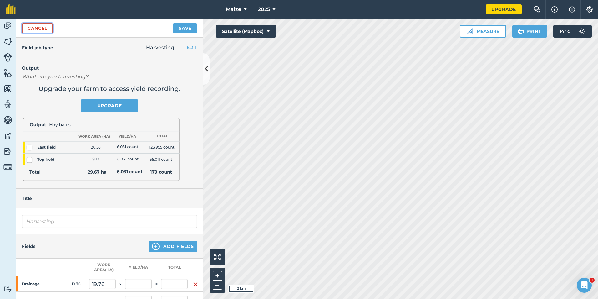
click at [28, 27] on link "Cancel" at bounding box center [37, 28] width 31 height 10
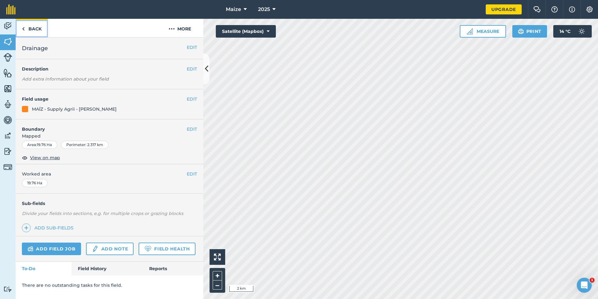
click at [22, 27] on link "Back" at bounding box center [32, 28] width 32 height 18
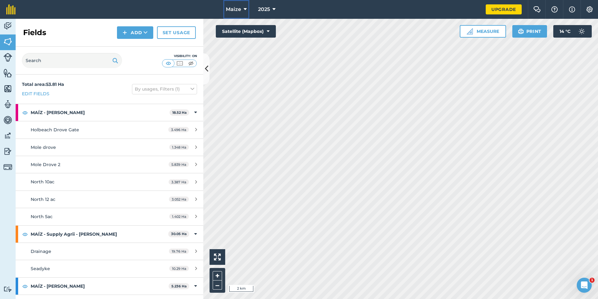
click at [245, 11] on icon at bounding box center [245, 10] width 3 height 8
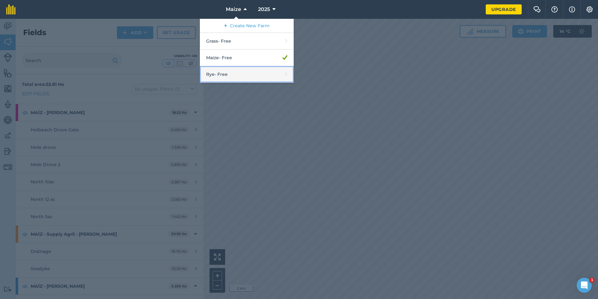
click at [233, 71] on link "Rye - Free" at bounding box center [247, 74] width 94 height 17
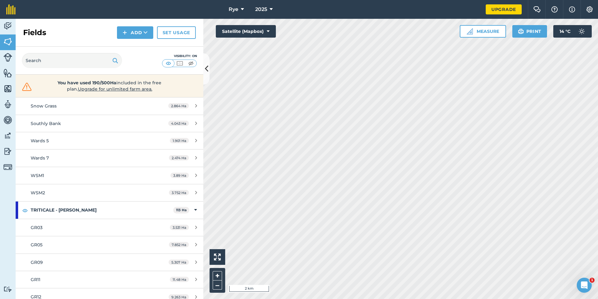
scroll to position [215, 0]
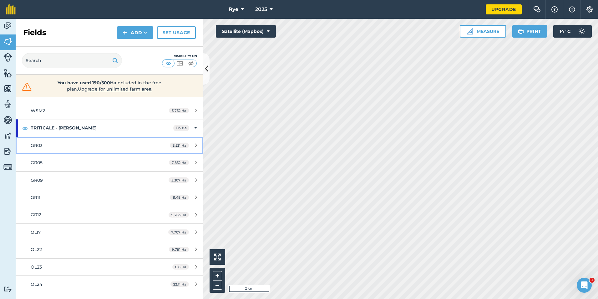
click at [74, 148] on div "GR03" at bounding box center [90, 145] width 118 height 7
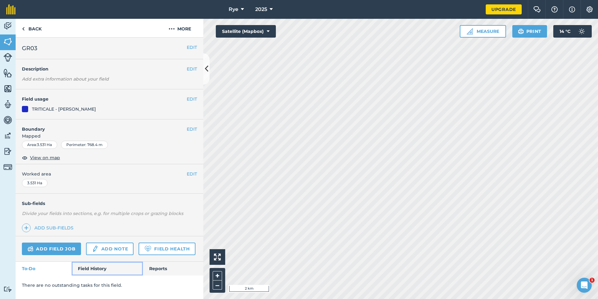
click at [85, 269] on link "Field History" at bounding box center [107, 268] width 71 height 14
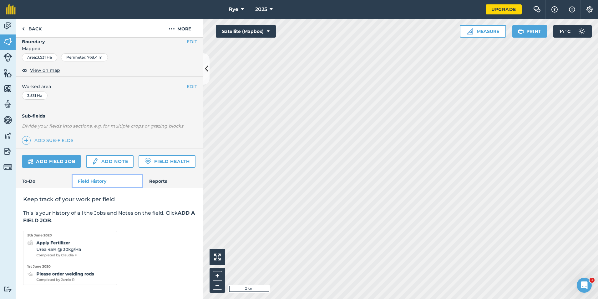
scroll to position [105, 0]
click at [62, 155] on link "Add field job" at bounding box center [51, 161] width 59 height 13
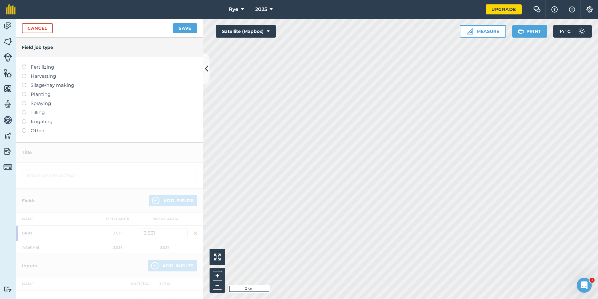
click at [24, 64] on label at bounding box center [26, 64] width 9 height 0
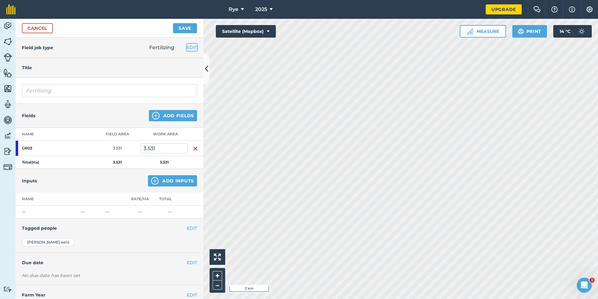
click at [187, 45] on button "EDIT" at bounding box center [192, 47] width 10 height 7
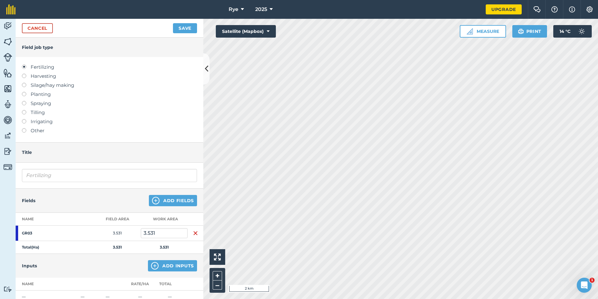
click at [34, 95] on label "Planting" at bounding box center [109, 94] width 175 height 8
type input "Planting"
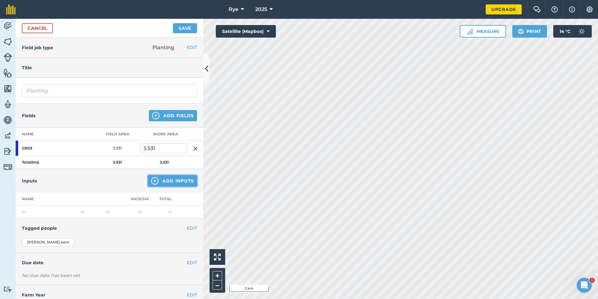
click at [151, 181] on img at bounding box center [155, 181] width 8 height 8
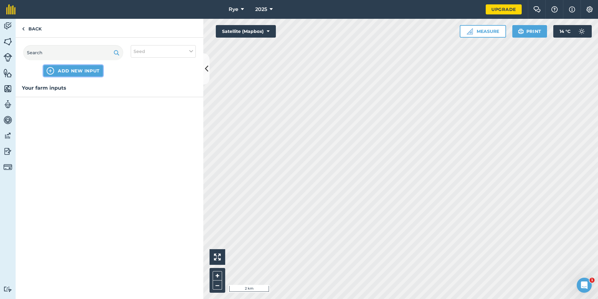
click at [61, 72] on span "ADD NEW INPUT" at bounding box center [79, 71] width 42 height 6
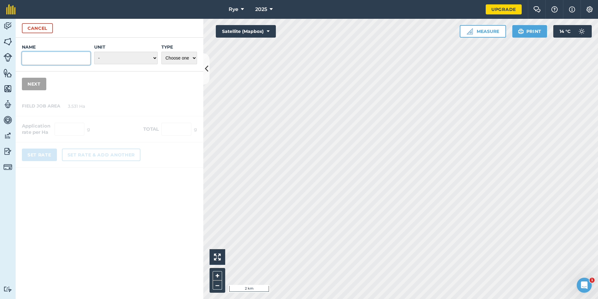
click at [54, 59] on input "Name" at bounding box center [56, 58] width 69 height 13
type input "Fido"
click at [111, 56] on select "- Grams/g Kilograms/kg Metric tonnes/t Millilitres/ml Litres/L Ounces/oz Pounds…" at bounding box center [126, 58] width 64 height 13
select select "KILOGRAMS"
click at [94, 52] on select "- Grams/g Kilograms/kg Metric tonnes/t Millilitres/ml Litres/L Ounces/oz Pounds…" at bounding box center [126, 58] width 64 height 13
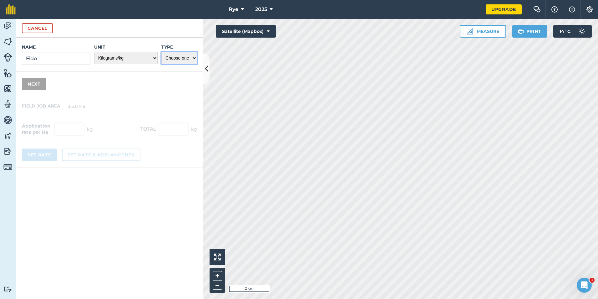
click at [177, 64] on select "Choose one Fertilizer Seed Spray Fuel Other" at bounding box center [179, 58] width 36 height 13
select select "SEED"
click at [161, 52] on select "Choose one Fertilizer Seed Spray Fuel Other" at bounding box center [179, 58] width 36 height 13
click at [120, 105] on div at bounding box center [110, 131] width 188 height 71
click at [37, 83] on button "Next" at bounding box center [34, 84] width 24 height 13
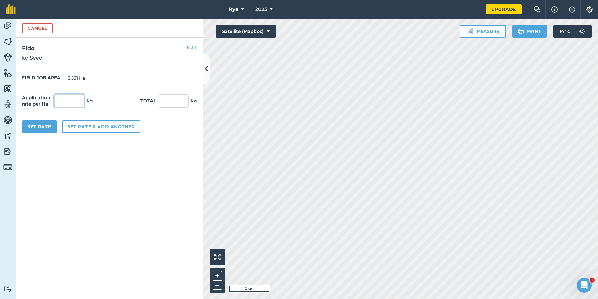
click at [71, 103] on input "text" at bounding box center [69, 100] width 30 height 13
type input "181.12"
type input "639.535"
click at [78, 175] on form "Cancel Name Fido Unit - Grams/g Kilograms/kg Metric tonnes/t Millilitres/ml Lit…" at bounding box center [110, 159] width 188 height 280
click at [45, 128] on button "Set Rate" at bounding box center [39, 126] width 35 height 13
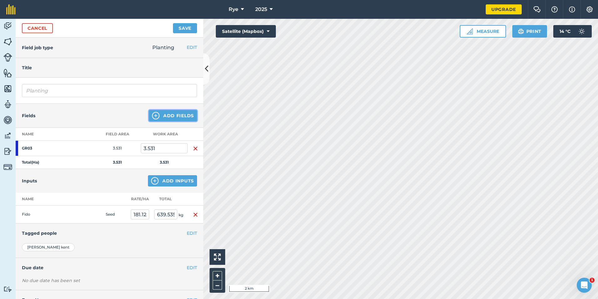
click at [163, 119] on button "Add Fields" at bounding box center [173, 115] width 48 height 11
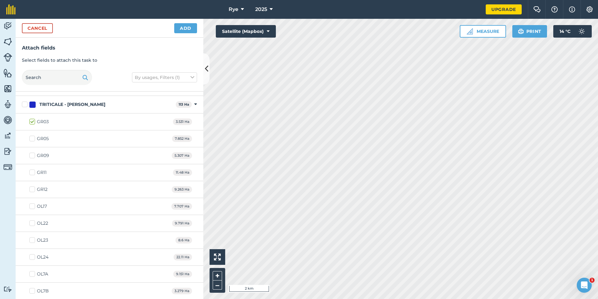
scroll to position [188, 0]
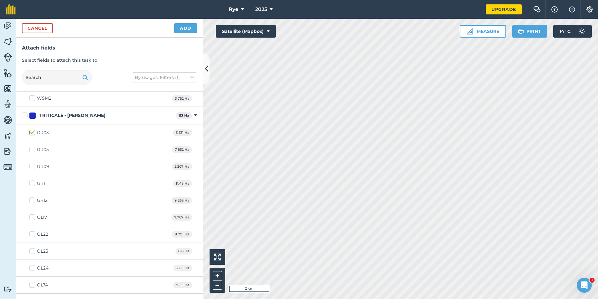
click at [32, 146] on label "GR05" at bounding box center [38, 149] width 19 height 7
click at [32, 146] on input "GR05" at bounding box center [31, 148] width 4 height 4
checkbox input "true"
click at [30, 172] on div "GR09 5.307 Ha" at bounding box center [110, 166] width 188 height 17
click at [35, 167] on label "GR09" at bounding box center [39, 166] width 20 height 7
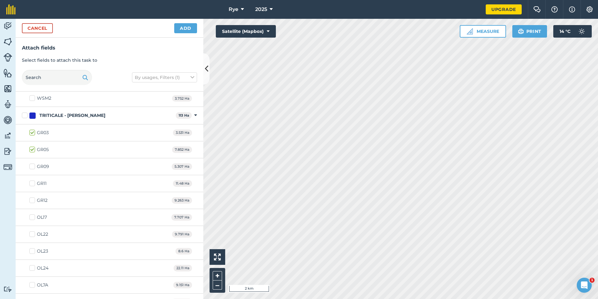
click at [33, 167] on input "GR09" at bounding box center [31, 165] width 4 height 4
checkbox input "true"
click at [31, 183] on label "GR11" at bounding box center [37, 183] width 17 height 7
click at [31, 183] on input "GR11" at bounding box center [31, 182] width 4 height 4
checkbox input "true"
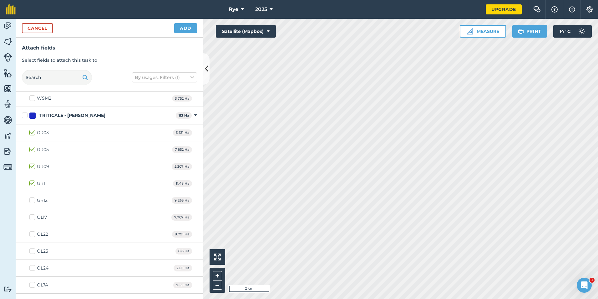
click at [33, 197] on label "GR12" at bounding box center [38, 200] width 18 height 7
click at [33, 197] on input "GR12" at bounding box center [31, 199] width 4 height 4
checkbox input "true"
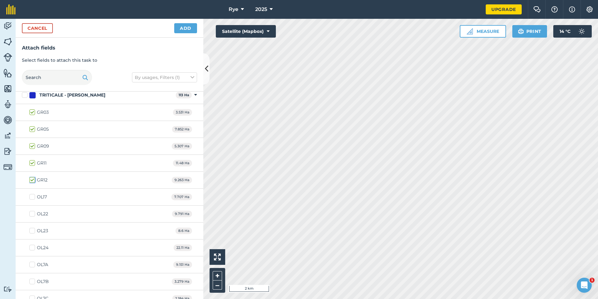
scroll to position [219, 0]
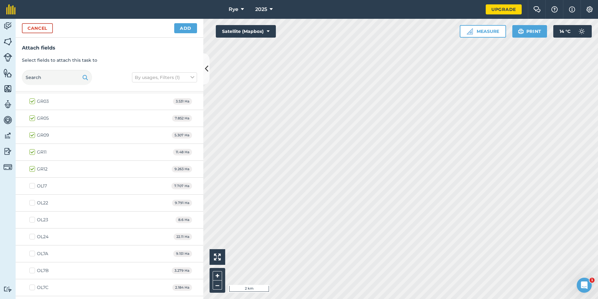
click at [34, 188] on label "OL17" at bounding box center [38, 185] width 18 height 7
click at [33, 187] on input "OL17" at bounding box center [31, 184] width 4 height 4
checkbox input "true"
click at [33, 203] on label "OL22" at bounding box center [38, 202] width 19 height 7
click at [33, 203] on input "OL22" at bounding box center [31, 201] width 4 height 4
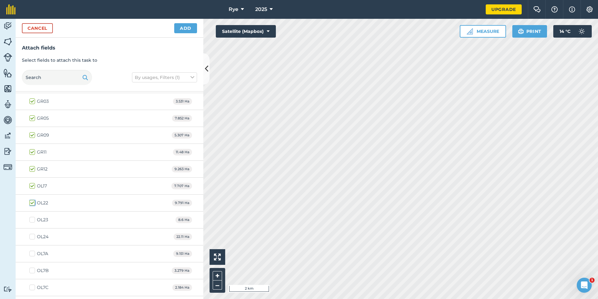
checkbox input "true"
click at [37, 188] on div "OL23" at bounding box center [42, 188] width 11 height 7
click at [33, 188] on input "OL23" at bounding box center [31, 187] width 4 height 4
checkbox input "true"
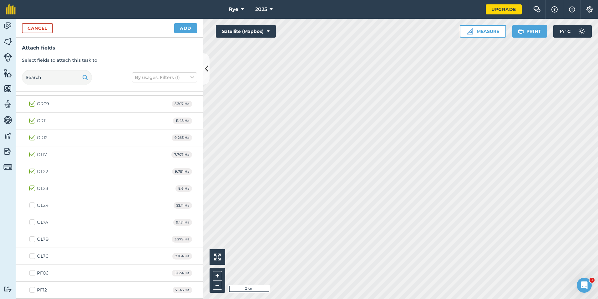
click at [36, 202] on label "OL24" at bounding box center [38, 205] width 19 height 7
click at [33, 202] on input "OL24" at bounding box center [31, 204] width 4 height 4
checkbox input "true"
click at [36, 222] on label "OL7A" at bounding box center [38, 222] width 19 height 7
click at [33, 222] on input "OL7A" at bounding box center [31, 221] width 4 height 4
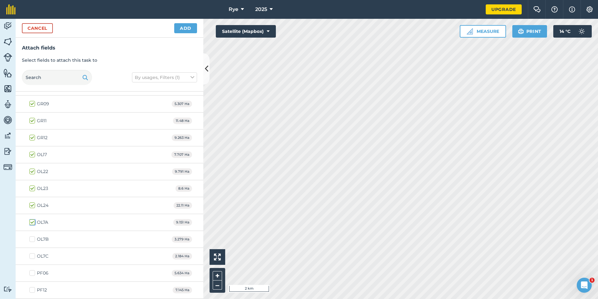
checkbox input "true"
click at [36, 237] on label "OL7B" at bounding box center [38, 239] width 19 height 7
click at [33, 237] on input "OL7B" at bounding box center [31, 238] width 4 height 4
checkbox input "true"
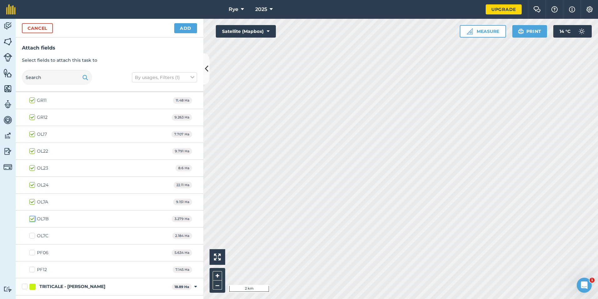
scroll to position [282, 0]
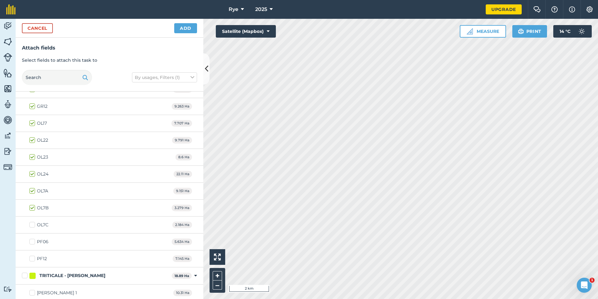
click at [29, 223] on div "OL7C 2.184 Ha" at bounding box center [110, 224] width 188 height 17
click at [34, 228] on div "OL7C 2.184 Ha" at bounding box center [110, 224] width 188 height 17
click at [33, 227] on label "OL7C" at bounding box center [38, 224] width 19 height 7
click at [33, 225] on input "OL7C" at bounding box center [31, 223] width 4 height 4
checkbox input "true"
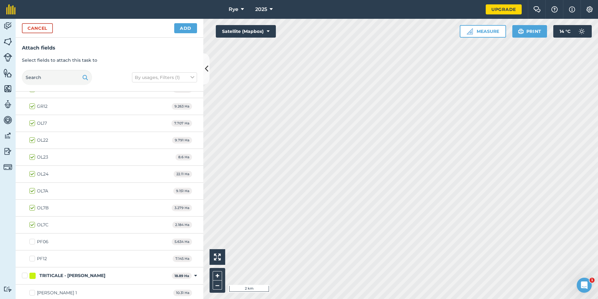
click at [36, 241] on label "PF06" at bounding box center [38, 241] width 19 height 7
click at [33, 241] on input "PF06" at bounding box center [31, 240] width 4 height 4
checkbox input "true"
click at [34, 258] on label "PF12" at bounding box center [38, 258] width 18 height 7
click at [33, 258] on input "PF12" at bounding box center [31, 257] width 4 height 4
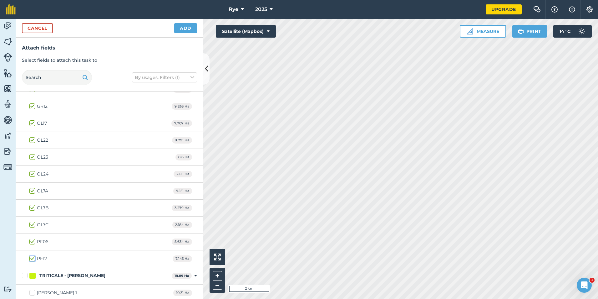
checkbox input "true"
click at [187, 28] on button "Add" at bounding box center [185, 28] width 23 height 10
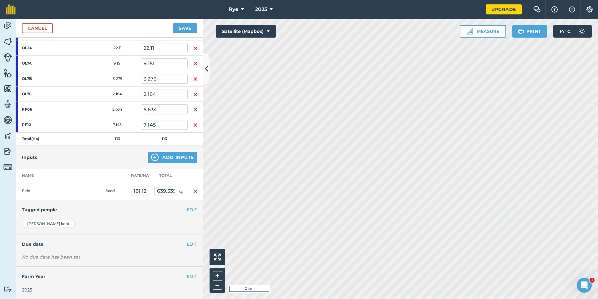
scroll to position [224, 0]
click at [151, 158] on img at bounding box center [155, 156] width 8 height 8
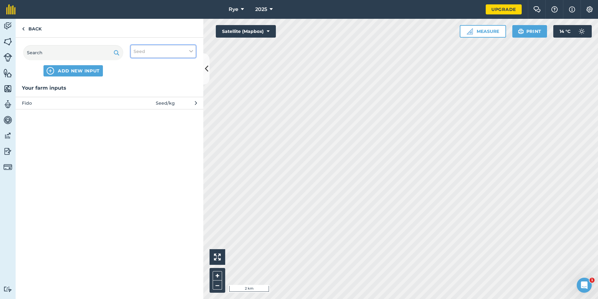
click at [160, 50] on button "Seed" at bounding box center [163, 51] width 65 height 13
click at [148, 87] on label "Spray" at bounding box center [163, 87] width 59 height 7
click at [138, 87] on input "Spray" at bounding box center [136, 86] width 4 height 4
checkbox input "true"
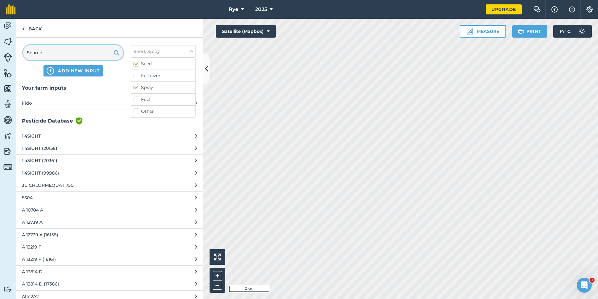
click at [63, 56] on input "text" at bounding box center [73, 52] width 100 height 15
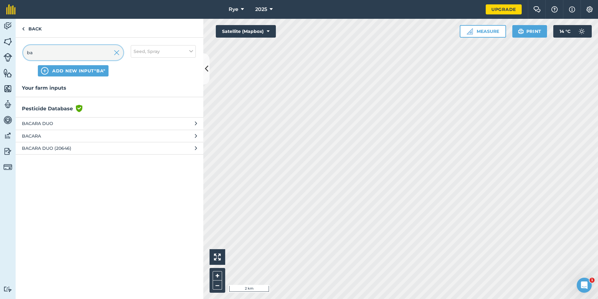
type input "b"
type input "exi"
click at [54, 149] on span "EXIMUS" at bounding box center [73, 148] width 102 height 7
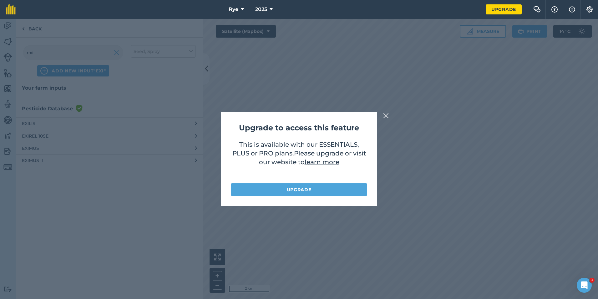
click at [385, 116] on img at bounding box center [386, 116] width 6 height 8
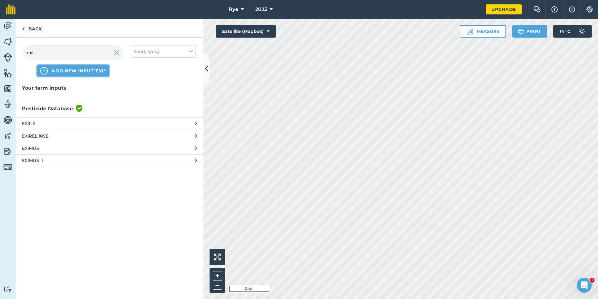
click at [95, 71] on span "ADD NEW INPUT "exi"" at bounding box center [79, 71] width 54 height 6
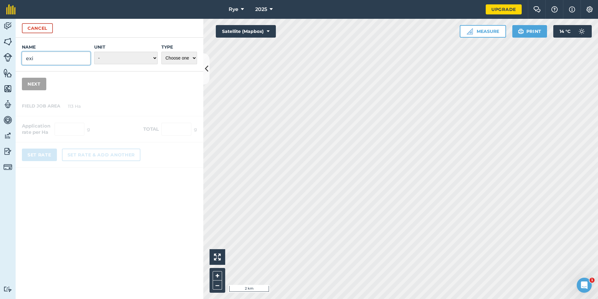
click at [74, 55] on input "exi" at bounding box center [56, 58] width 69 height 13
type input "e"
type input "Eximus"
click at [102, 57] on select "- Grams/g Kilograms/kg Metric tonnes/t Millilitres/ml Litres/L Ounces/oz Pounds…" at bounding box center [126, 58] width 64 height 13
select select "LITRES"
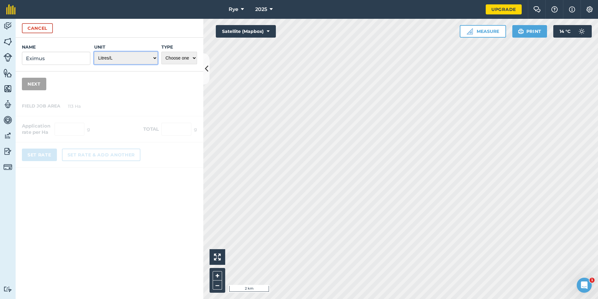
click at [94, 52] on select "- Grams/g Kilograms/kg Metric tonnes/t Millilitres/ml Litres/L Ounces/oz Pounds…" at bounding box center [126, 58] width 64 height 13
click at [177, 55] on select "Choose one Fertilizer Seed Spray Fuel Other" at bounding box center [179, 58] width 36 height 13
select select "SPRAY"
click at [161, 52] on select "Choose one Fertilizer Seed Spray Fuel Other" at bounding box center [179, 58] width 36 height 13
click at [44, 79] on button "Next" at bounding box center [34, 84] width 24 height 13
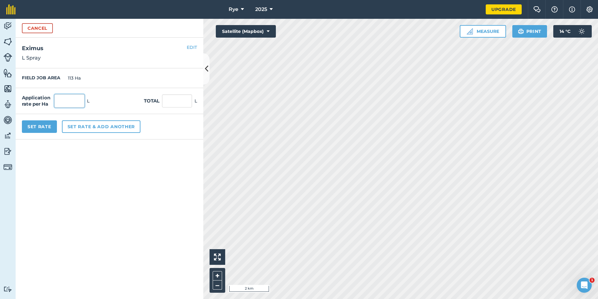
click at [75, 101] on input "text" at bounding box center [69, 100] width 30 height 13
type input "2"
type input "226"
click at [59, 151] on form "Cancel Name Eximus Unit - Grams/g Kilograms/kg Metric tonnes/t Millilitres/ml L…" at bounding box center [110, 159] width 188 height 280
click at [49, 125] on button "Set Rate" at bounding box center [39, 126] width 35 height 13
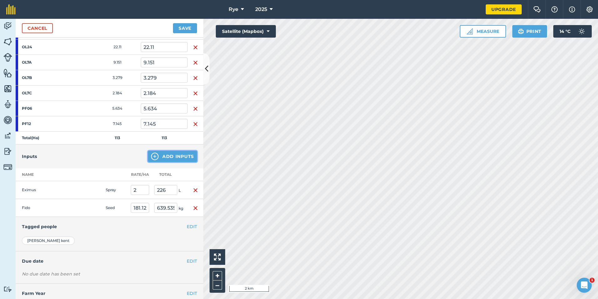
click at [160, 151] on button "Add Inputs" at bounding box center [172, 156] width 49 height 11
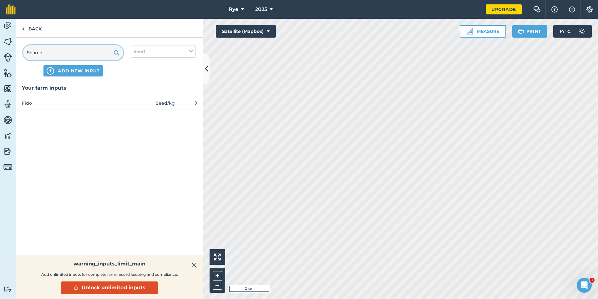
click at [89, 49] on input "text" at bounding box center [73, 52] width 100 height 15
click at [81, 74] on button "ADD NEW INPUT" at bounding box center [73, 70] width 59 height 11
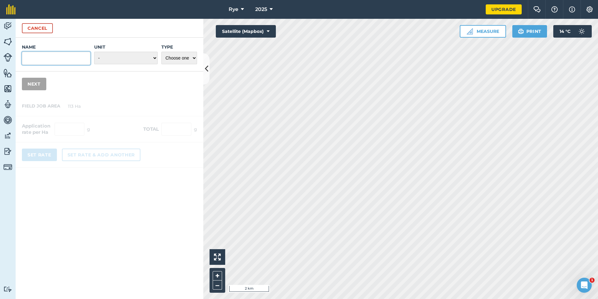
drag, startPoint x: 68, startPoint y: 58, endPoint x: 65, endPoint y: 64, distance: 7.2
click at [68, 59] on input "Name" at bounding box center [56, 58] width 69 height 13
type input "[PERSON_NAME] Facet Xl"
click at [130, 62] on select "- Grams/g Kilograms/kg Metric tonnes/t Millilitres/ml Litres/L Ounces/oz Pounds…" at bounding box center [126, 58] width 64 height 13
select select "LITRES"
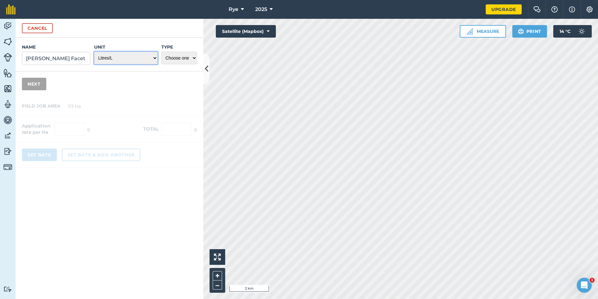
click at [94, 52] on select "- Grams/g Kilograms/kg Metric tonnes/t Millilitres/ml Litres/L Ounces/oz Pounds…" at bounding box center [126, 58] width 64 height 13
click at [172, 51] on div "Type Choose one Fertilizer Seed Spray Fuel Other" at bounding box center [179, 54] width 36 height 21
select select "SPRAY"
click at [161, 52] on select "Choose one Fertilizer Seed Spray Fuel Other" at bounding box center [179, 58] width 36 height 13
click at [40, 80] on button "Next" at bounding box center [34, 84] width 24 height 13
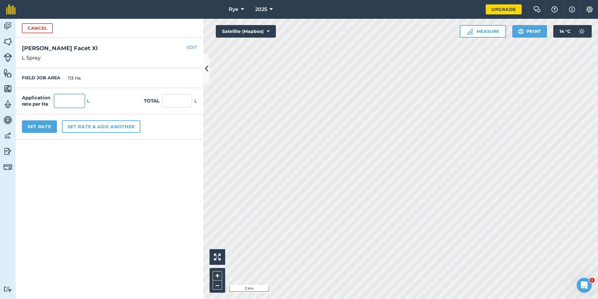
click at [69, 96] on input "text" at bounding box center [69, 100] width 30 height 13
type input "0.5"
type input "56.5"
click at [32, 127] on button "Set Rate" at bounding box center [39, 126] width 35 height 13
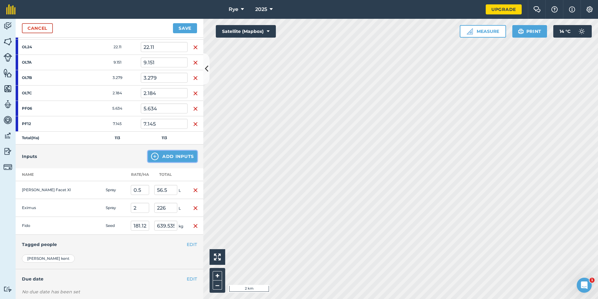
click at [157, 155] on button "Add Inputs" at bounding box center [172, 156] width 49 height 11
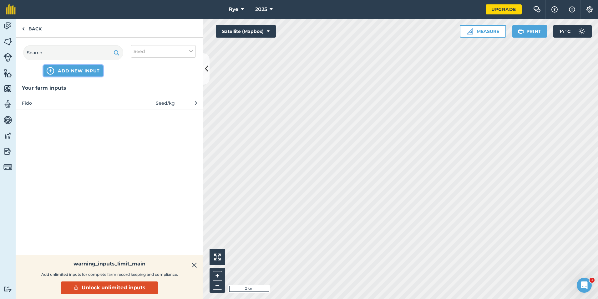
click at [70, 73] on span "ADD NEW INPUT" at bounding box center [79, 71] width 42 height 6
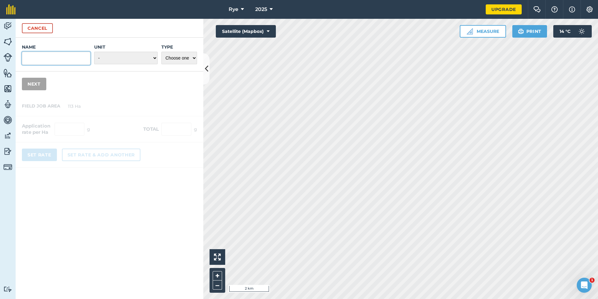
click at [51, 59] on input "Name" at bounding box center [56, 58] width 69 height 13
type input "System 50"
click at [107, 59] on select "- Grams/g Kilograms/kg Metric tonnes/t Millilitres/ml Litres/L Ounces/oz Pounds…" at bounding box center [126, 58] width 64 height 13
select select "LITRES"
click at [94, 52] on select "- Grams/g Kilograms/kg Metric tonnes/t Millilitres/ml Litres/L Ounces/oz Pounds…" at bounding box center [126, 58] width 64 height 13
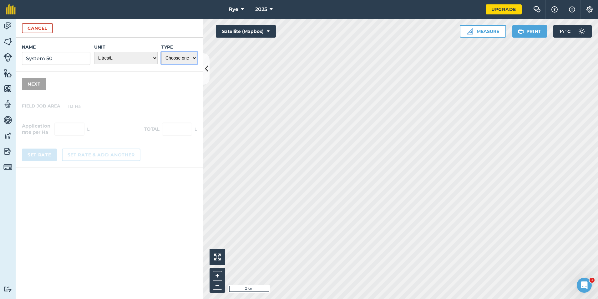
click at [184, 54] on select "Choose one Fertilizer Seed Spray Fuel Other" at bounding box center [179, 58] width 36 height 13
select select "SPRAY"
click at [161, 52] on select "Choose one Fertilizer Seed Spray Fuel Other" at bounding box center [179, 58] width 36 height 13
click at [46, 81] on div "Name System 50 Unit - Grams/g Kilograms/kg Metric tonnes/t Millilitres/ml Litre…" at bounding box center [110, 67] width 188 height 59
click at [43, 83] on button "Next" at bounding box center [34, 84] width 24 height 13
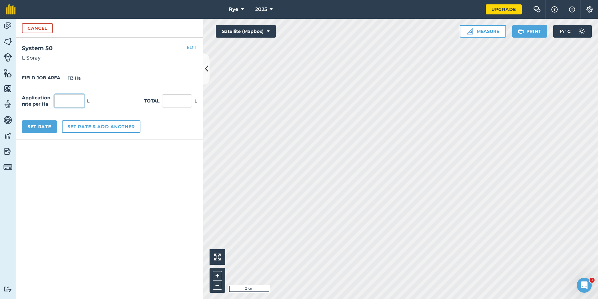
click at [67, 101] on input "text" at bounding box center [69, 100] width 30 height 13
type input "0.2"
type input "22.6"
click at [34, 151] on form "Cancel Name System 50 Unit - Grams/g Kilograms/kg Metric tonnes/t Millilitres/m…" at bounding box center [110, 159] width 188 height 280
click at [31, 125] on button "Set Rate" at bounding box center [39, 126] width 35 height 13
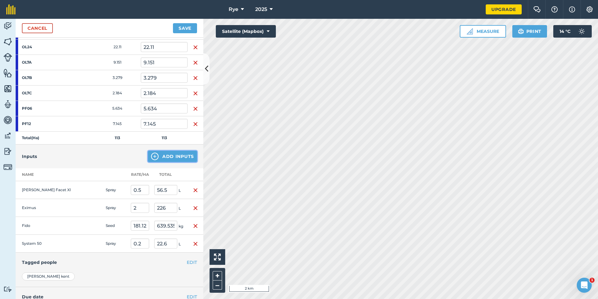
click at [179, 157] on button "Add Inputs" at bounding box center [172, 156] width 49 height 11
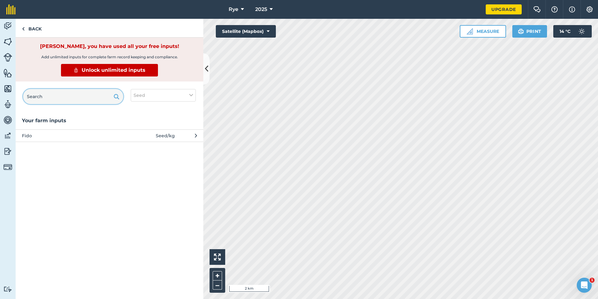
click at [63, 96] on input "text" at bounding box center [73, 96] width 100 height 15
type input "m"
click at [35, 27] on link "Back" at bounding box center [32, 28] width 32 height 18
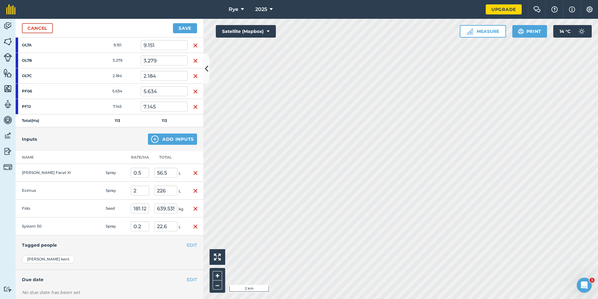
scroll to position [255, 0]
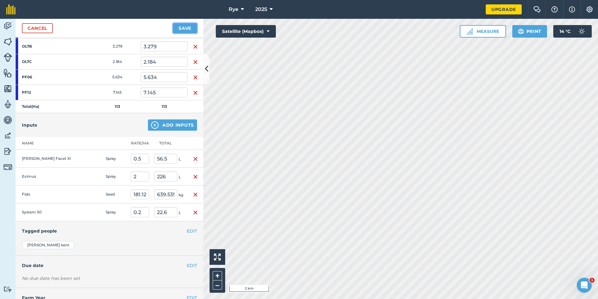
click at [184, 27] on button "Save" at bounding box center [185, 28] width 24 height 10
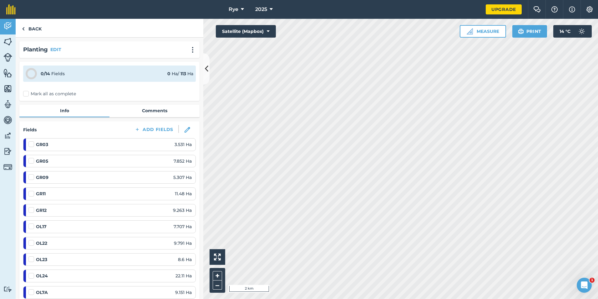
click at [29, 141] on label at bounding box center [32, 141] width 8 height 0
click at [29, 143] on input "checkbox" at bounding box center [30, 143] width 4 height 4
checkbox input "false"
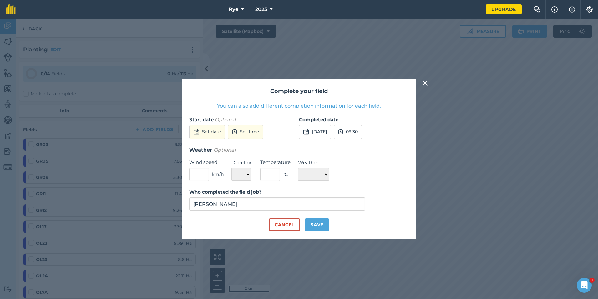
click at [426, 81] on img at bounding box center [425, 83] width 6 height 8
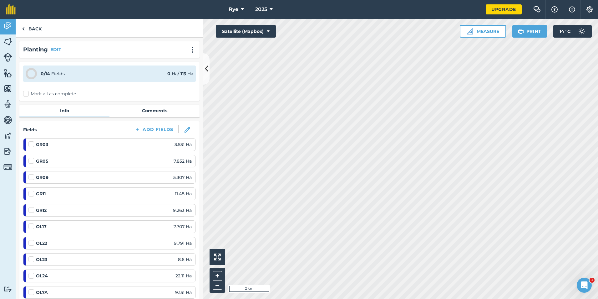
click at [28, 92] on label "Mark all as complete" at bounding box center [49, 93] width 53 height 7
click at [27, 92] on input "Mark all as complete" at bounding box center [25, 92] width 4 height 4
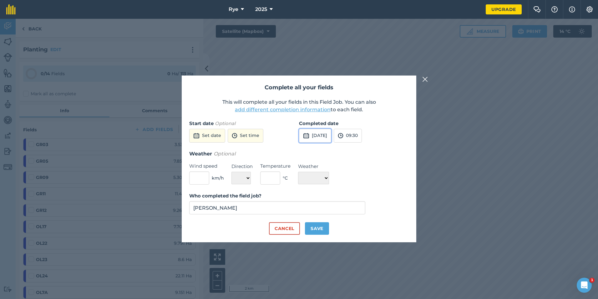
click at [324, 132] on button "[DATE]" at bounding box center [315, 136] width 32 height 14
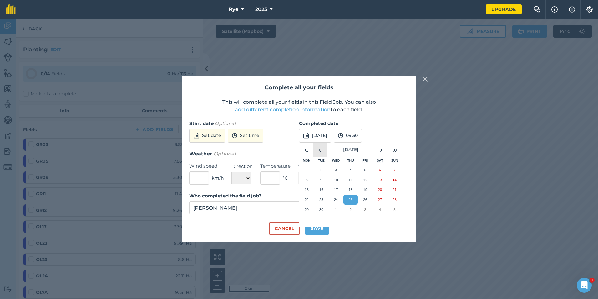
click at [320, 146] on button "‹" at bounding box center [320, 150] width 14 height 14
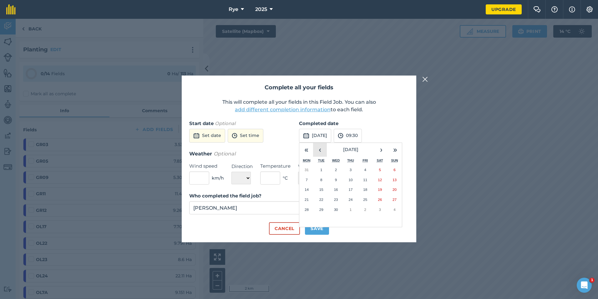
click at [320, 146] on button "‹" at bounding box center [320, 150] width 14 height 14
click at [325, 151] on button "‹" at bounding box center [320, 150] width 14 height 14
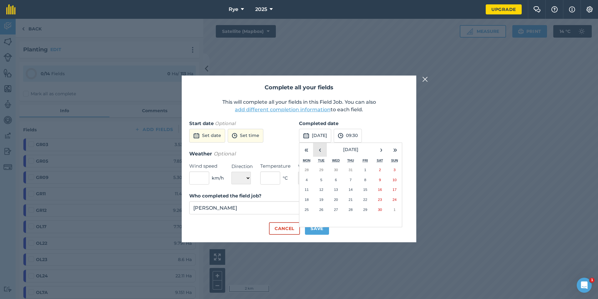
click at [325, 151] on button "‹" at bounding box center [320, 150] width 14 height 14
click at [361, 172] on button "4" at bounding box center [365, 170] width 15 height 10
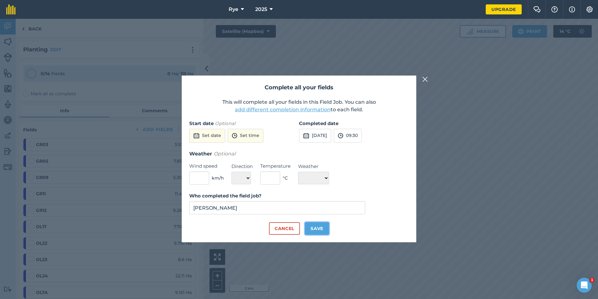
click at [316, 230] on button "Save" at bounding box center [317, 228] width 24 height 13
checkbox input "true"
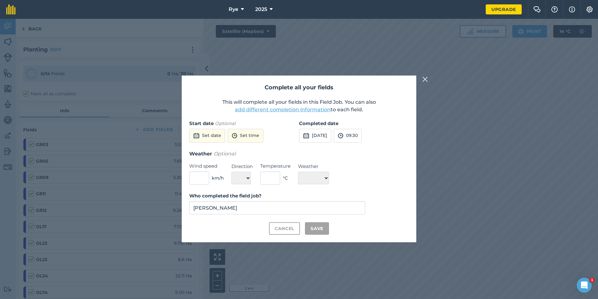
checkbox input "true"
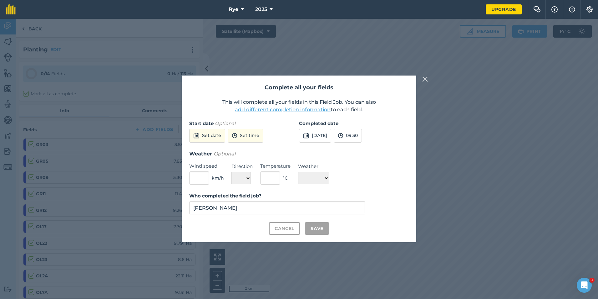
checkbox input "true"
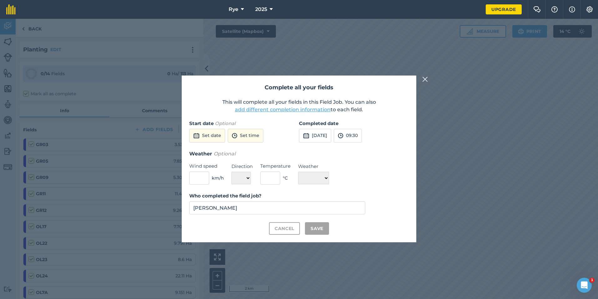
checkbox input "true"
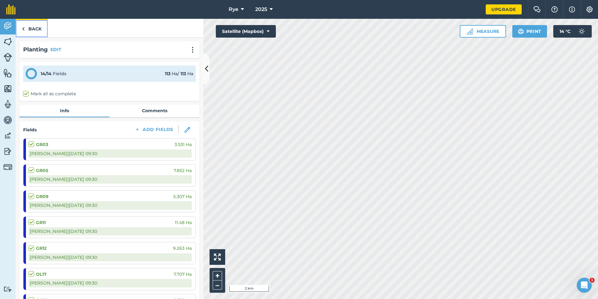
click at [35, 26] on link "Back" at bounding box center [32, 28] width 32 height 18
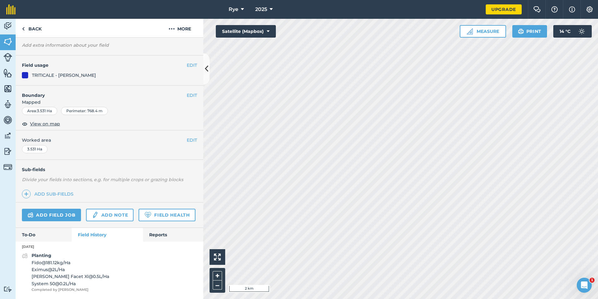
scroll to position [51, 0]
click at [66, 256] on div "Planting Fido @ 181.12 kg / Ha Eximus @ 2 L / [PERSON_NAME] Facet Xl @ 0.5 L / …" at bounding box center [71, 272] width 78 height 41
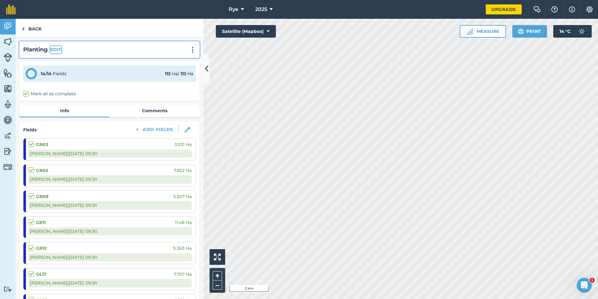
click at [54, 47] on button "EDIT" at bounding box center [55, 49] width 11 height 7
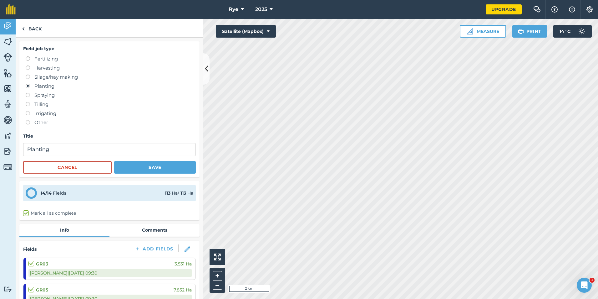
click at [28, 93] on label at bounding box center [30, 93] width 9 height 0
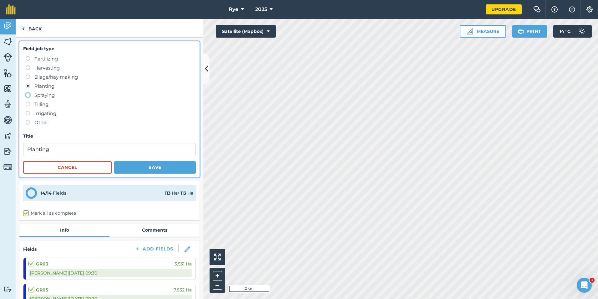
radio input "true"
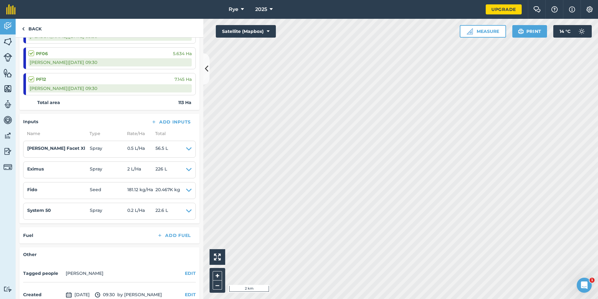
scroll to position [532, 0]
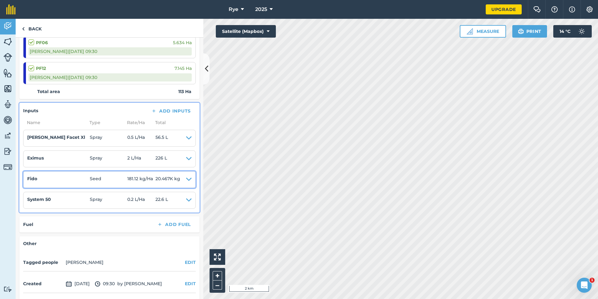
click at [186, 179] on icon at bounding box center [189, 179] width 6 height 9
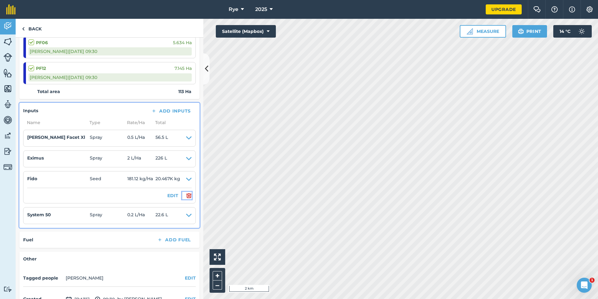
click at [186, 196] on img at bounding box center [189, 196] width 6 height 8
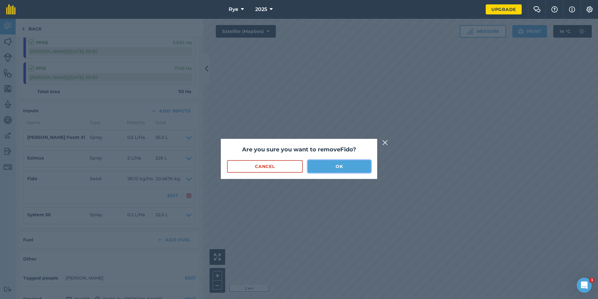
click at [324, 164] on button "OK" at bounding box center [339, 166] width 63 height 13
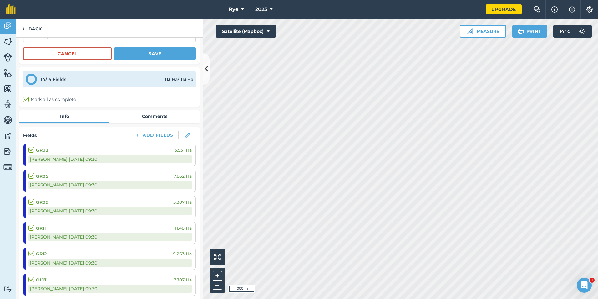
scroll to position [0, 0]
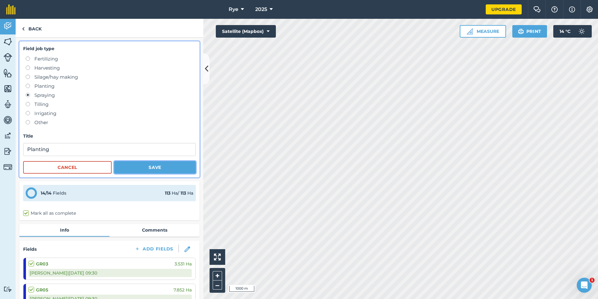
click at [155, 163] on button "Save" at bounding box center [155, 167] width 82 height 13
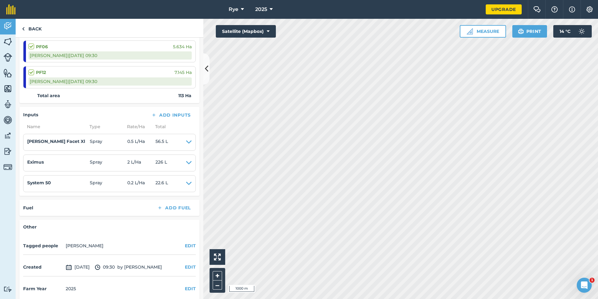
scroll to position [414, 0]
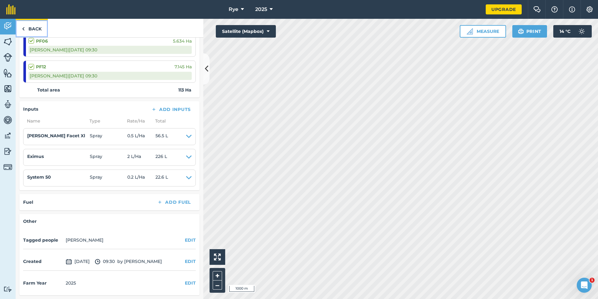
click at [39, 29] on link "Back" at bounding box center [32, 28] width 32 height 18
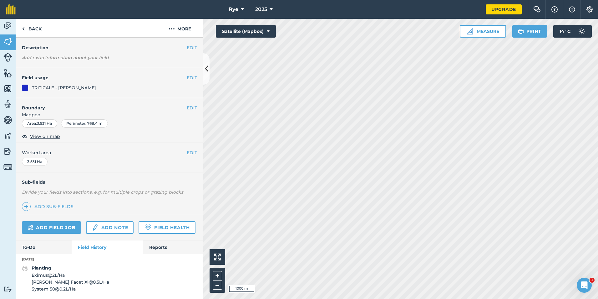
scroll to position [39, 0]
click at [34, 244] on link "To-Do" at bounding box center [44, 247] width 56 height 14
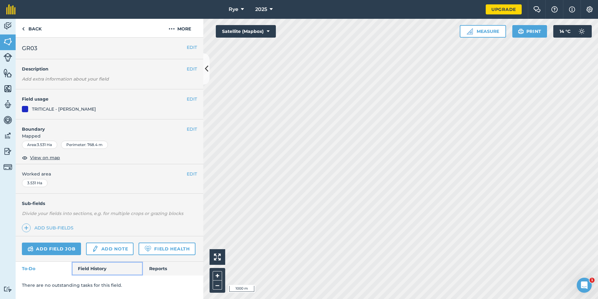
click at [90, 268] on link "Field History" at bounding box center [107, 268] width 71 height 14
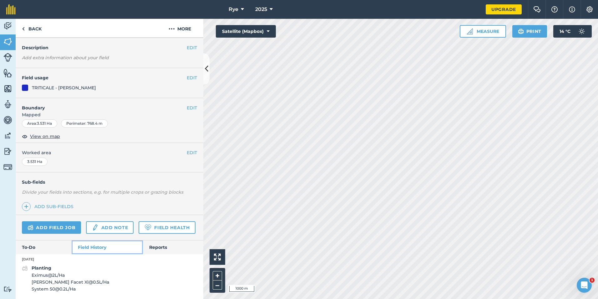
scroll to position [39, 0]
click at [65, 275] on span "Eximus @ 2 L / Ha" at bounding box center [71, 274] width 78 height 7
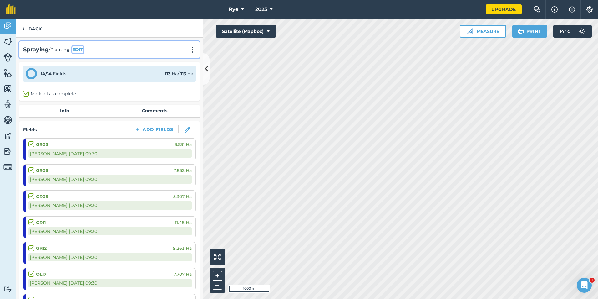
click at [78, 50] on button "EDIT" at bounding box center [77, 49] width 11 height 7
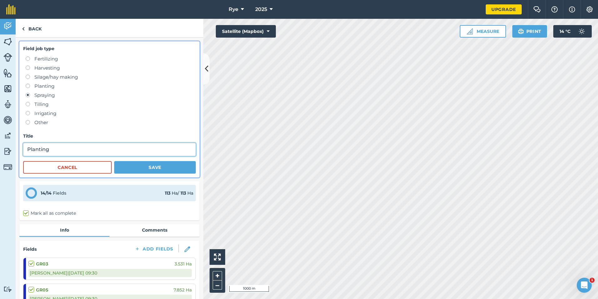
drag, startPoint x: 54, startPoint y: 150, endPoint x: -3, endPoint y: 153, distance: 56.7
click at [0, 153] on html "Rye 2025 Upgrade Farm Chat Help Info Settings Map printing is not available on …" at bounding box center [299, 149] width 598 height 299
type input "Spraying"
click at [163, 171] on button "Save" at bounding box center [155, 167] width 82 height 13
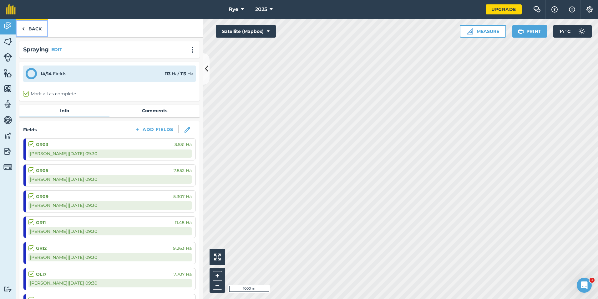
click at [38, 34] on link "Back" at bounding box center [32, 28] width 32 height 18
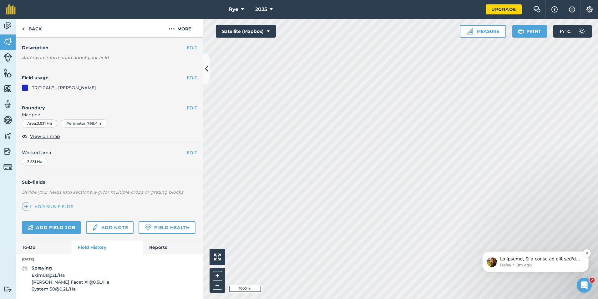
click at [533, 264] on p "Daisy • 8m ago" at bounding box center [540, 265] width 81 height 6
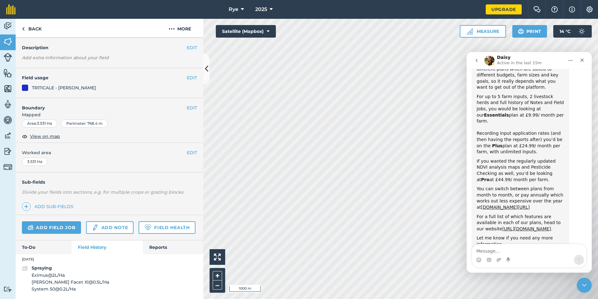
scroll to position [248, 0]
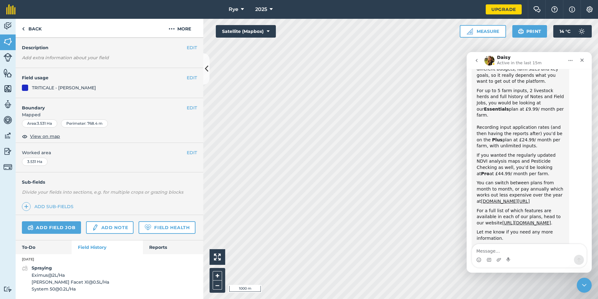
click at [474, 62] on button "go back" at bounding box center [477, 60] width 12 height 12
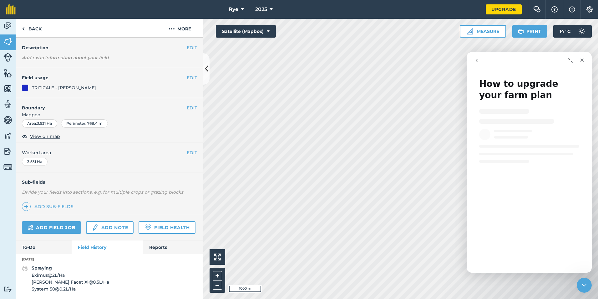
scroll to position [0, 0]
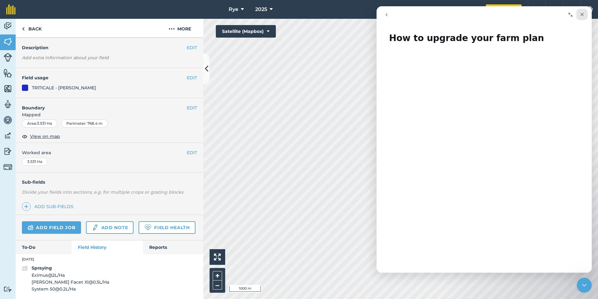
click at [584, 14] on icon "Close" at bounding box center [582, 14] width 5 height 5
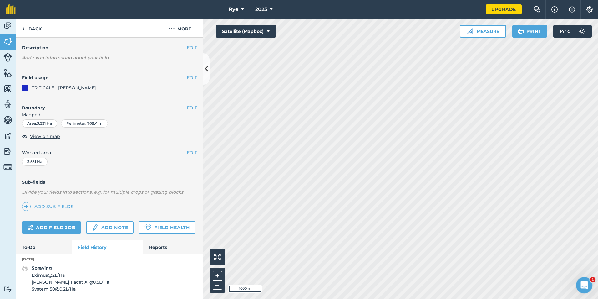
click at [584, 283] on icon "Open Intercom Messenger" at bounding box center [584, 284] width 10 height 10
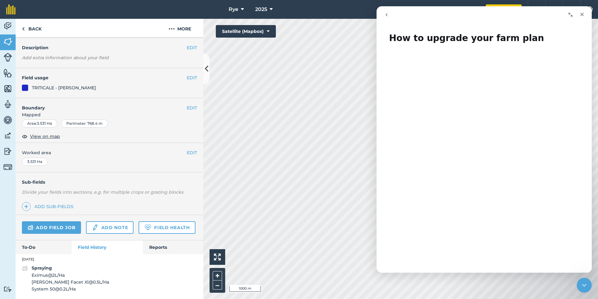
click at [383, 15] on button "go back" at bounding box center [387, 15] width 12 height 12
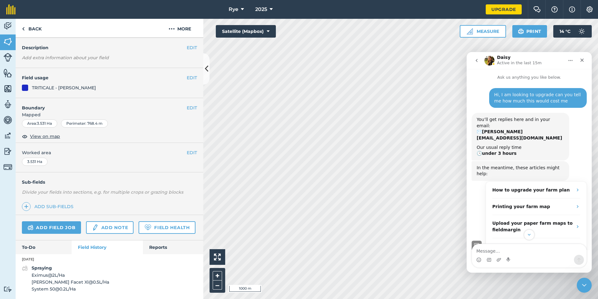
click at [477, 61] on icon "go back" at bounding box center [476, 60] width 5 height 5
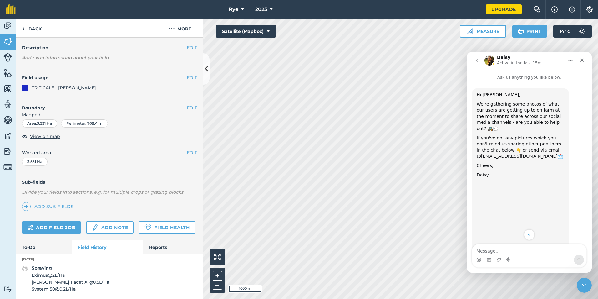
click at [476, 61] on icon "go back" at bounding box center [476, 60] width 5 height 5
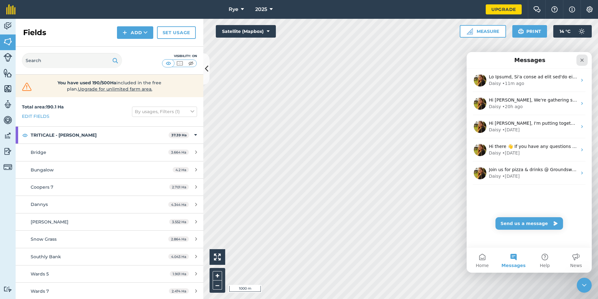
click at [578, 62] on div "Close" at bounding box center [582, 59] width 11 height 11
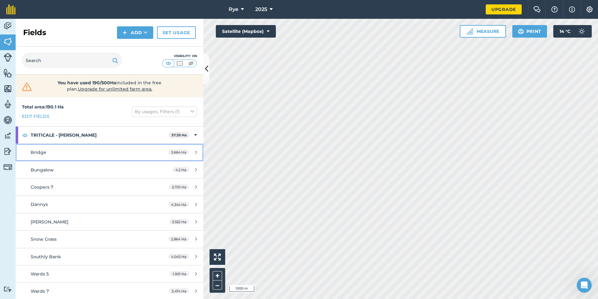
click at [90, 152] on div "Bridge" at bounding box center [90, 152] width 118 height 7
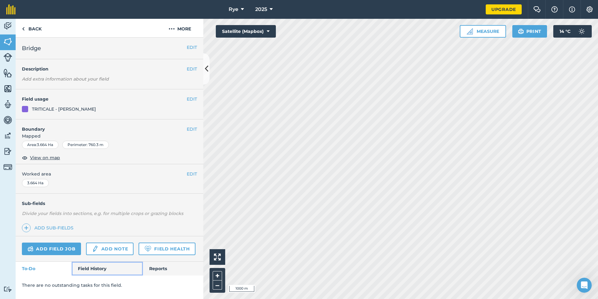
click at [100, 272] on link "Field History" at bounding box center [107, 268] width 71 height 14
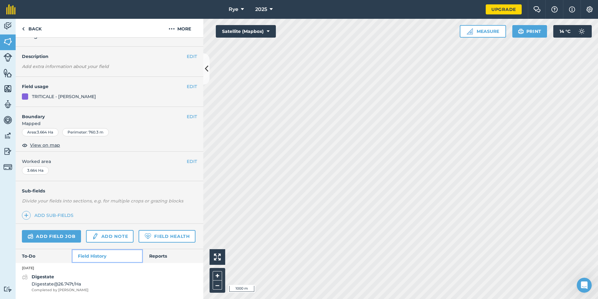
scroll to position [30, 0]
click at [37, 26] on link "Back" at bounding box center [32, 28] width 32 height 18
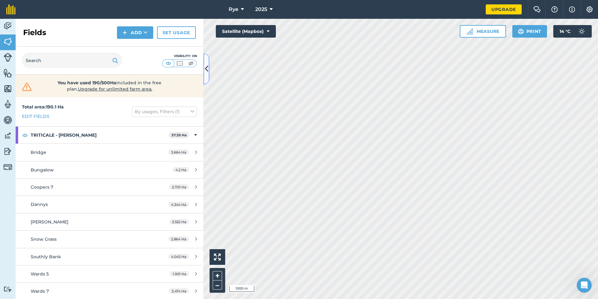
click at [204, 65] on button at bounding box center [206, 68] width 6 height 31
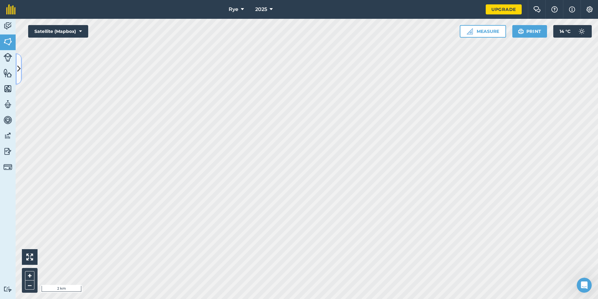
click at [18, 70] on icon at bounding box center [18, 68] width 3 height 11
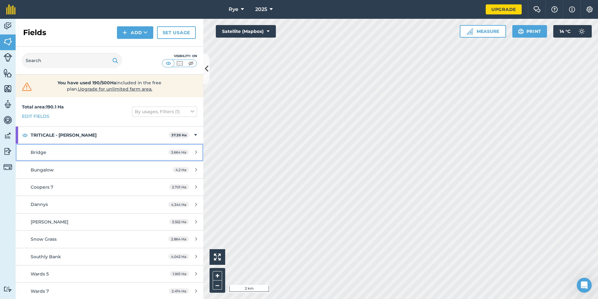
click at [50, 146] on link "Bridge 3.664 Ha" at bounding box center [110, 152] width 188 height 17
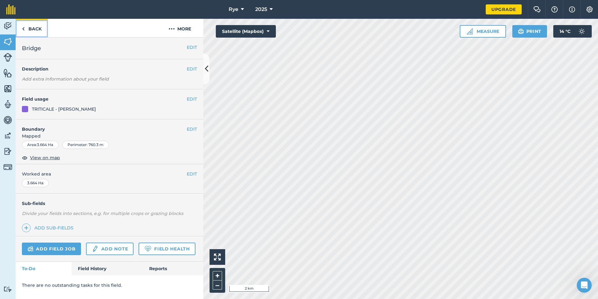
click at [31, 24] on link "Back" at bounding box center [32, 28] width 32 height 18
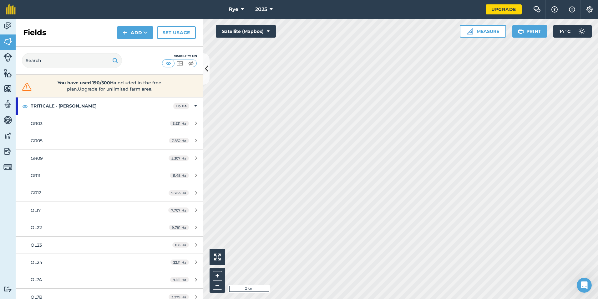
scroll to position [250, 0]
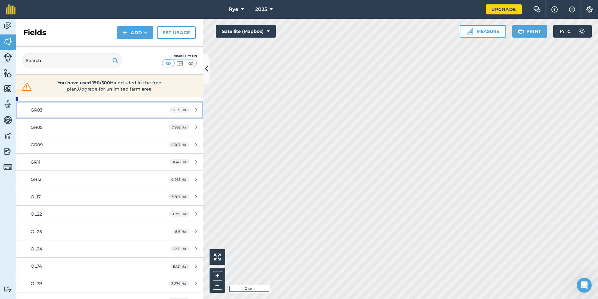
click at [58, 111] on div "GR03" at bounding box center [90, 109] width 118 height 7
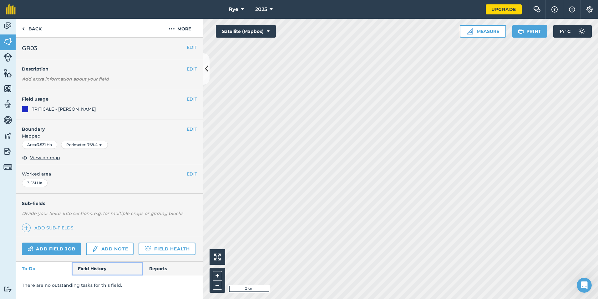
click at [107, 264] on link "Field History" at bounding box center [107, 268] width 71 height 14
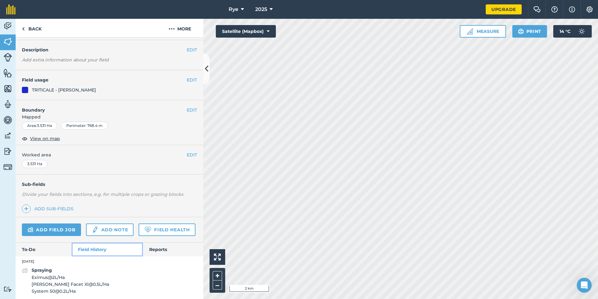
scroll to position [39, 0]
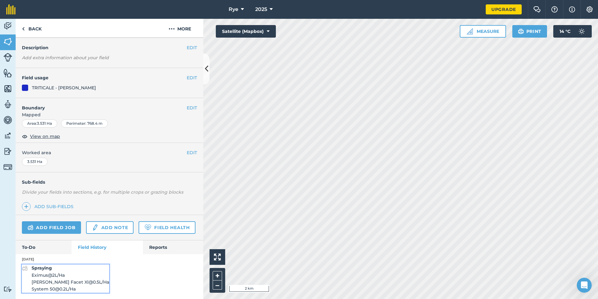
click at [65, 274] on span "Eximus @ 2 L / Ha" at bounding box center [71, 274] width 78 height 7
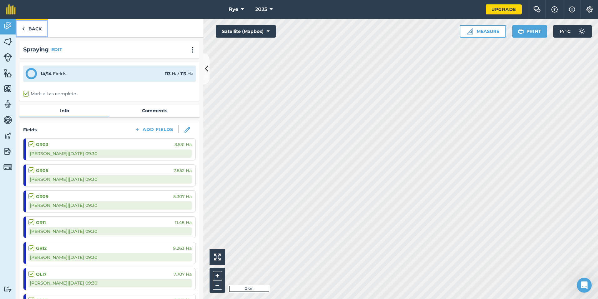
click at [35, 29] on link "Back" at bounding box center [32, 28] width 32 height 18
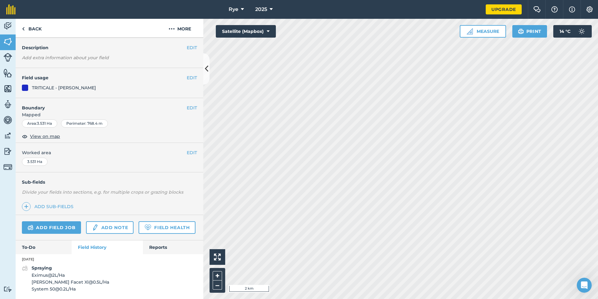
scroll to position [31, 0]
click at [32, 30] on link "Back" at bounding box center [32, 28] width 32 height 18
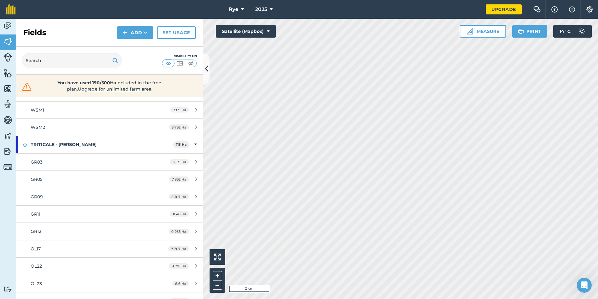
scroll to position [219, 0]
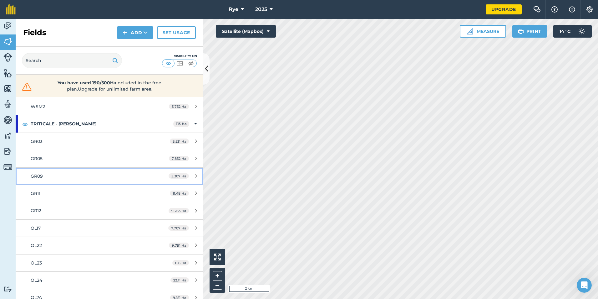
click at [68, 181] on link "GR09 5.307 Ha" at bounding box center [110, 175] width 188 height 17
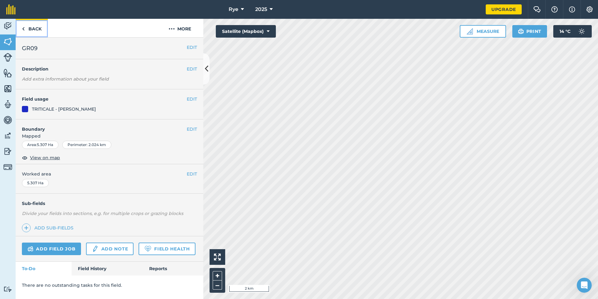
click at [38, 30] on link "Back" at bounding box center [32, 28] width 32 height 18
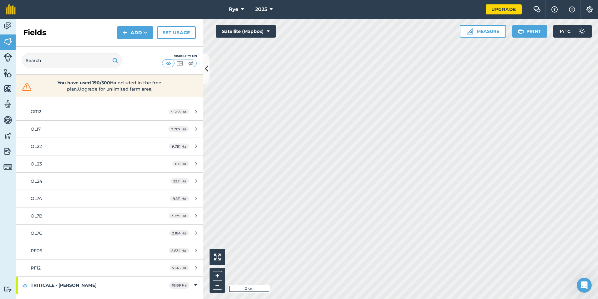
scroll to position [344, 0]
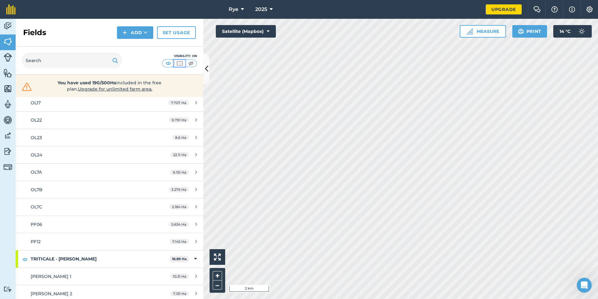
click at [178, 65] on img at bounding box center [180, 63] width 8 height 6
click at [192, 63] on img at bounding box center [191, 63] width 8 height 6
click at [191, 63] on img at bounding box center [191, 63] width 8 height 6
click at [166, 62] on img at bounding box center [169, 63] width 8 height 6
click at [10, 26] on img at bounding box center [7, 25] width 9 height 9
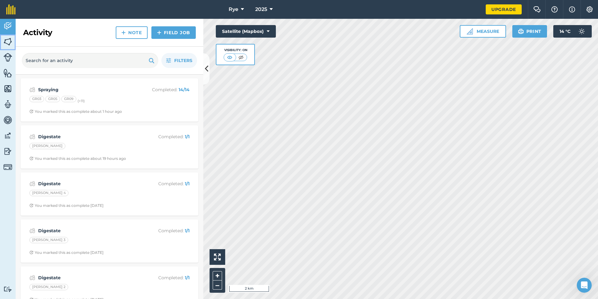
click at [6, 43] on img at bounding box center [7, 41] width 9 height 9
